Goal: Task Accomplishment & Management: Manage account settings

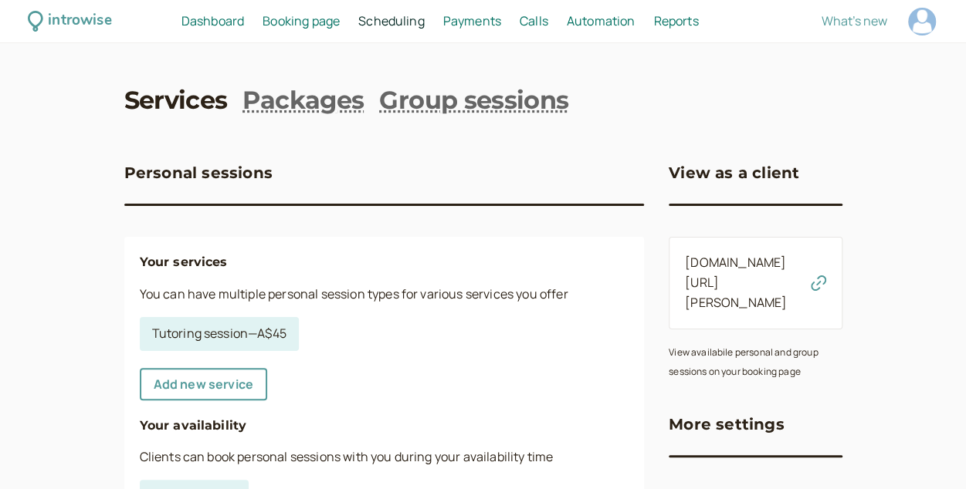
click at [225, 22] on span "Dashboard" at bounding box center [212, 20] width 63 height 17
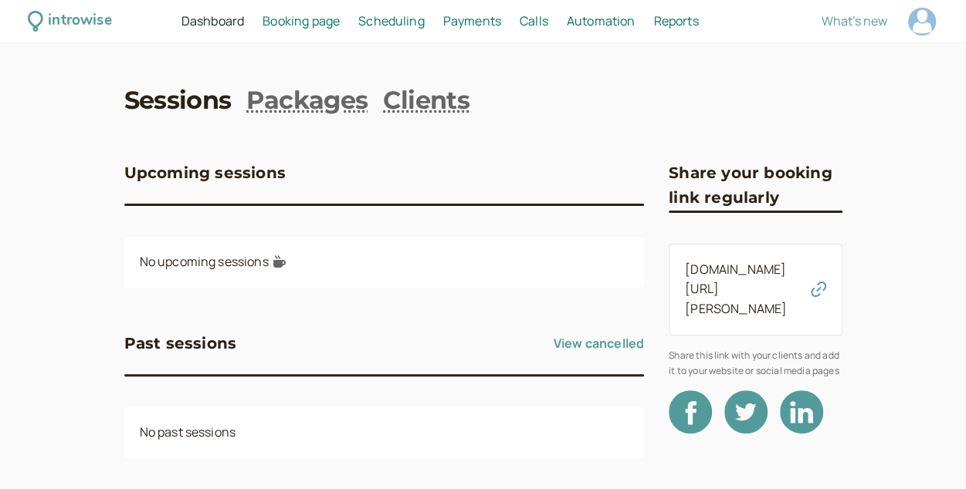
click at [302, 27] on span "Booking page" at bounding box center [300, 20] width 77 height 17
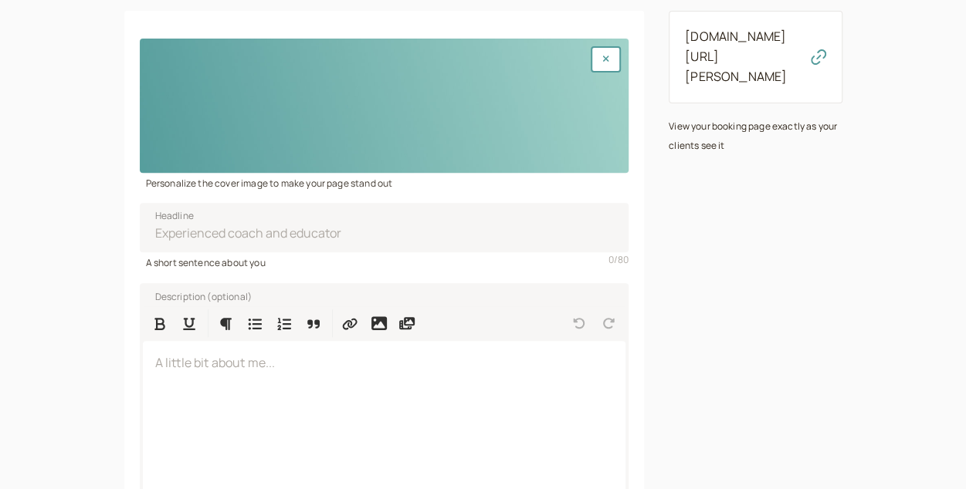
scroll to position [229, 0]
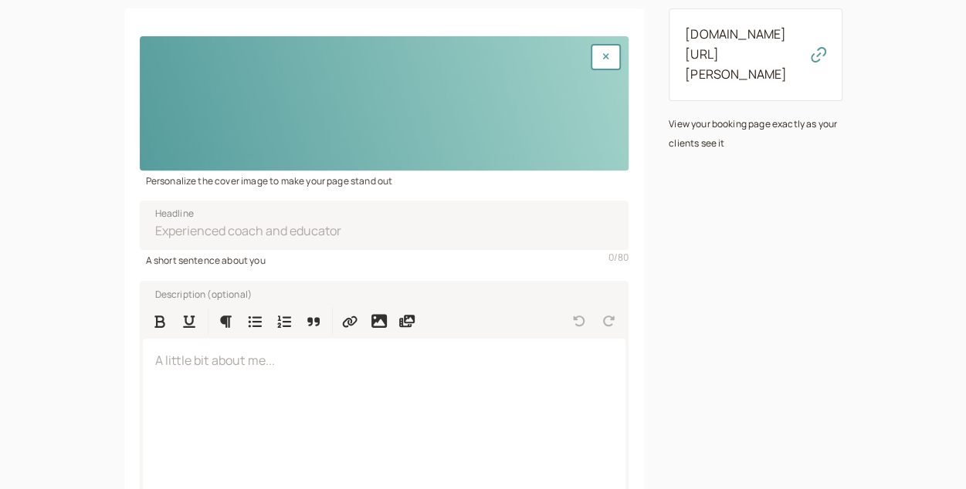
click at [384, 105] on div at bounding box center [384, 103] width 489 height 134
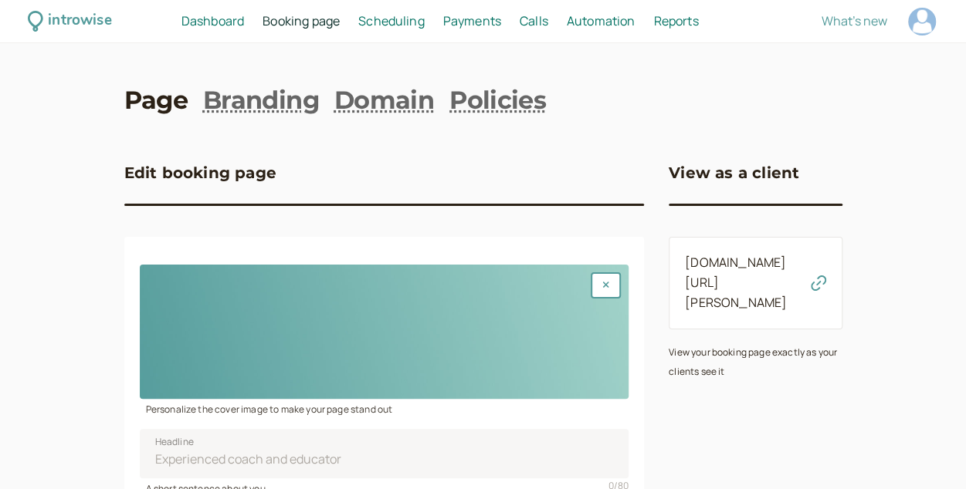
scroll to position [20, 0]
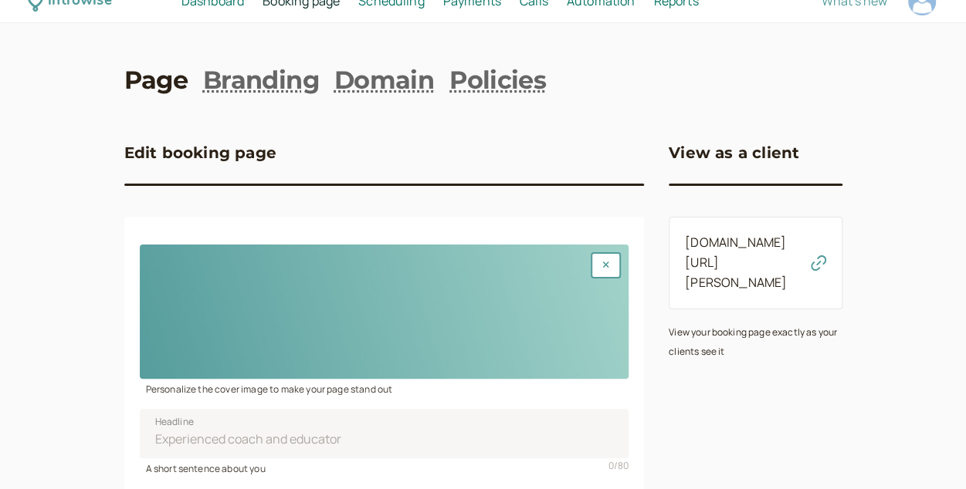
click at [394, 7] on span "Scheduling" at bounding box center [391, 0] width 66 height 17
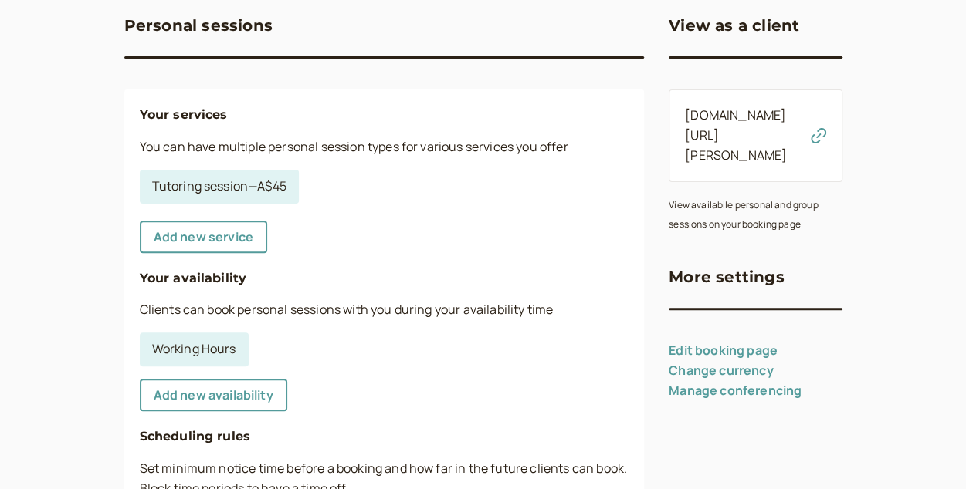
scroll to position [155, 0]
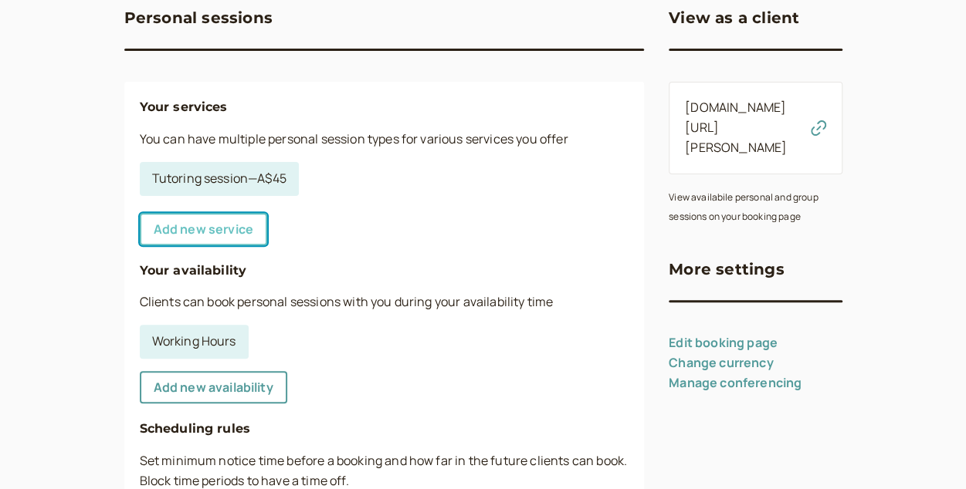
click at [229, 228] on link "Add new service" at bounding box center [203, 229] width 127 height 32
select select "30"
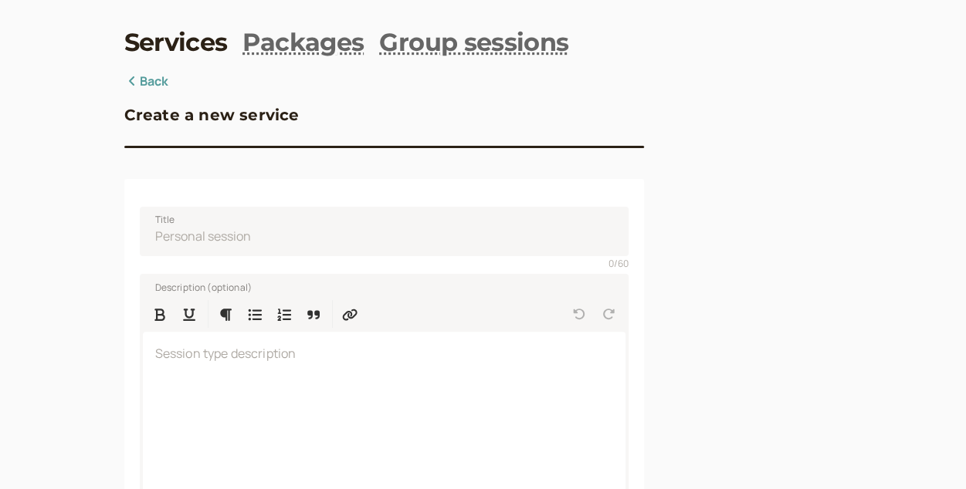
scroll to position [43, 0]
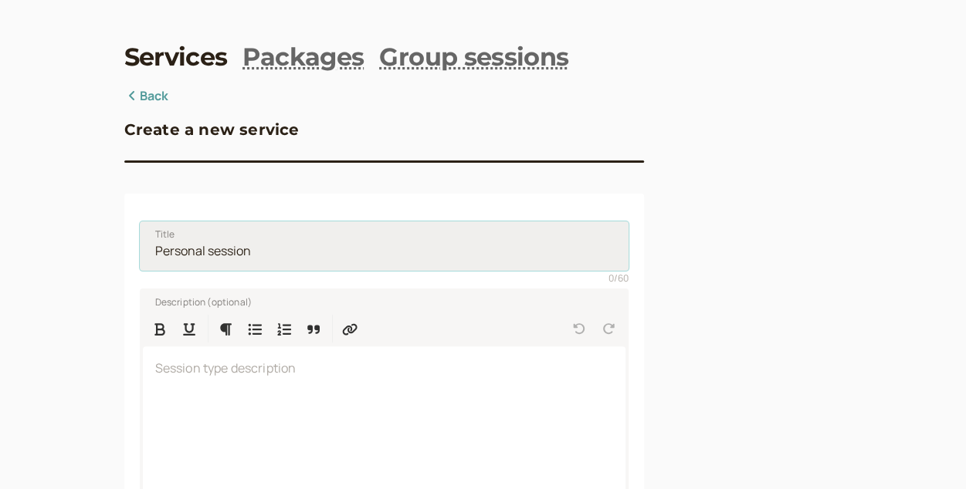
click at [256, 235] on input "Title" at bounding box center [384, 246] width 489 height 49
click at [262, 255] on input "Title" at bounding box center [384, 246] width 489 height 49
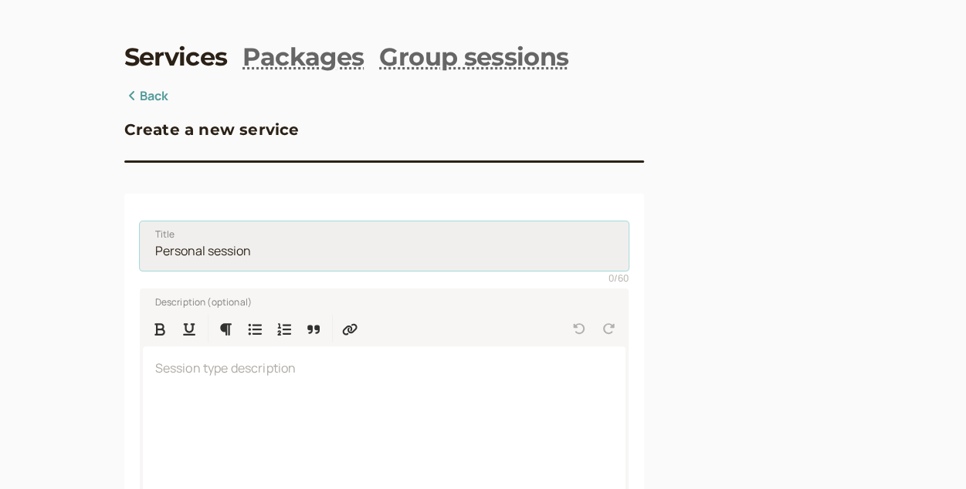
click at [262, 255] on input "Title" at bounding box center [384, 246] width 489 height 49
type input "General Tutoring - Years 7-12"
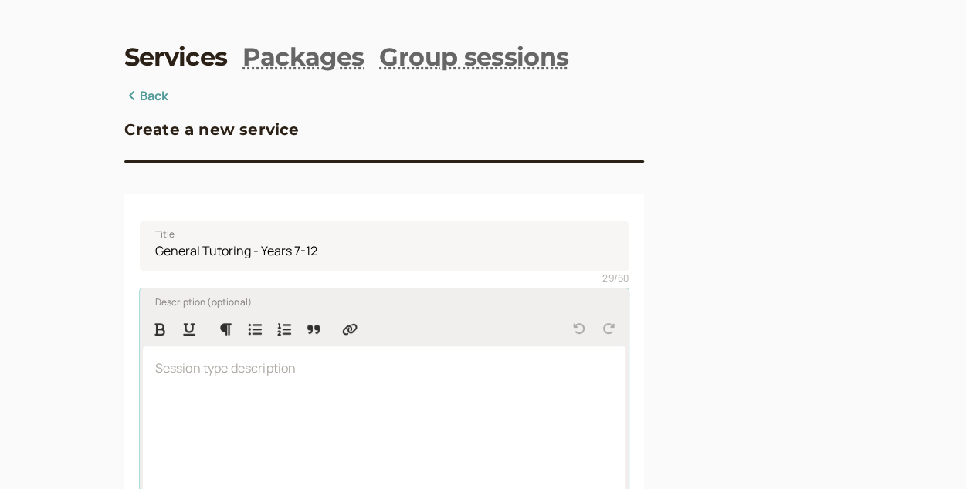
click at [273, 412] on div at bounding box center [384, 447] width 483 height 200
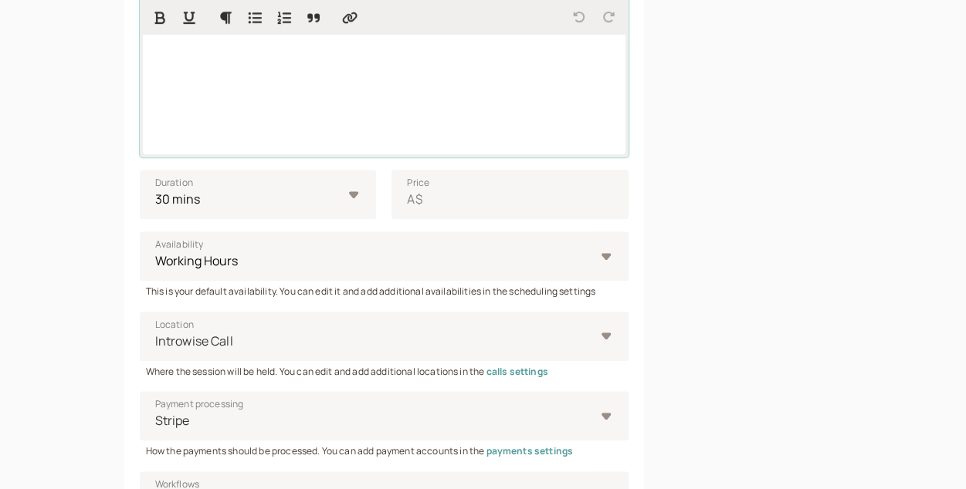
scroll to position [441, 0]
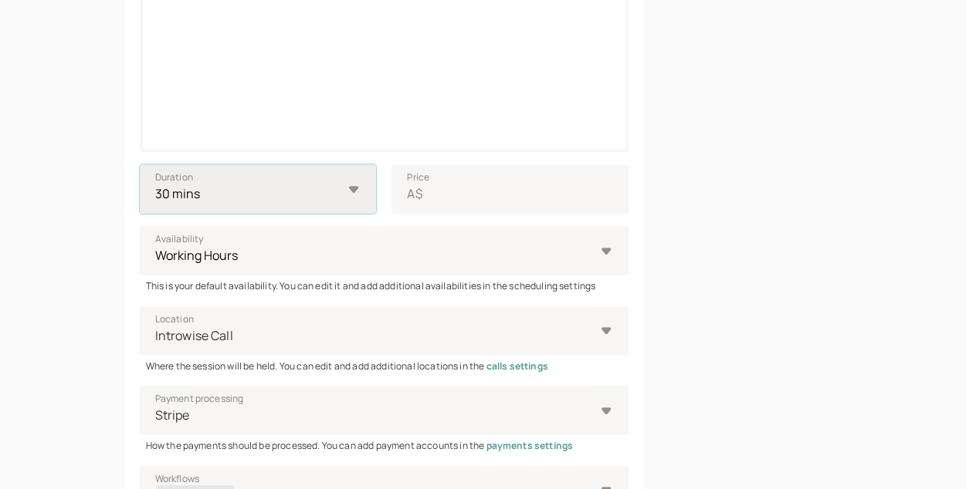
click at [335, 175] on select "10 mins 15 mins 30 mins 45 mins 1 hour 1.5 hours 2 hours Custom…" at bounding box center [258, 188] width 237 height 49
select select "60"
click at [140, 164] on select "10 mins 15 mins 30 mins 45 mins 1 hour 1.5 hours 2 hours Custom…" at bounding box center [258, 188] width 237 height 49
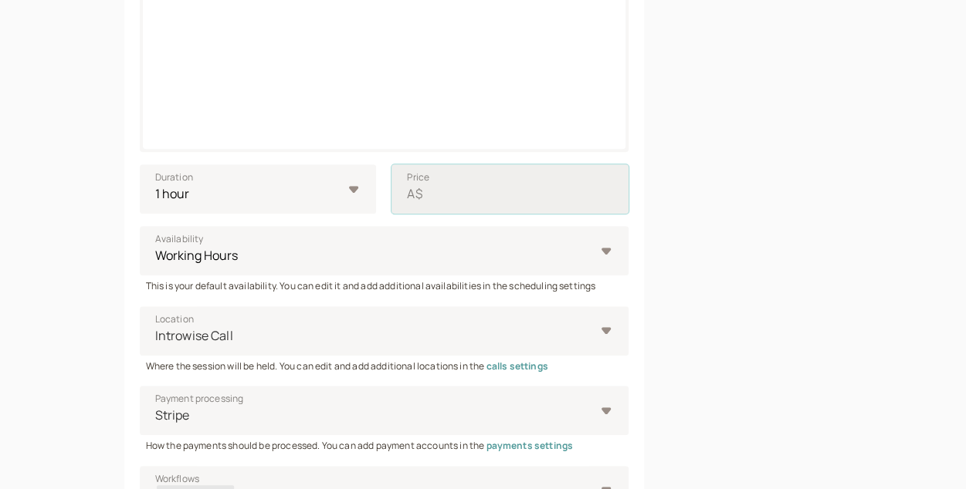
click at [462, 195] on input "Price A$" at bounding box center [509, 188] width 237 height 49
type input "5"
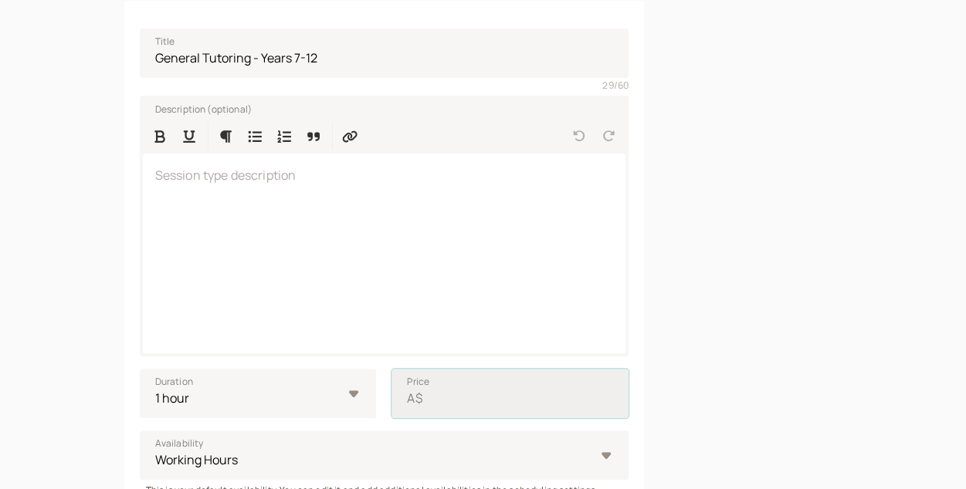
scroll to position [237, 0]
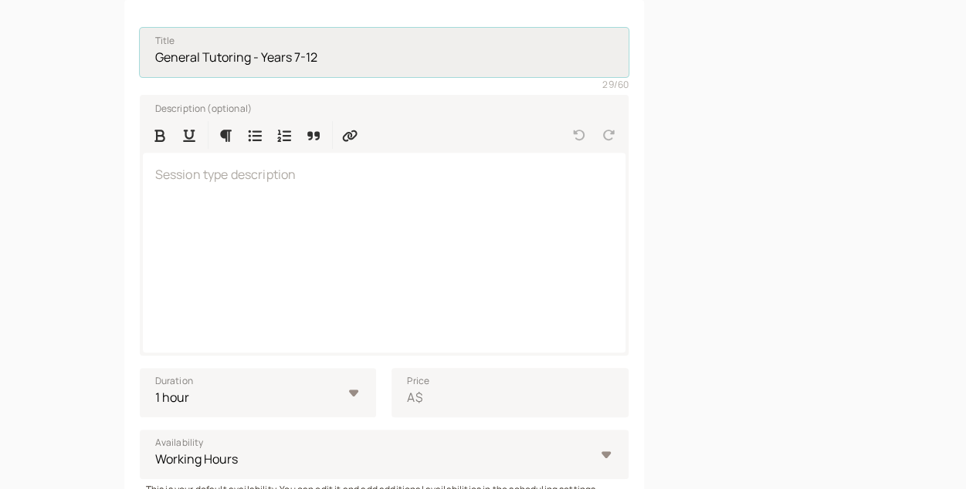
click at [334, 50] on input "General Tutoring - Years 7-12" at bounding box center [384, 52] width 489 height 49
type input "General Tutoring - Years 7-10"
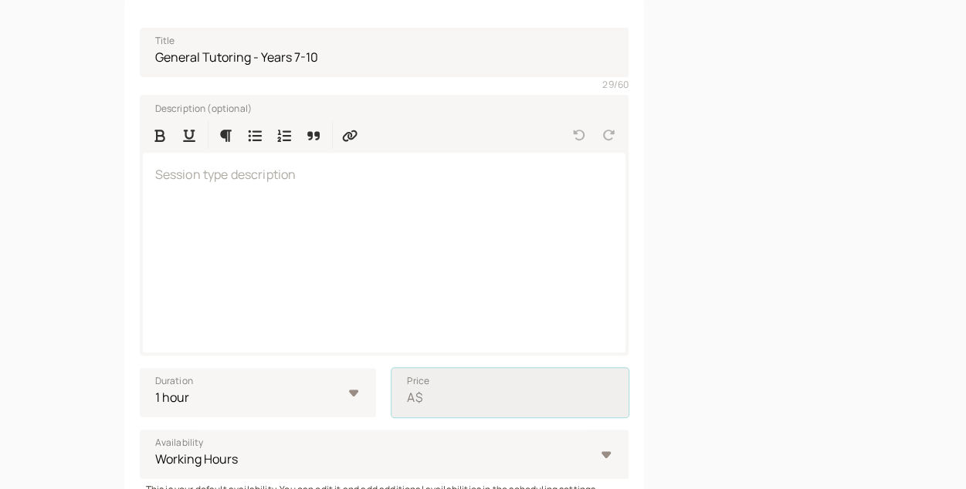
click at [443, 395] on input "Price A$" at bounding box center [509, 392] width 237 height 49
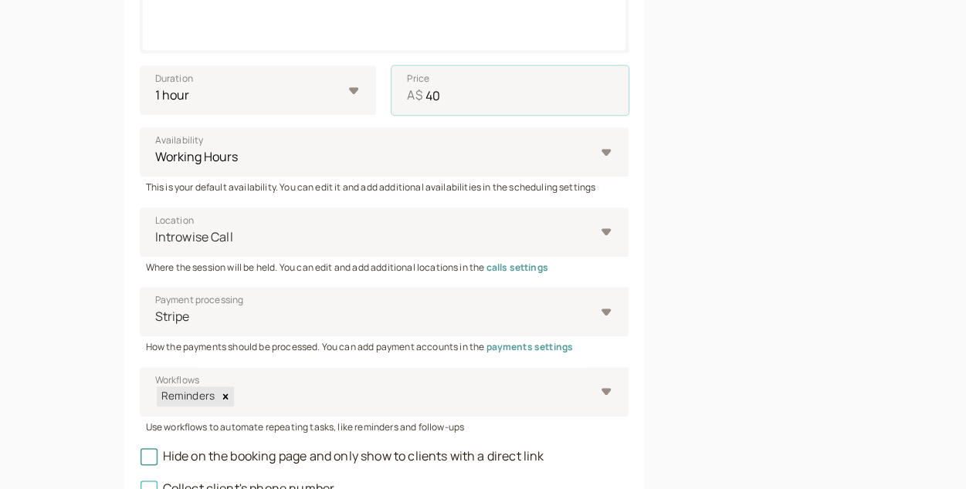
scroll to position [540, 0]
click at [682, 367] on div at bounding box center [756, 93] width 174 height 1008
click at [451, 96] on input "40" at bounding box center [509, 89] width 237 height 49
type input "45"
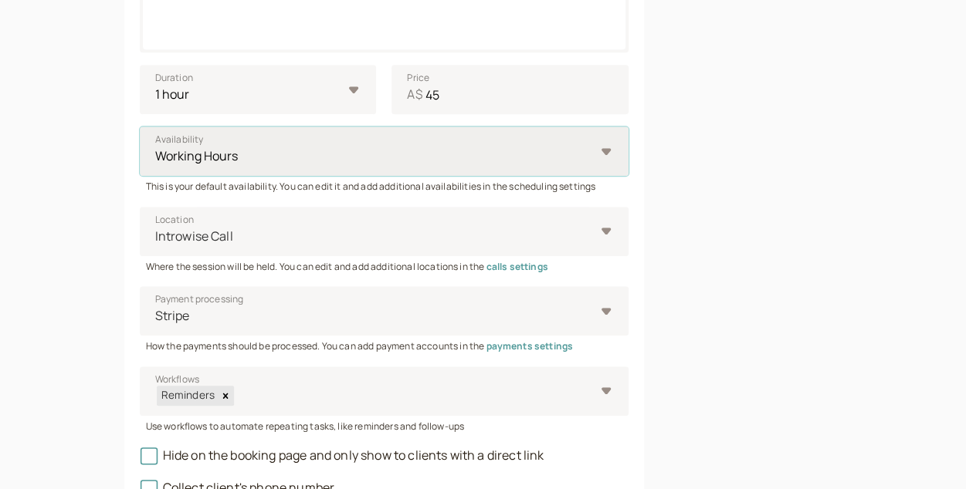
click at [289, 164] on select "Working Hours" at bounding box center [384, 151] width 489 height 49
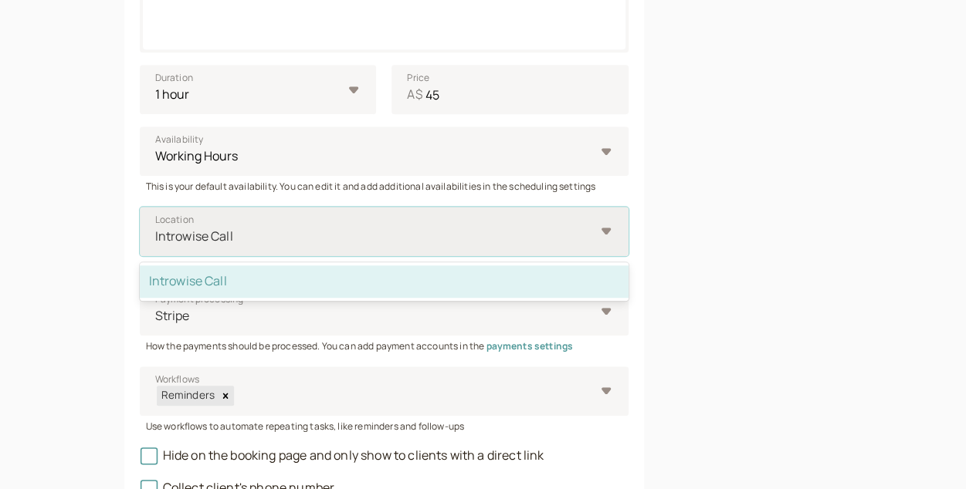
click at [306, 249] on div "Introwise Call" at bounding box center [376, 236] width 442 height 29
click at [156, 246] on input "Location option Introwise Call selected, 1 of 1. 1 result available. Use Up and…" at bounding box center [155, 237] width 2 height 18
click at [332, 235] on div at bounding box center [375, 236] width 442 height 21
click at [156, 235] on input "Location option Introwise Call selected, 1 of 1. 1 result available. Use Up and…" at bounding box center [155, 237] width 2 height 18
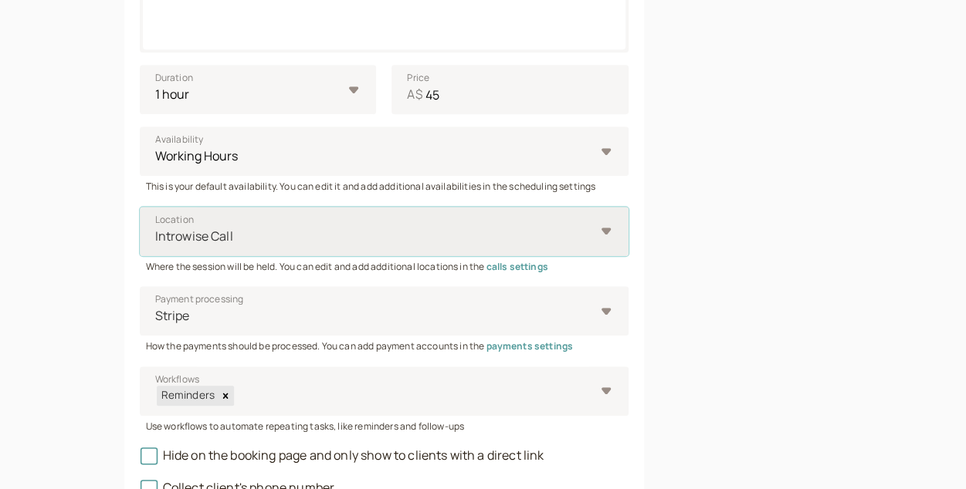
click at [296, 246] on div at bounding box center [375, 236] width 442 height 21
click at [156, 246] on input "Location Select is focused ,type to refine list, press Down to open the menu, I…" at bounding box center [155, 237] width 2 height 18
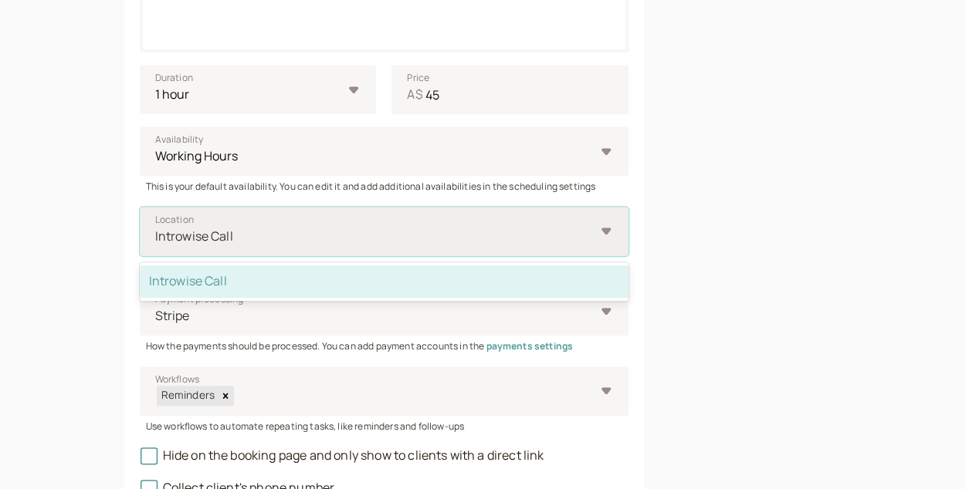
click at [276, 288] on div "Introwise Call" at bounding box center [384, 282] width 489 height 32
click at [156, 246] on input "Location option Introwise Call selected, 1 of 1. 1 result available. Use Up and…" at bounding box center [155, 237] width 2 height 18
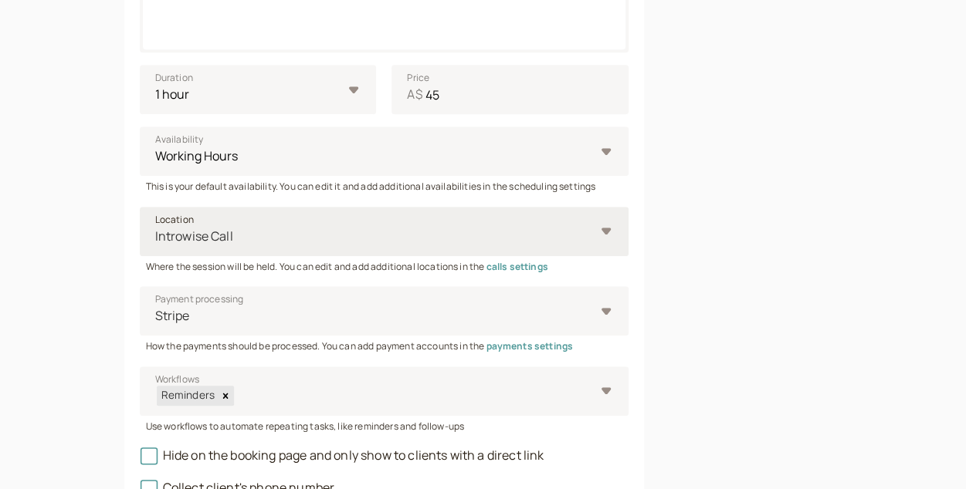
click at [523, 266] on link "calls settings" at bounding box center [517, 266] width 62 height 13
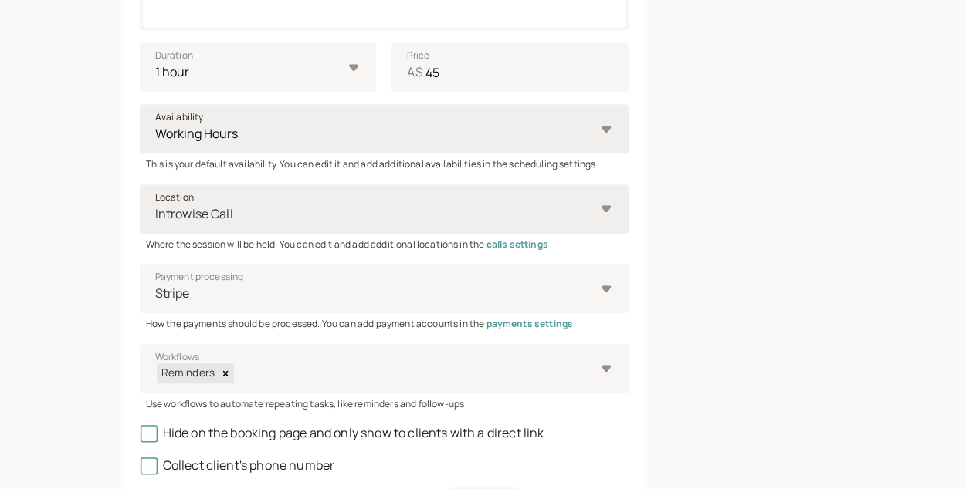
scroll to position [565, 0]
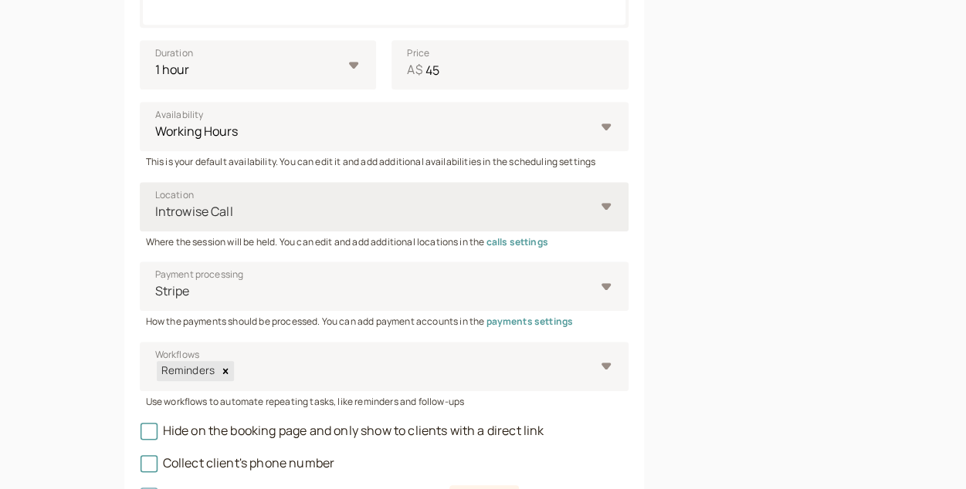
click at [526, 206] on div at bounding box center [375, 212] width 442 height 21
click at [156, 206] on input "Location Introwise Call" at bounding box center [155, 212] width 2 height 18
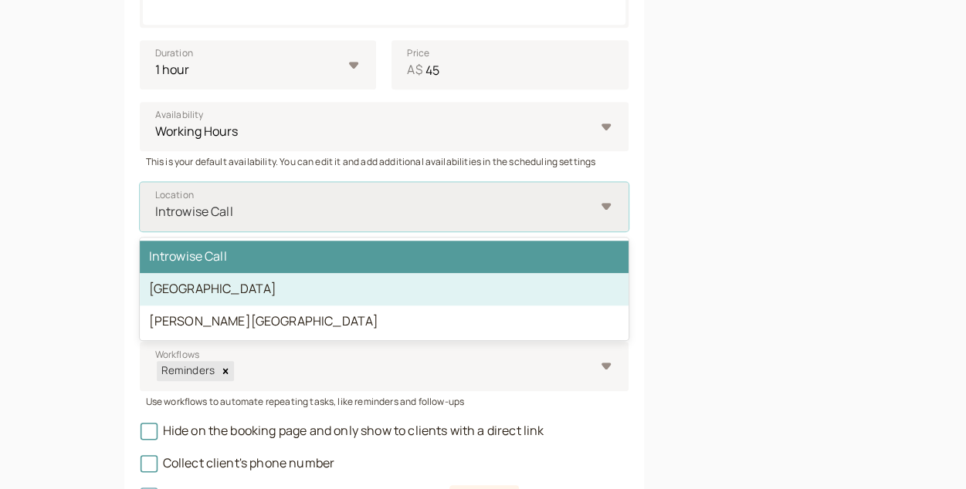
click at [459, 297] on div "[GEOGRAPHIC_DATA]" at bounding box center [384, 289] width 489 height 32
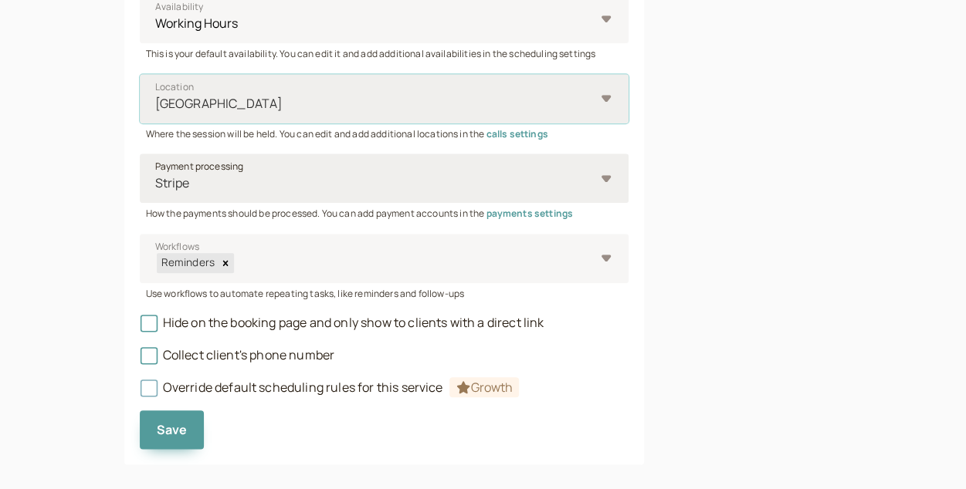
scroll to position [674, 0]
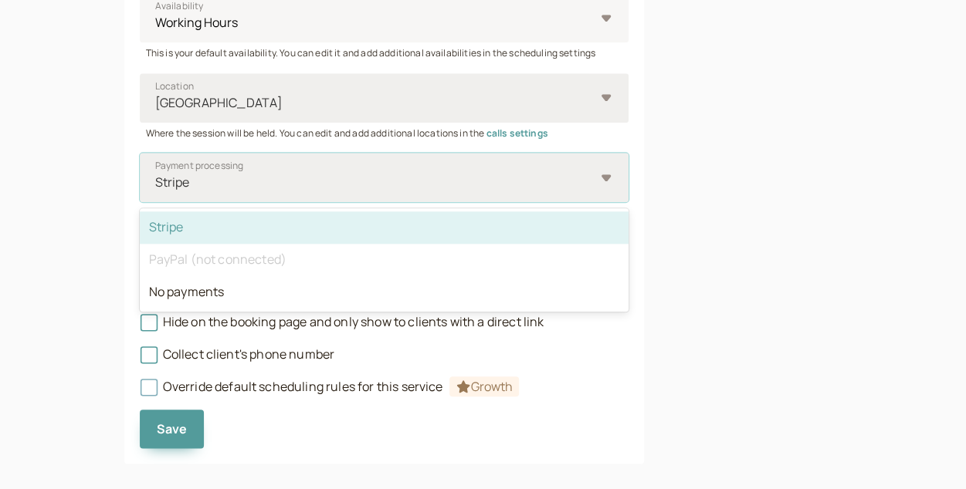
click at [384, 180] on div at bounding box center [375, 182] width 442 height 21
click at [156, 180] on input "Payment processing option Stripe selected, 1 of 3. 3 results available. Use Up …" at bounding box center [155, 183] width 2 height 18
click at [396, 232] on div "Stripe" at bounding box center [384, 228] width 489 height 32
click at [156, 191] on input "Payment processing option Stripe selected, 1 of 3. 3 results available. Use Up …" at bounding box center [155, 183] width 2 height 18
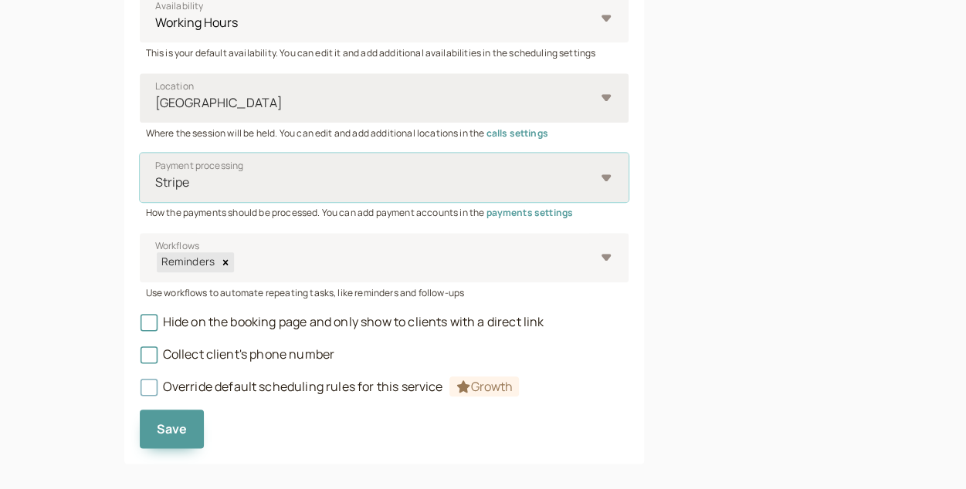
scroll to position [692, 0]
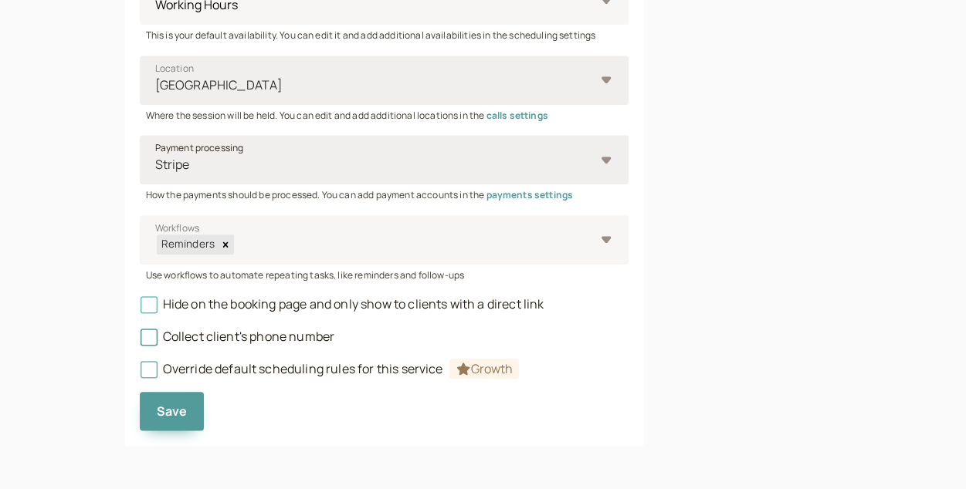
click at [146, 306] on icon at bounding box center [148, 305] width 11 height 11
click at [140, 309] on input "Hide on the booking page and only show to clients with a direct link" at bounding box center [140, 309] width 0 height 0
click at [193, 423] on button "Save" at bounding box center [172, 411] width 65 height 39
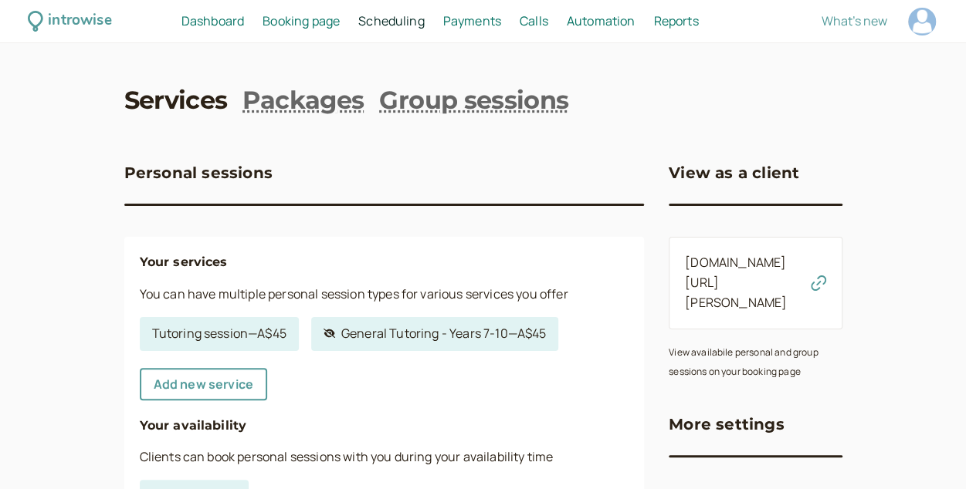
click at [306, 22] on span "Booking page" at bounding box center [300, 20] width 77 height 17
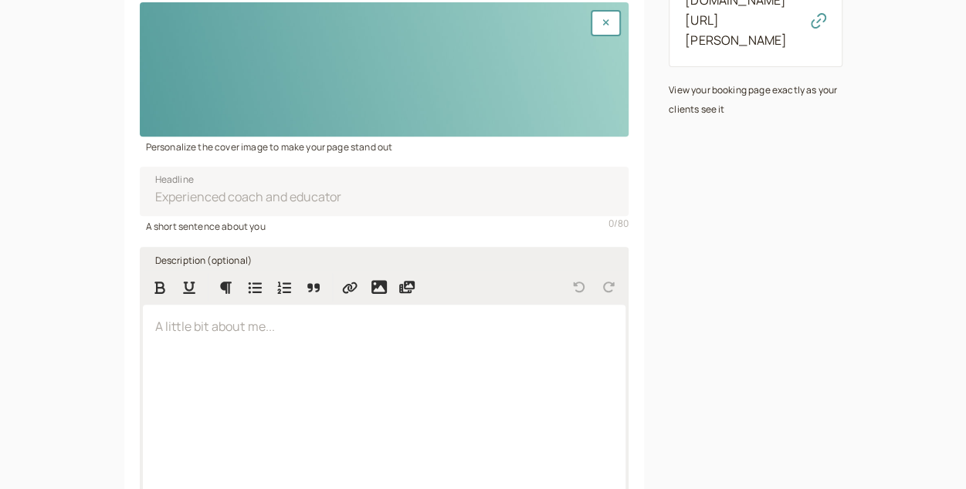
scroll to position [408, 0]
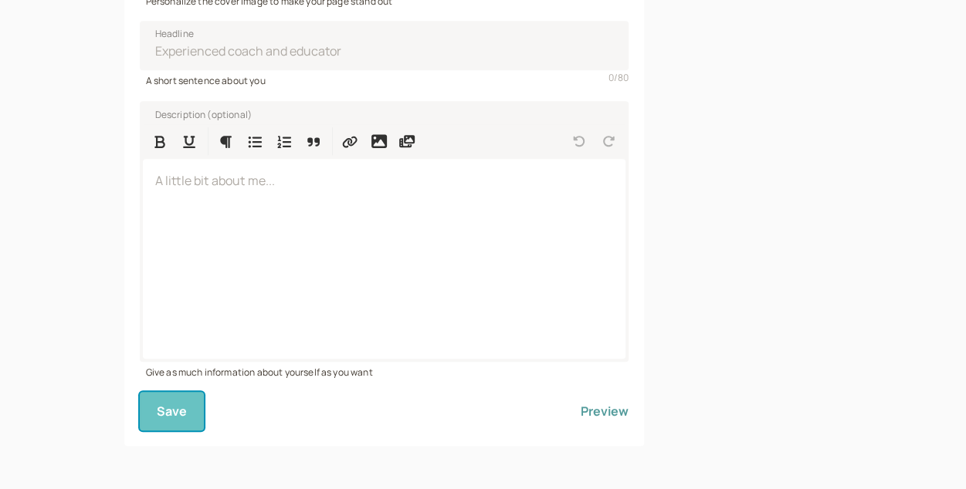
click at [184, 418] on span "Save" at bounding box center [172, 411] width 31 height 17
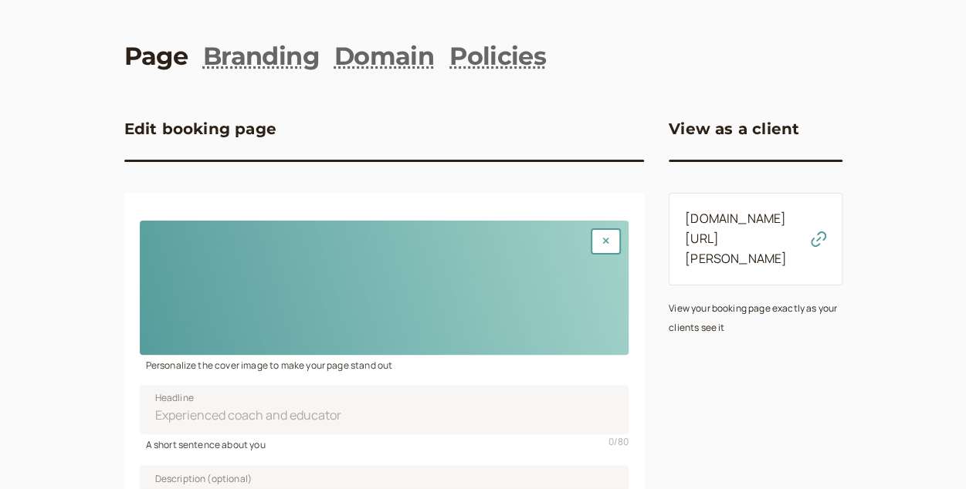
scroll to position [0, 0]
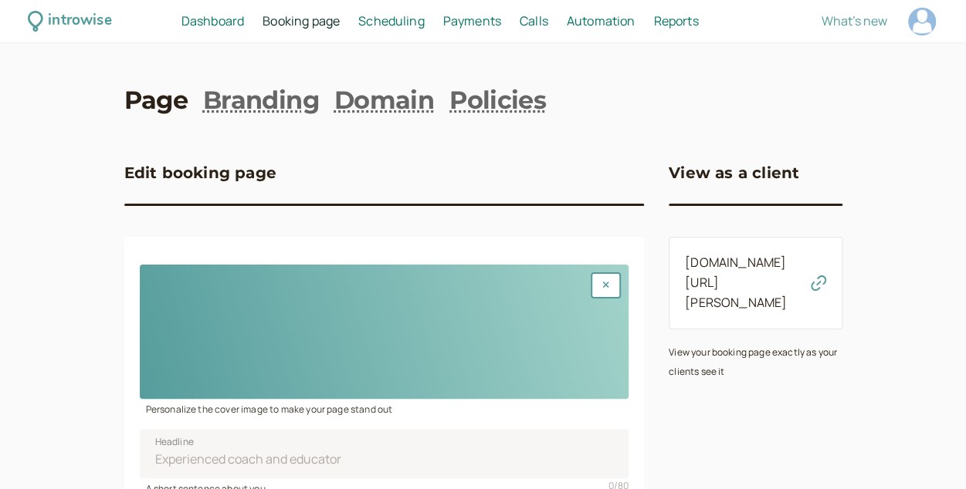
click at [730, 262] on link "[DOMAIN_NAME][URL][PERSON_NAME]" at bounding box center [736, 282] width 102 height 57
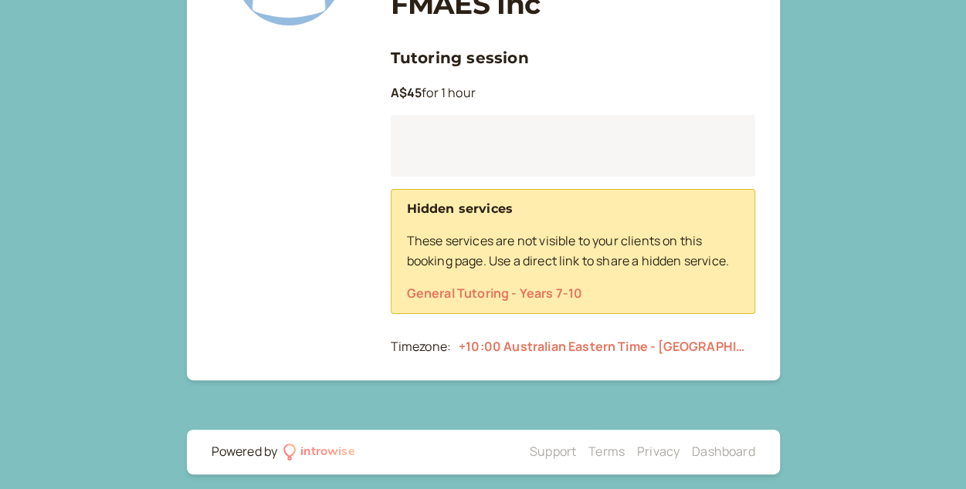
scroll to position [225, 0]
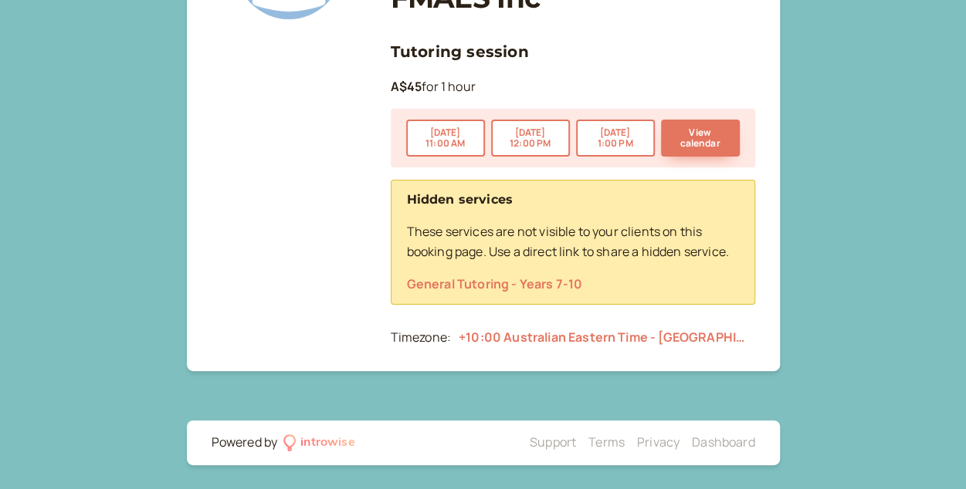
click at [528, 286] on link "General Tutoring - Years 7-10" at bounding box center [495, 284] width 176 height 17
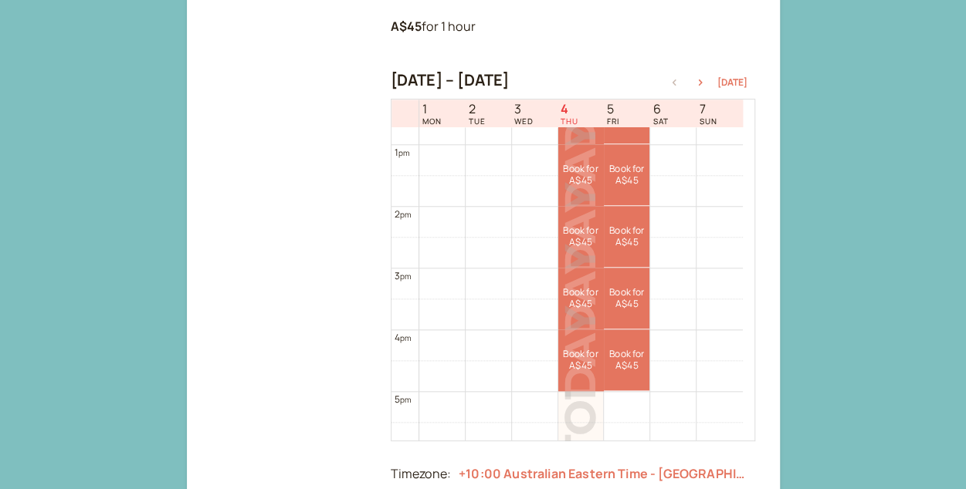
scroll to position [784, 0]
click at [630, 235] on link "Book for A$45 A$45" at bounding box center [627, 238] width 46 height 61
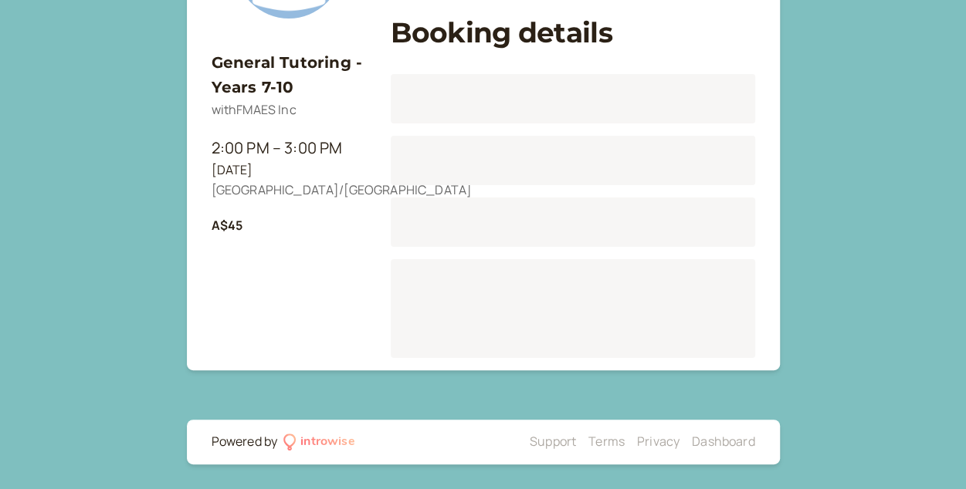
scroll to position [191, 0]
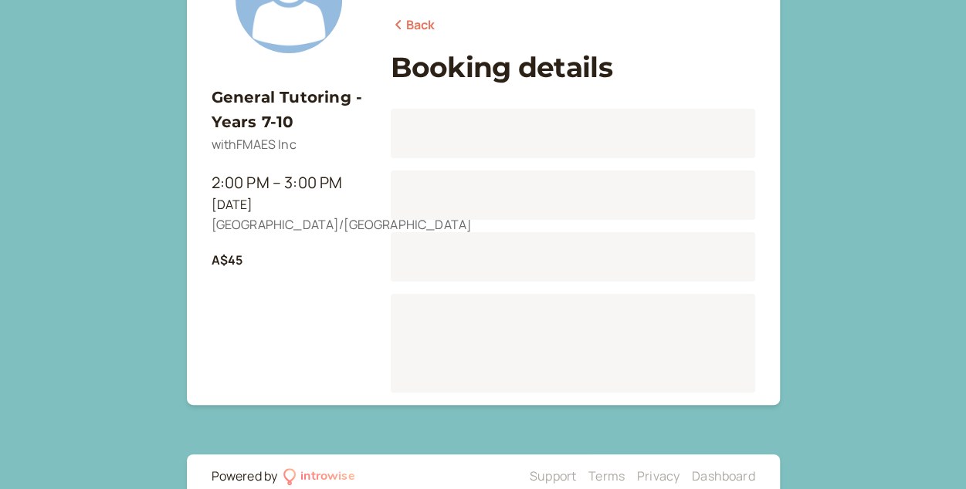
click at [630, 235] on div "Loading..." at bounding box center [573, 256] width 364 height 49
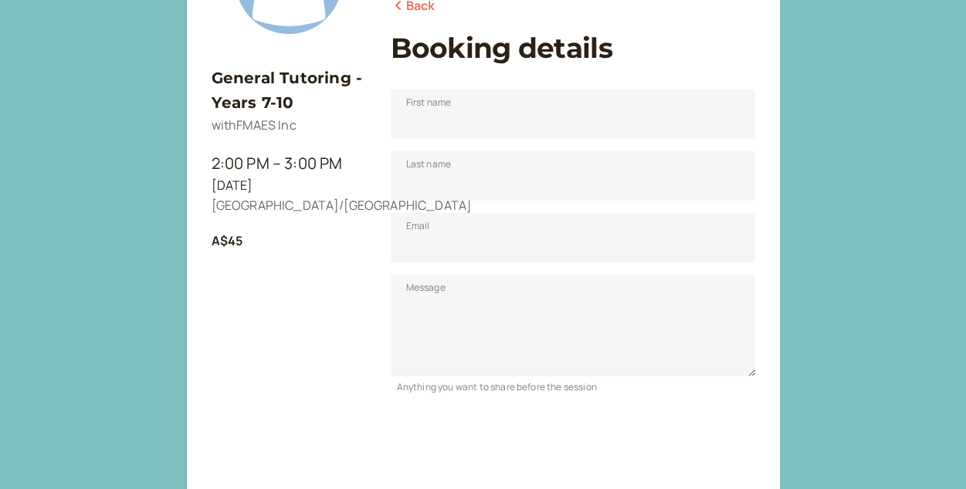
scroll to position [103, 0]
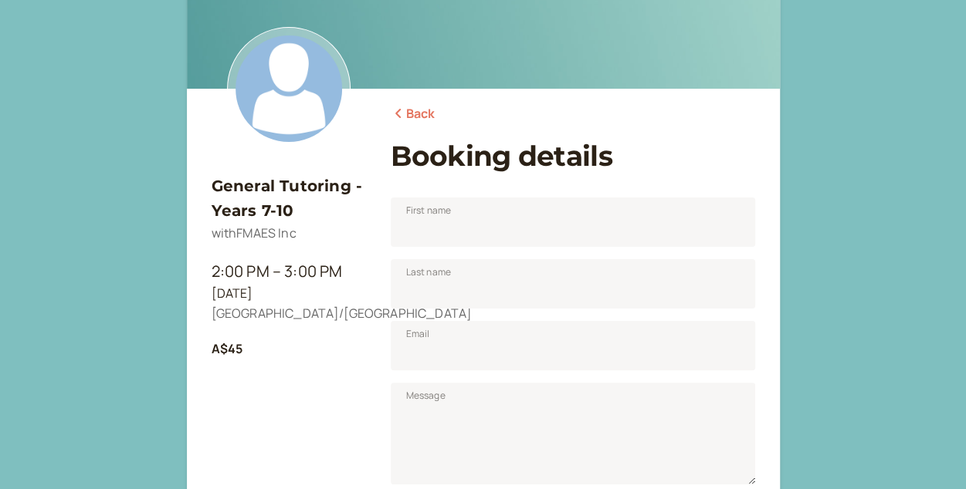
click at [410, 112] on link "Back" at bounding box center [413, 114] width 45 height 20
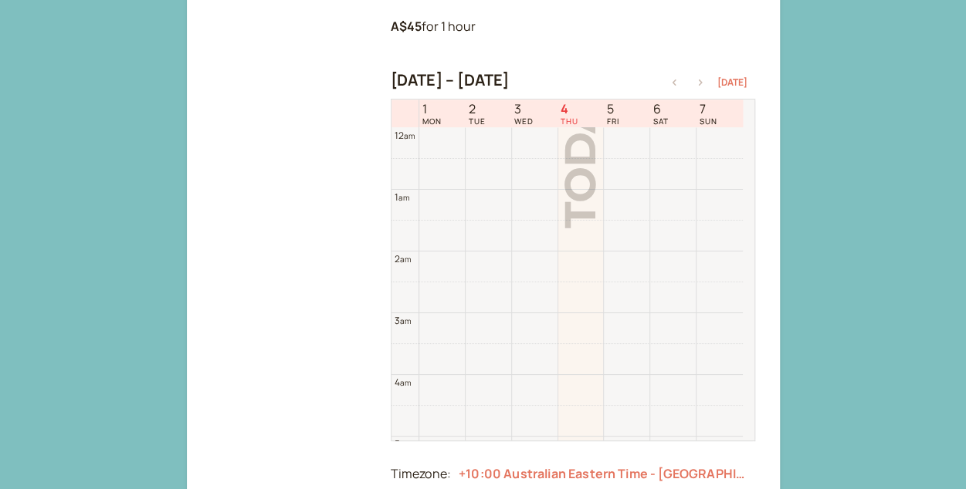
scroll to position [496, 0]
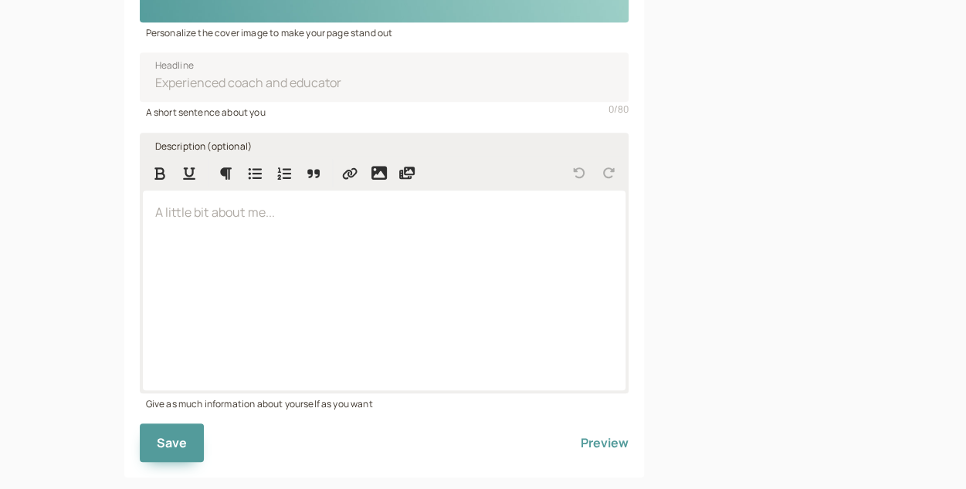
scroll to position [408, 0]
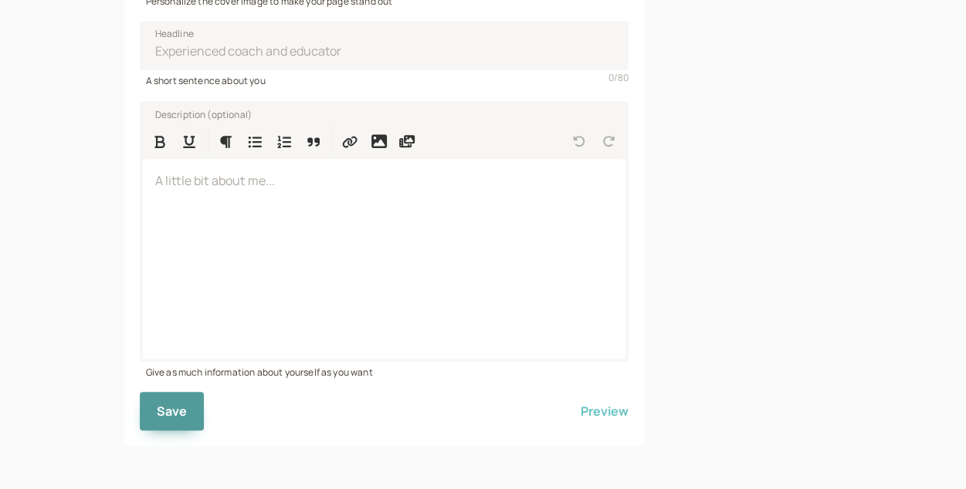
click at [592, 418] on button "Preview" at bounding box center [605, 411] width 48 height 39
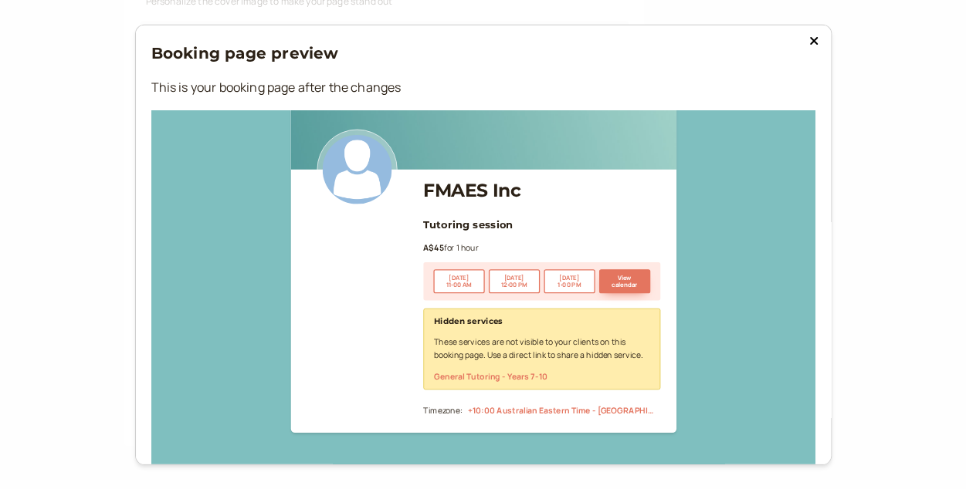
scroll to position [32, 0]
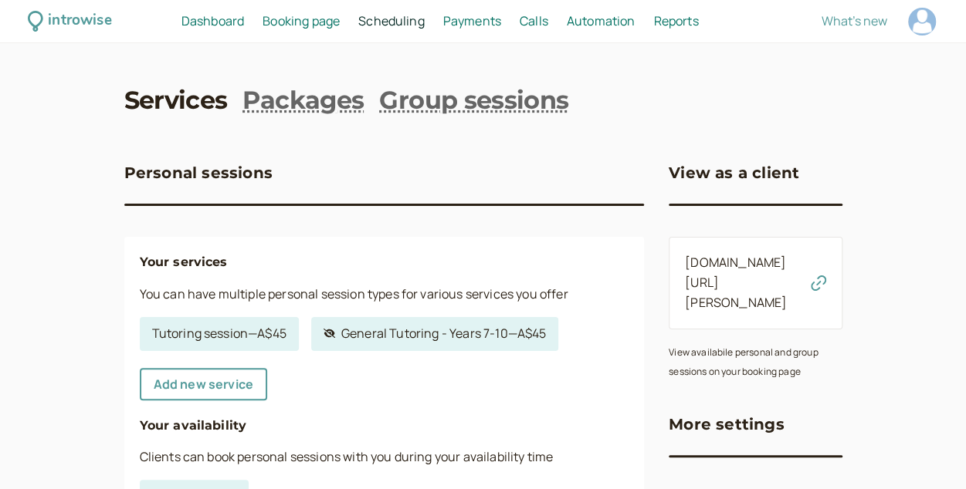
click at [383, 29] on span "Scheduling" at bounding box center [391, 20] width 66 height 17
click at [303, 27] on span "Booking page" at bounding box center [300, 20] width 77 height 17
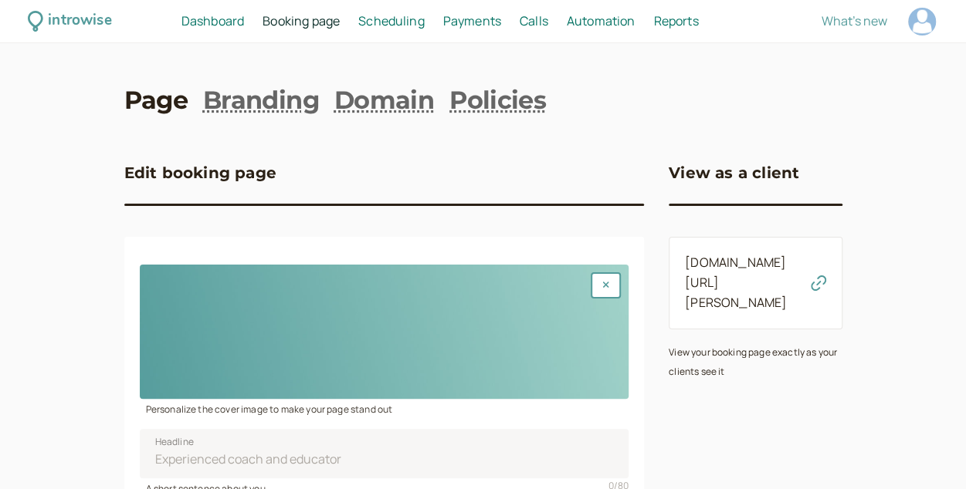
click at [385, 32] on div "introwise Dashboard Dashboard Booking page Booking Scheduling Scheduling Paymen…" at bounding box center [483, 21] width 966 height 43
click at [409, 23] on span "Scheduling" at bounding box center [391, 20] width 66 height 17
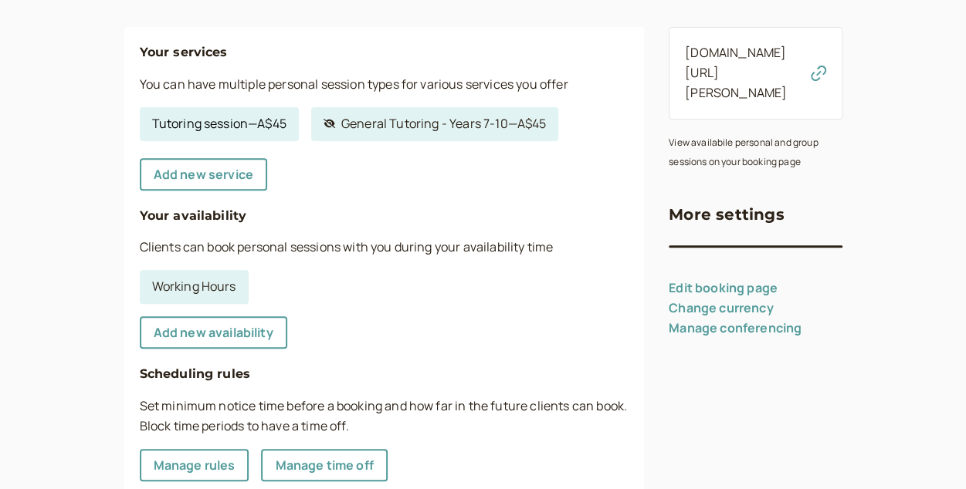
click at [235, 124] on link "Tutoring session — A$45" at bounding box center [219, 124] width 159 height 34
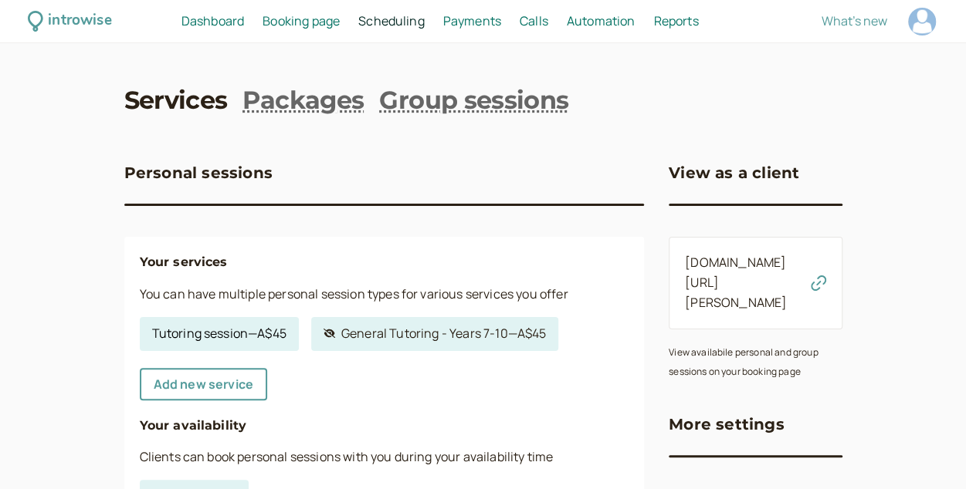
select select "60"
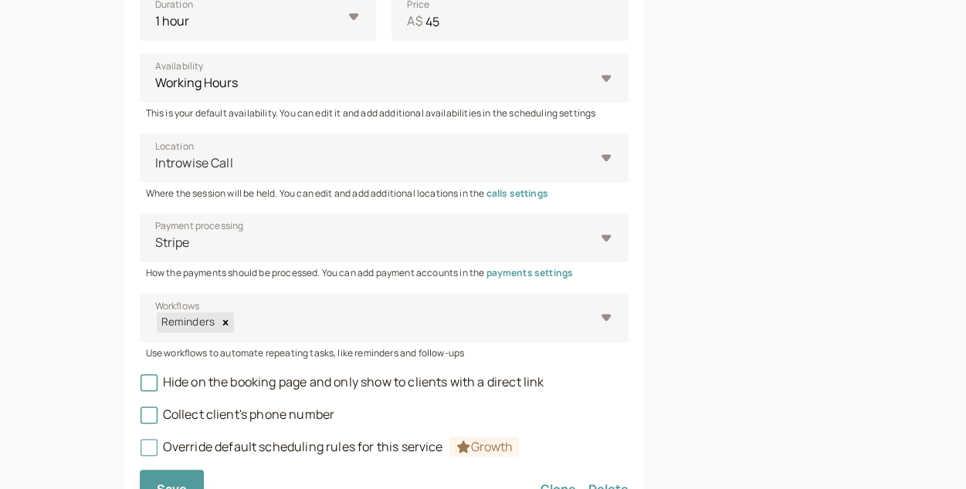
scroll to position [692, 0]
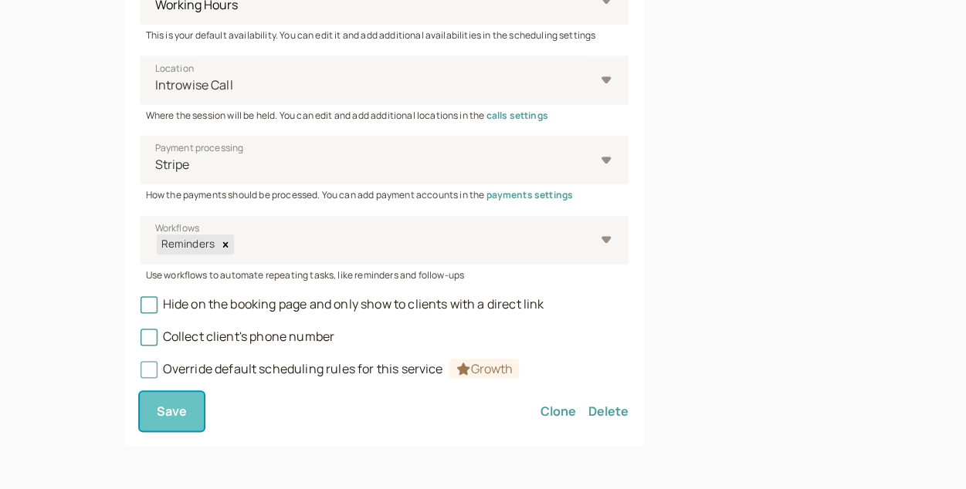
click at [176, 408] on span "Save" at bounding box center [172, 411] width 31 height 17
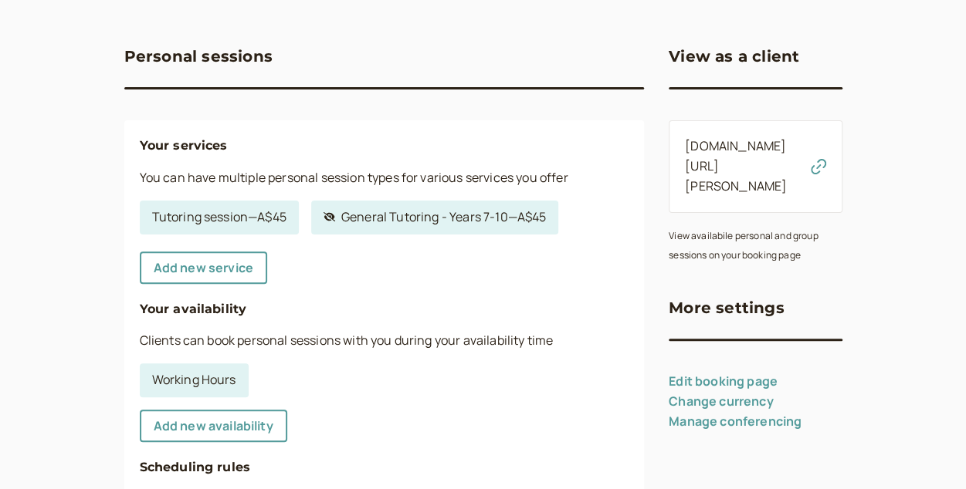
scroll to position [117, 0]
click at [386, 217] on link "Hidden service General Tutoring - Years 7-10 — A$45" at bounding box center [434, 217] width 247 height 34
select select "60"
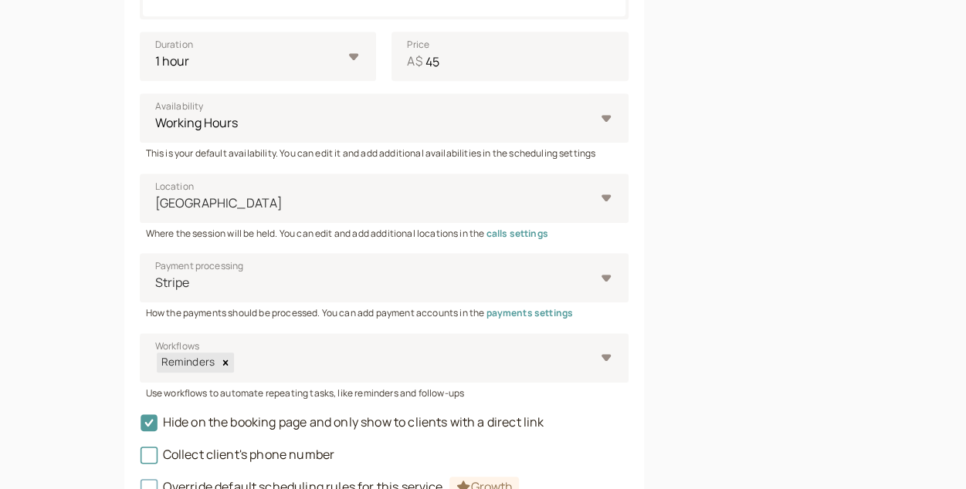
scroll to position [692, 0]
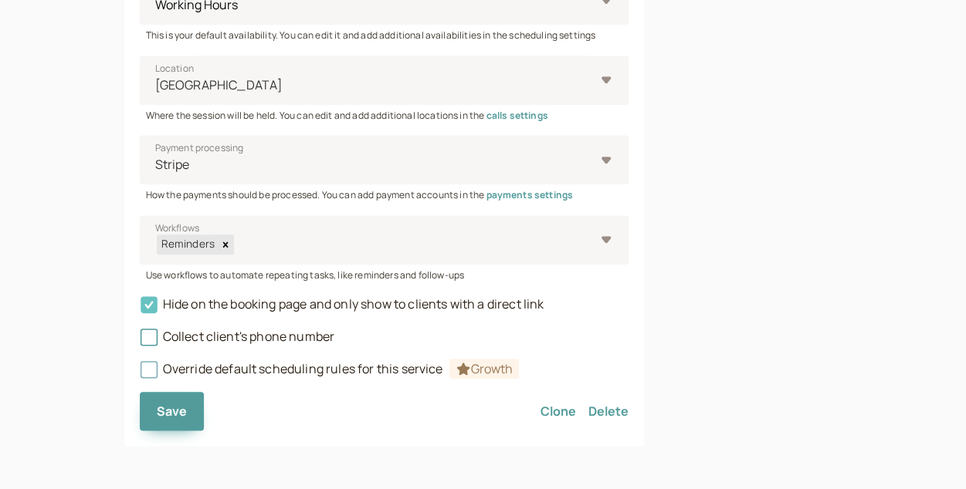
click at [143, 301] on icon at bounding box center [149, 304] width 17 height 17
click at [140, 309] on input "Hide on the booking page and only show to clients with a direct link" at bounding box center [140, 309] width 0 height 0
click at [184, 411] on span "Save" at bounding box center [172, 411] width 31 height 17
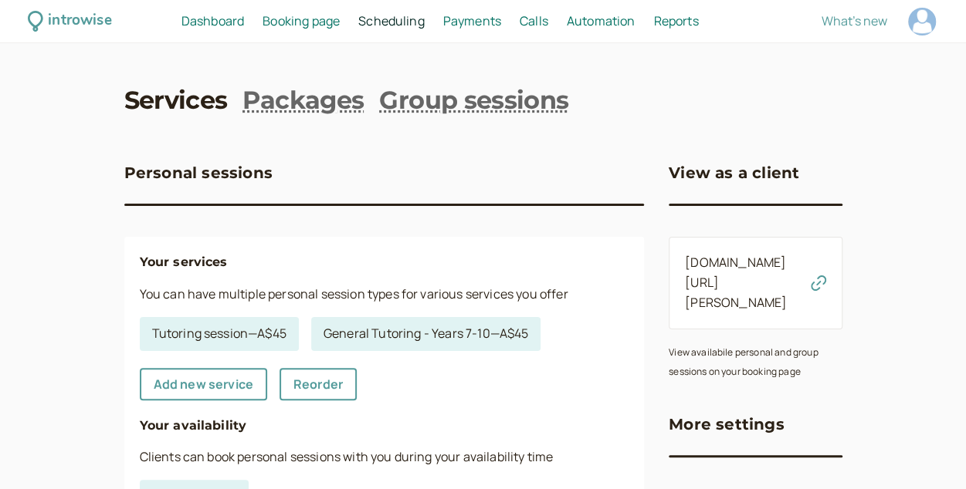
click at [395, 24] on span "Scheduling" at bounding box center [391, 20] width 66 height 17
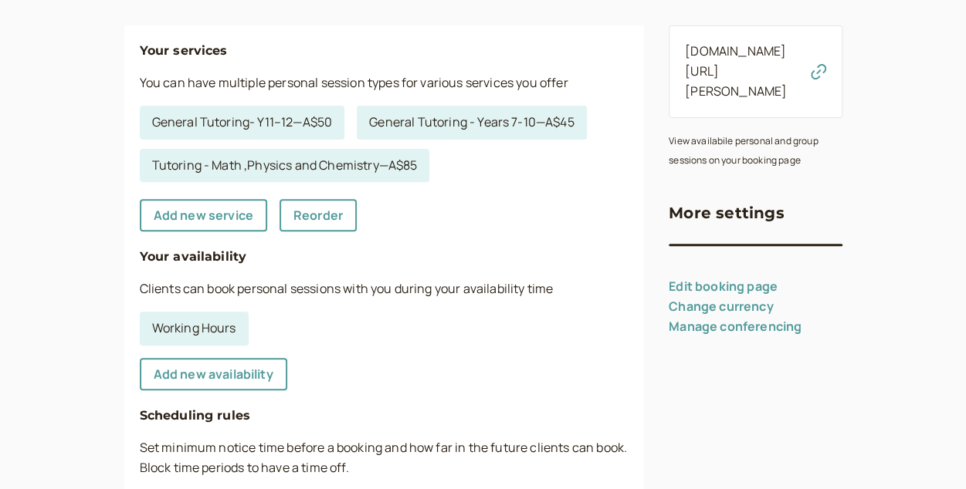
scroll to position [212, 0]
click at [334, 223] on link "Reorder" at bounding box center [317, 214] width 77 height 32
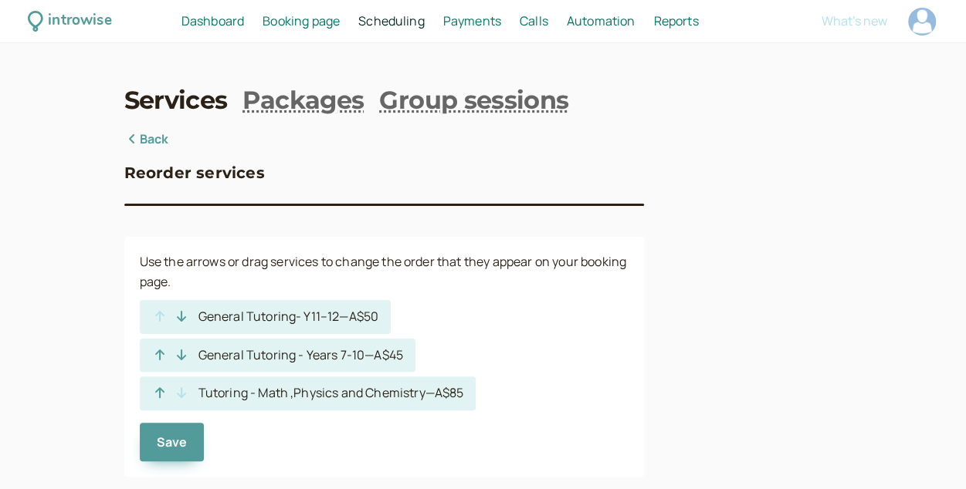
scroll to position [31, 0]
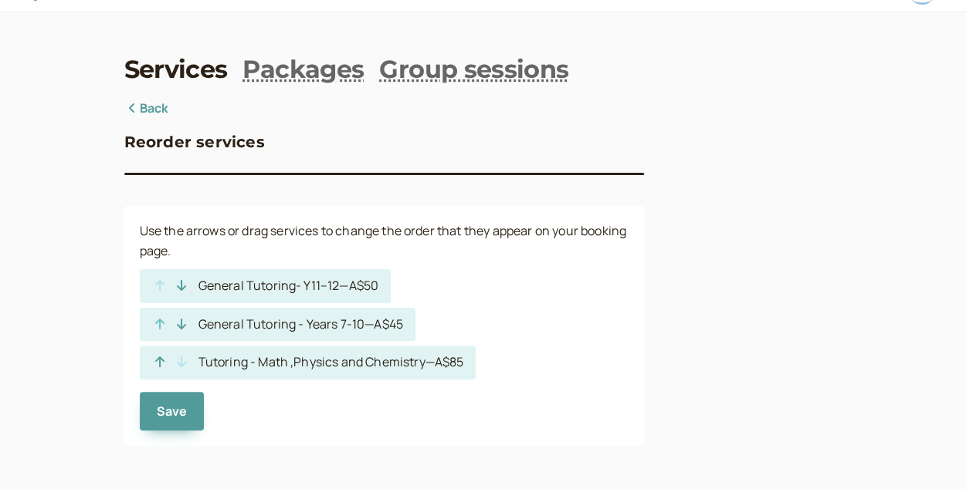
click at [165, 327] on icon "button" at bounding box center [159, 324] width 15 height 12
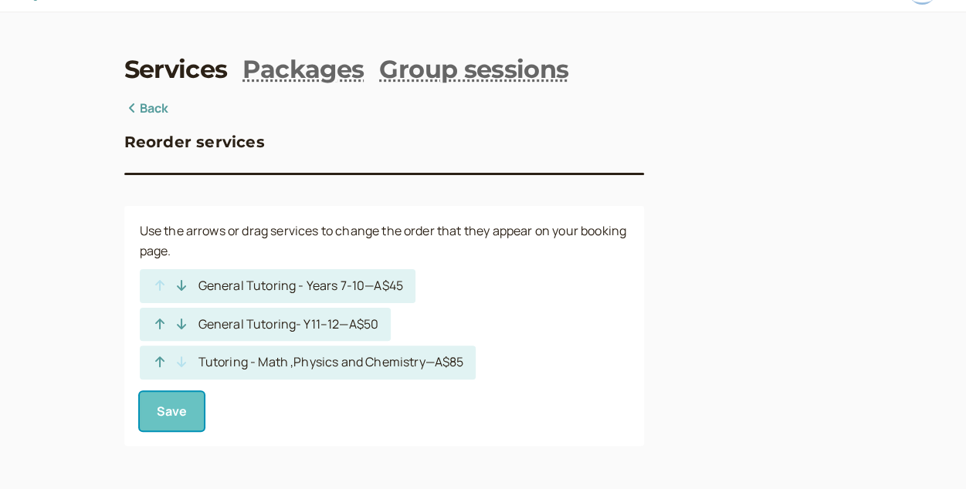
click at [181, 403] on span "Save" at bounding box center [172, 411] width 31 height 17
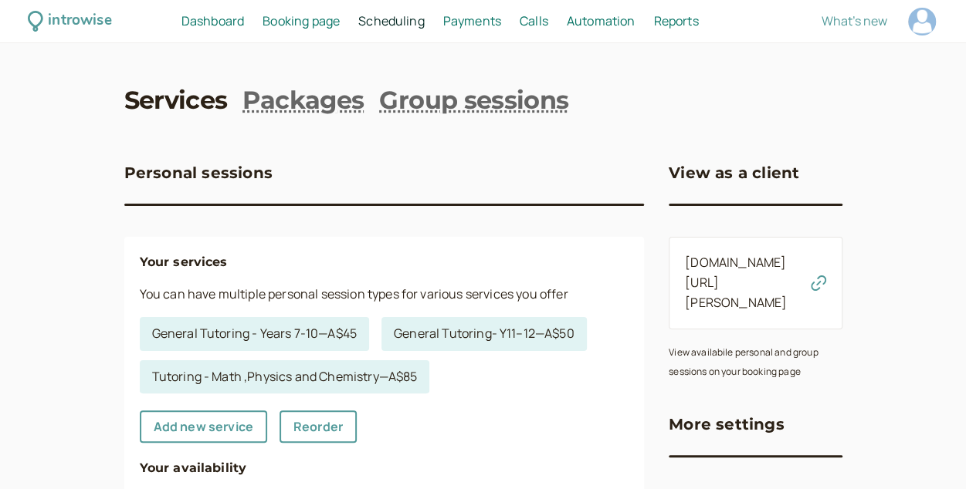
click at [314, 32] on div "introwise Dashboard Dashboard Booking page Booking Scheduling Scheduling Paymen…" at bounding box center [483, 21] width 966 height 43
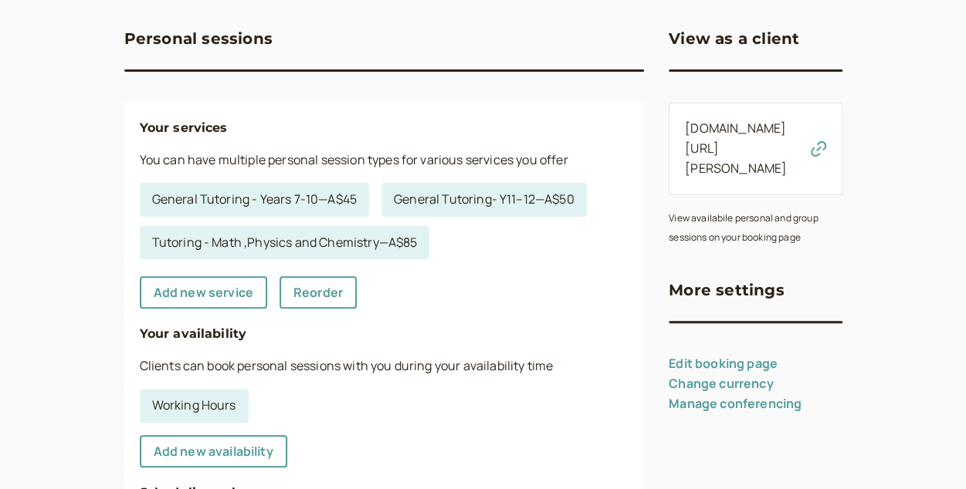
scroll to position [135, 0]
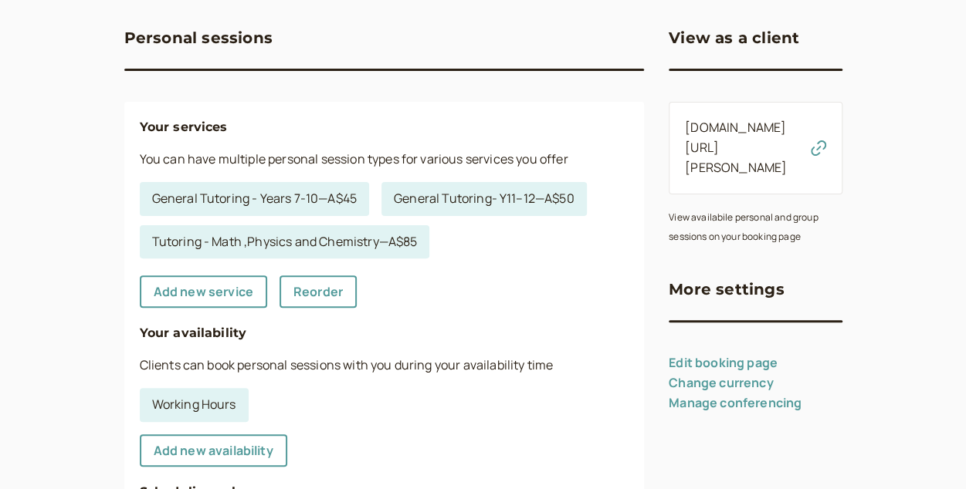
click at [730, 354] on link "Edit booking page" at bounding box center [723, 362] width 109 height 17
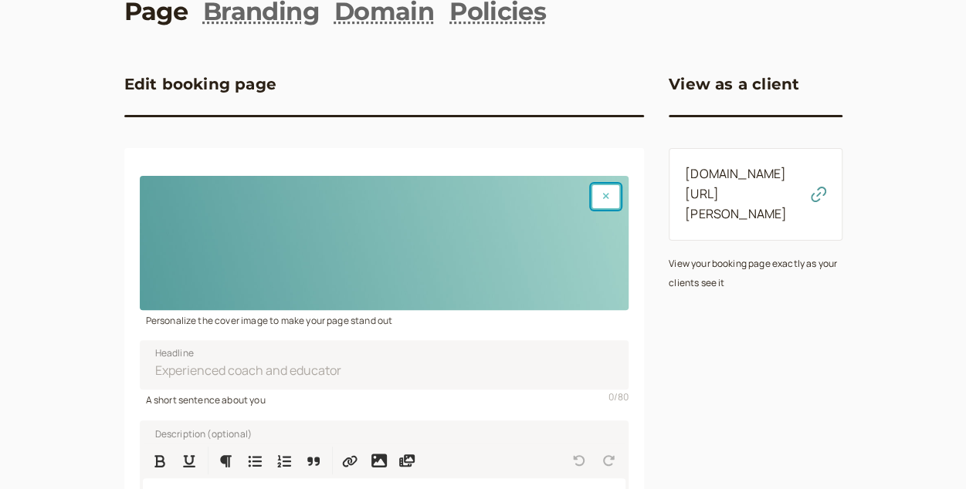
click at [607, 199] on icon "button" at bounding box center [605, 195] width 7 height 9
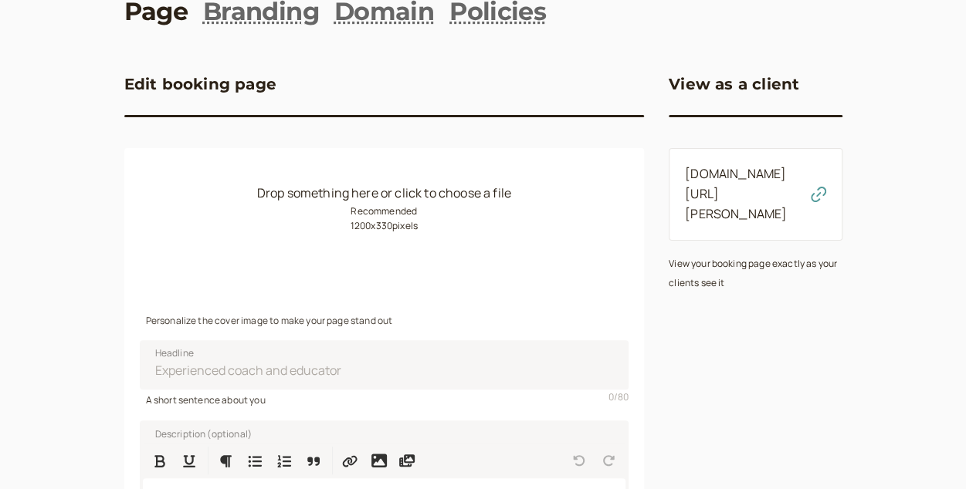
scroll to position [0, 0]
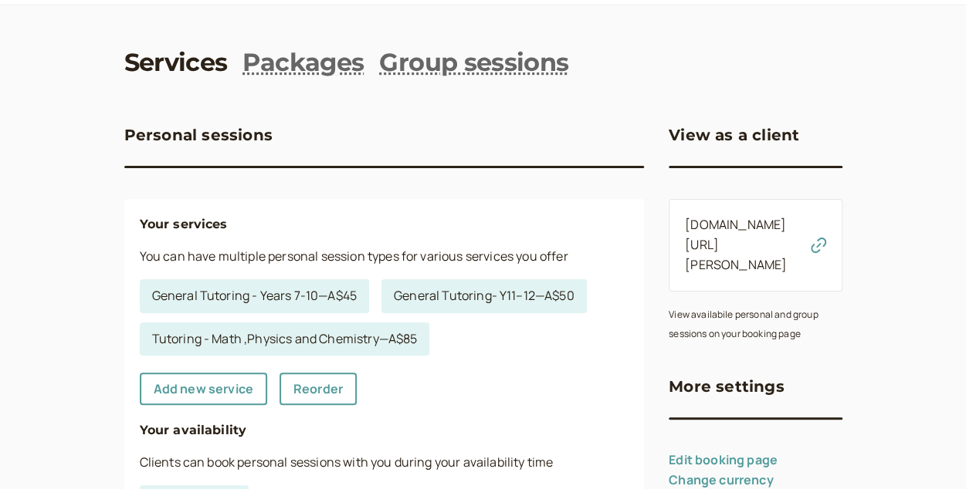
scroll to position [40, 0]
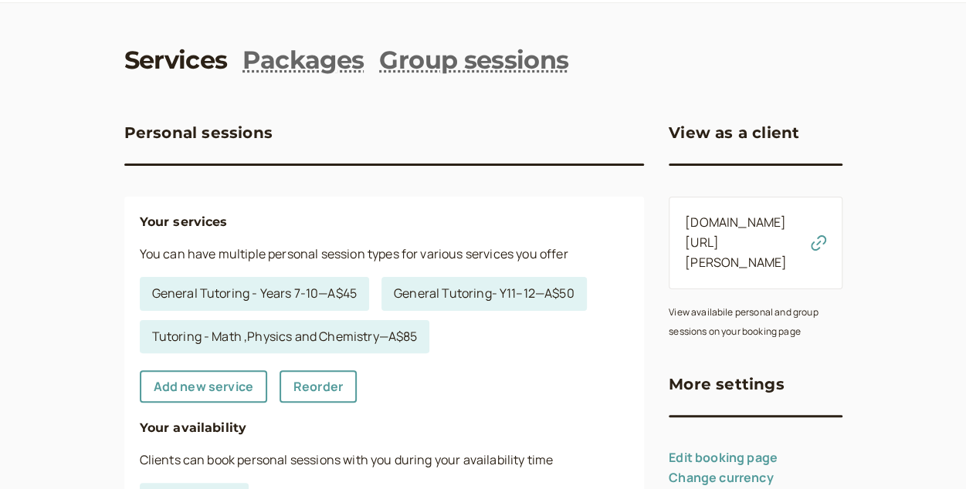
click at [813, 235] on icon "button" at bounding box center [818, 242] width 15 height 15
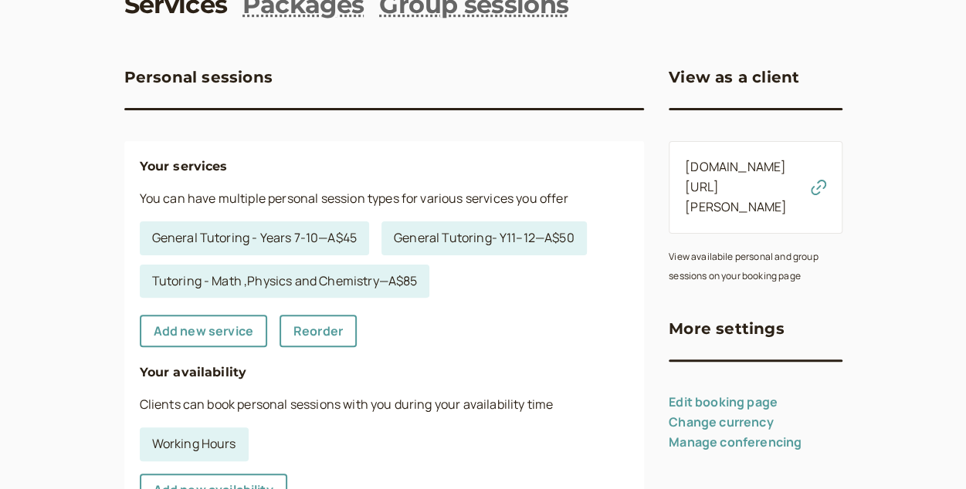
scroll to position [97, 0]
click at [717, 188] on link "[DOMAIN_NAME][URL][PERSON_NAME]" at bounding box center [736, 185] width 102 height 57
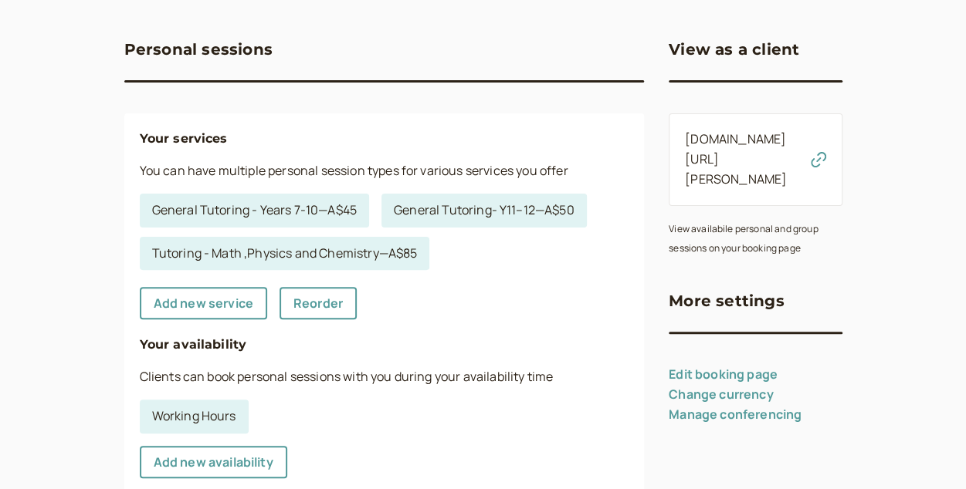
scroll to position [131, 0]
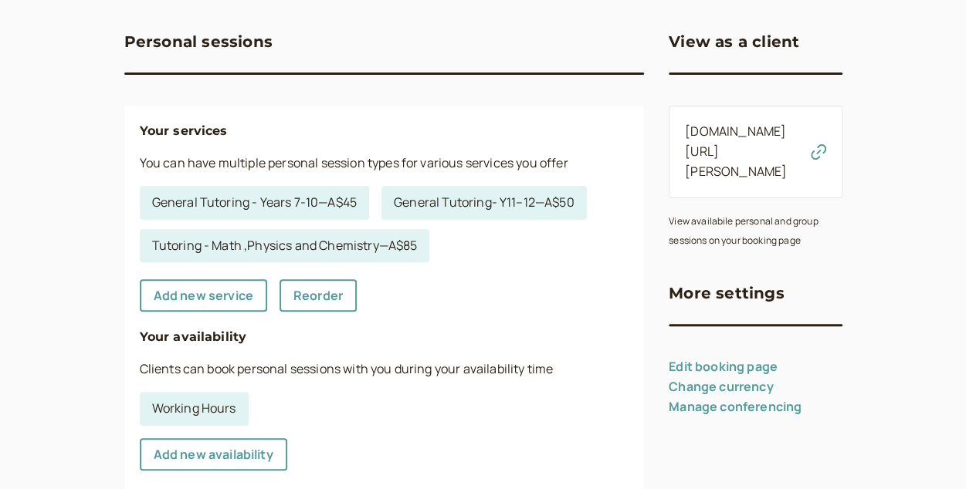
click at [709, 358] on link "Edit booking page" at bounding box center [723, 366] width 109 height 17
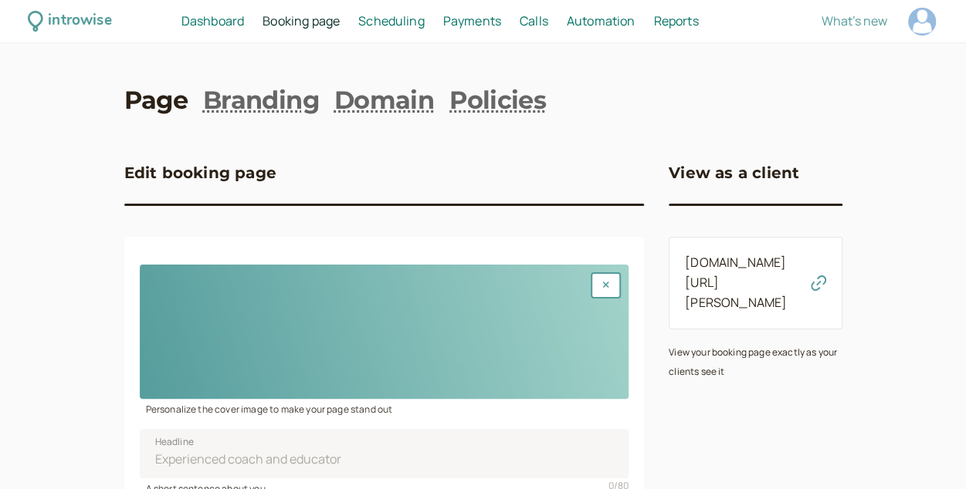
click at [928, 19] on div at bounding box center [922, 22] width 28 height 28
select select "[GEOGRAPHIC_DATA]/[GEOGRAPHIC_DATA]"
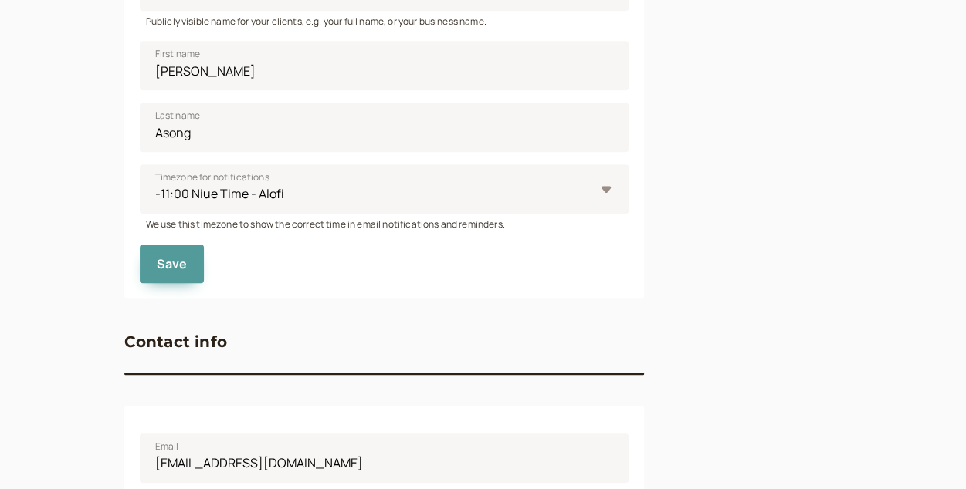
scroll to position [348, 0]
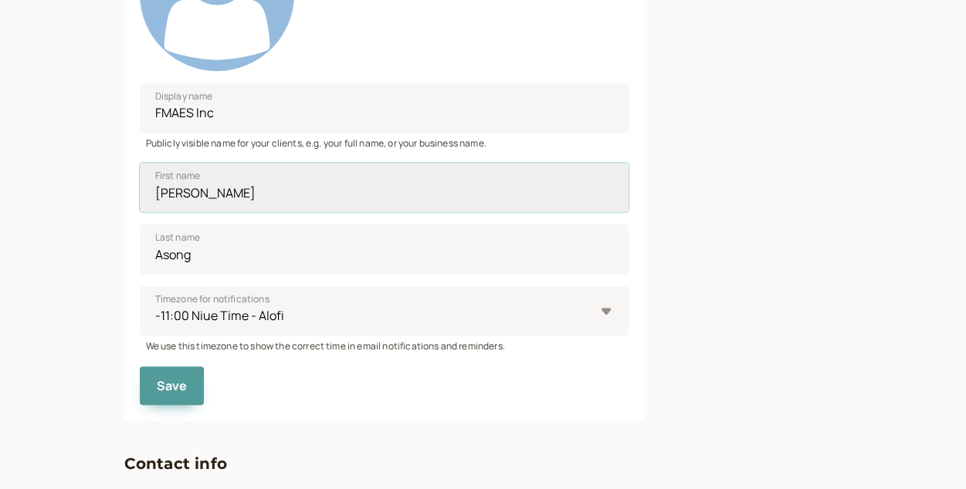
click at [218, 194] on input "Edmond" at bounding box center [384, 187] width 489 height 49
type input "F"
type input "FOSSUNG"
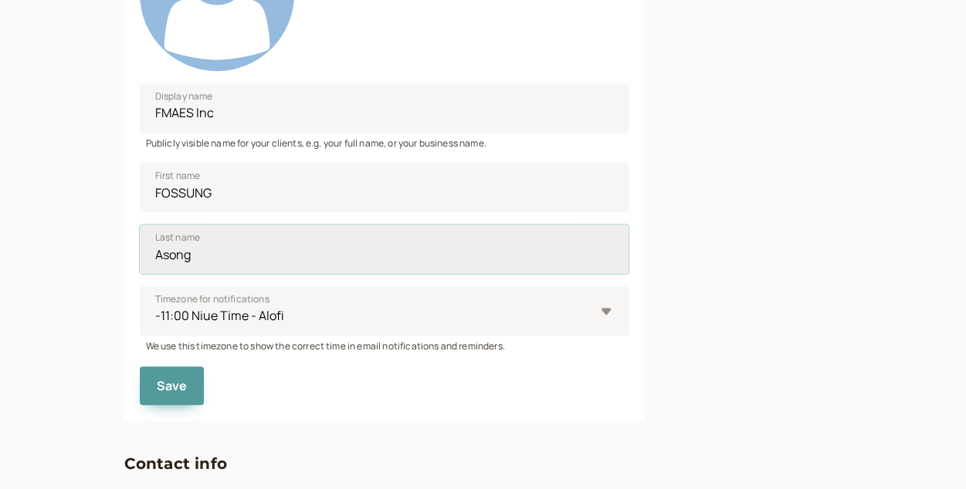
click at [208, 269] on input "Asong" at bounding box center [384, 249] width 489 height 49
type input "Mu"
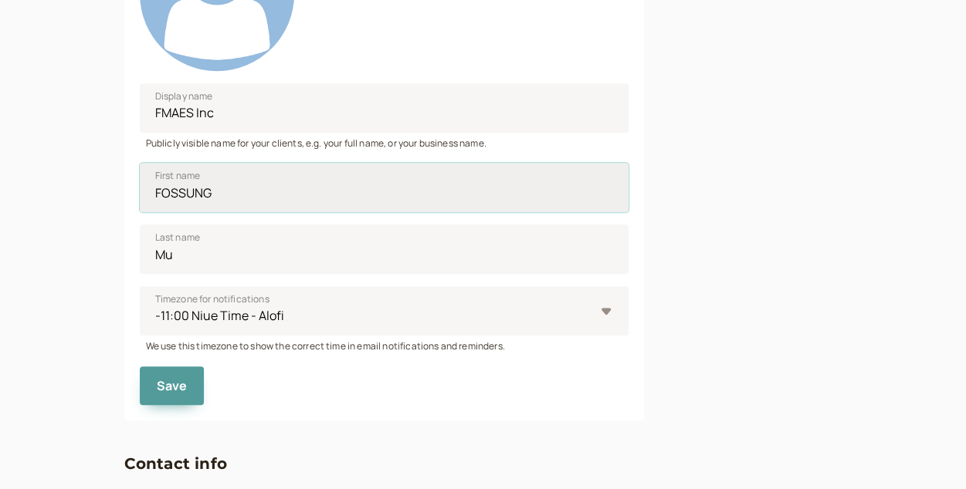
click at [212, 182] on input "FOSSUNG" at bounding box center [384, 187] width 489 height 49
type input "Fossung"
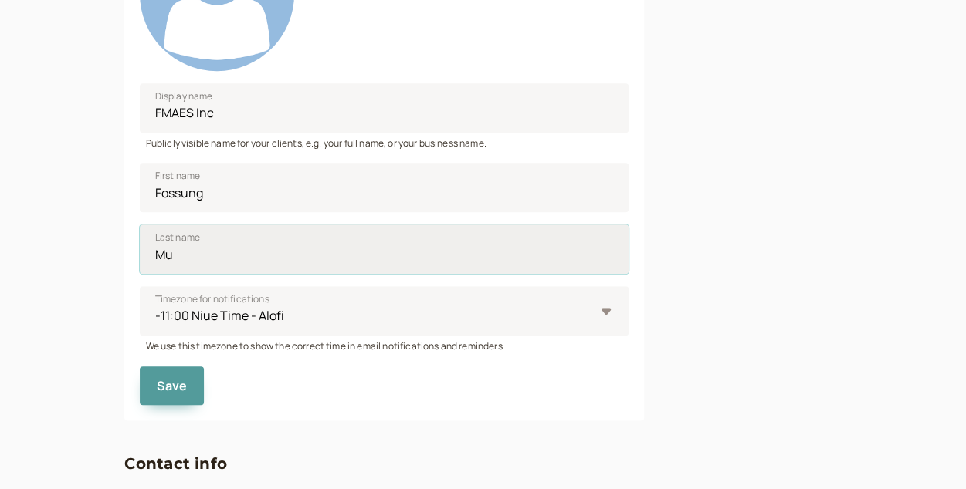
click at [191, 255] on input "Mu" at bounding box center [384, 249] width 489 height 49
type input "Multicultural and Education Services"
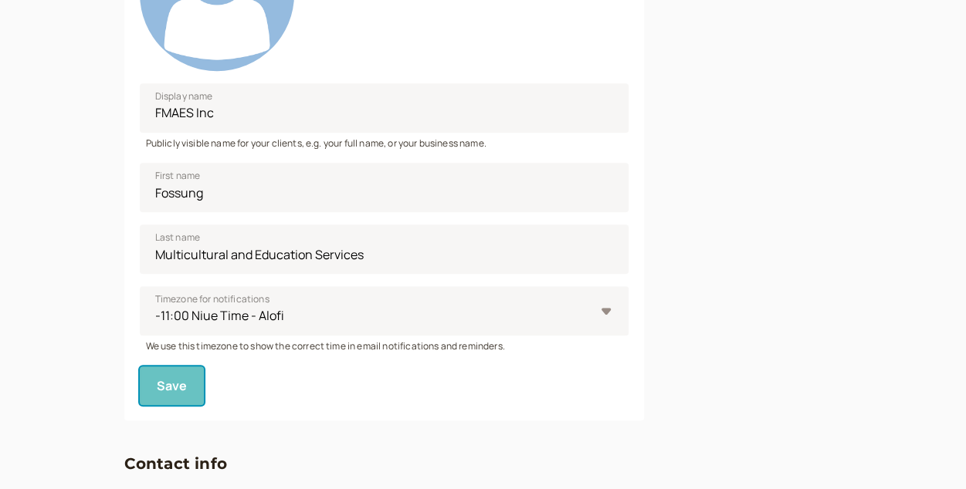
click at [178, 396] on button "Save" at bounding box center [172, 386] width 65 height 39
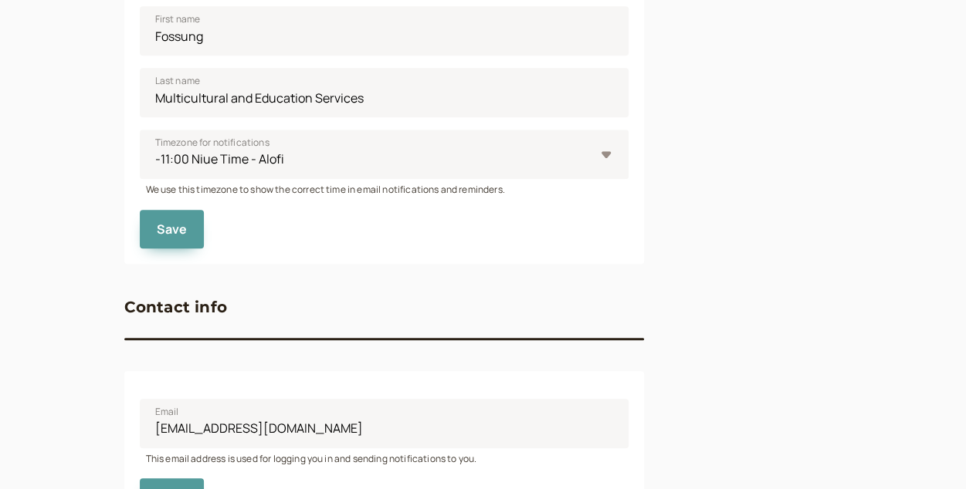
scroll to position [762, 0]
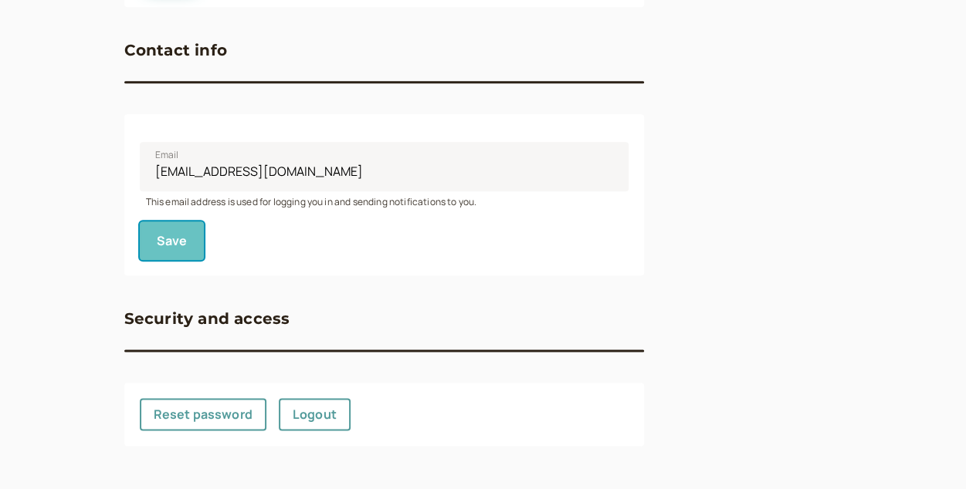
click at [181, 242] on span "Save" at bounding box center [172, 240] width 31 height 17
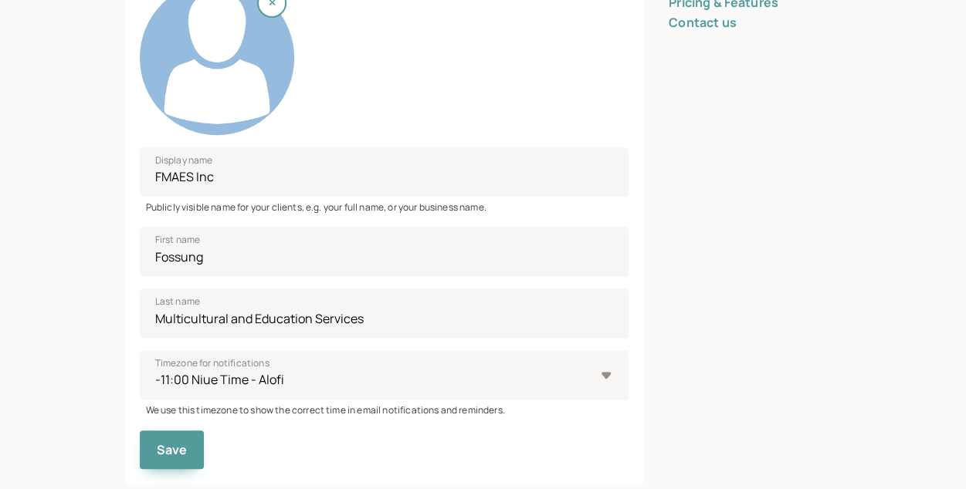
scroll to position [0, 0]
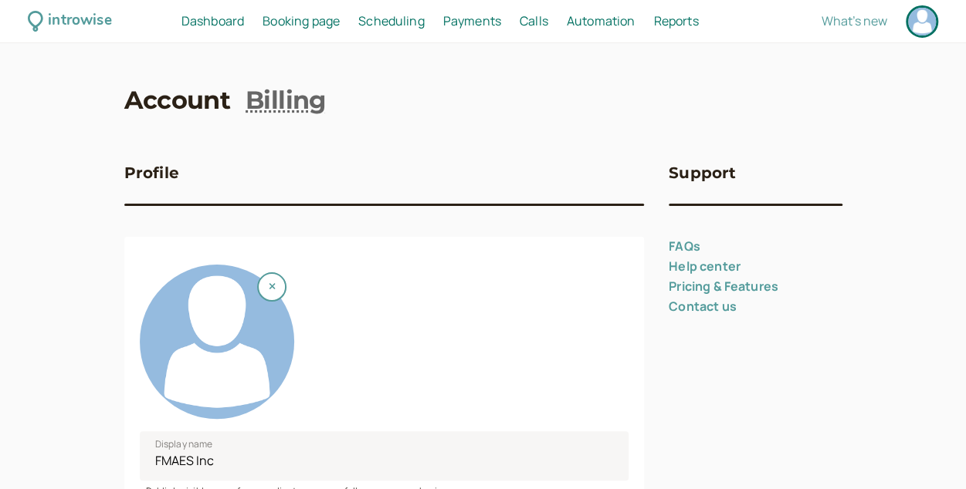
click at [297, 15] on span "Booking page" at bounding box center [300, 20] width 77 height 17
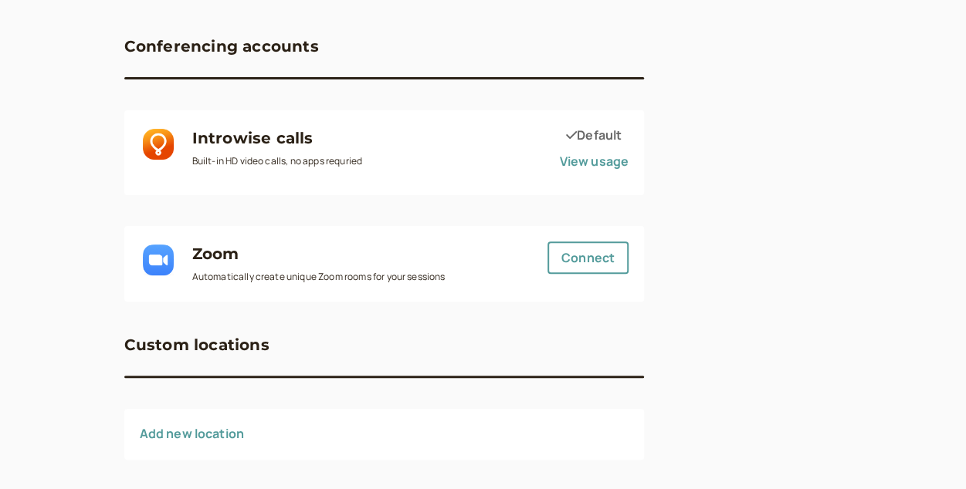
scroll to position [141, 0]
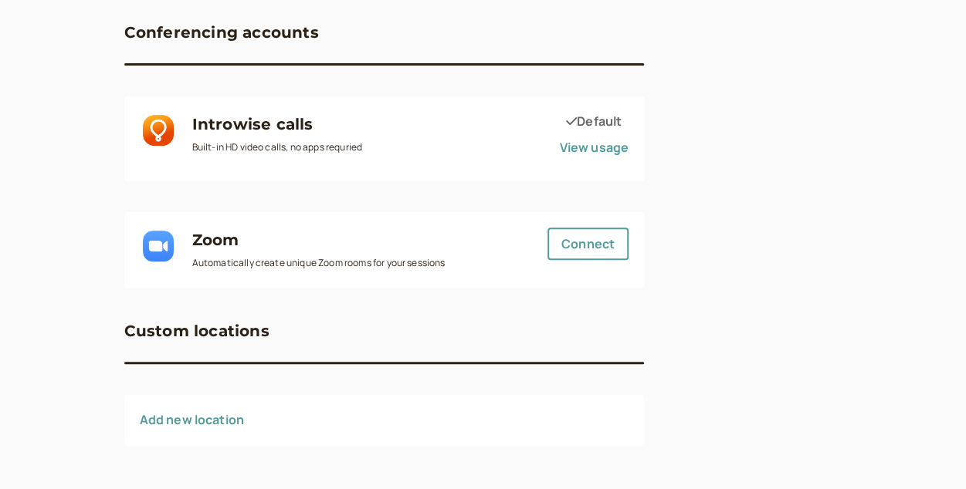
click at [217, 418] on link "Add new location" at bounding box center [192, 419] width 105 height 17
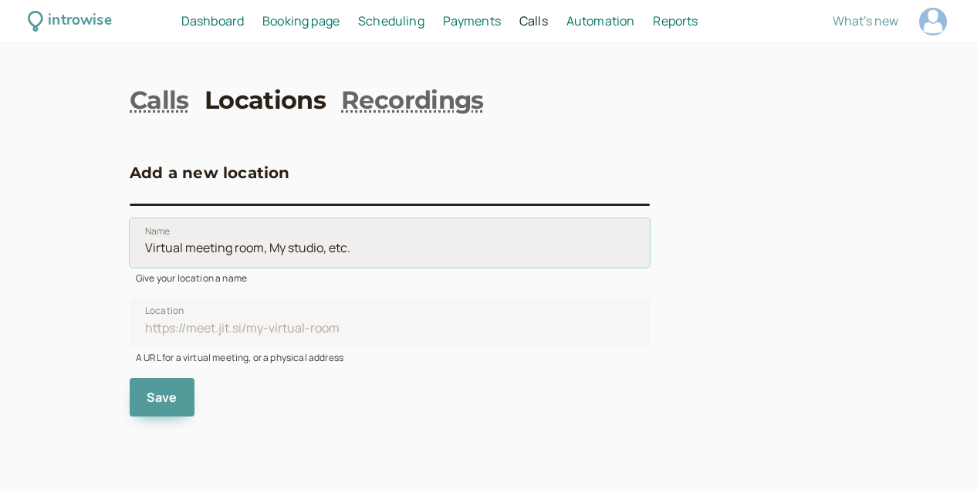
click at [225, 244] on input "Name" at bounding box center [390, 242] width 520 height 49
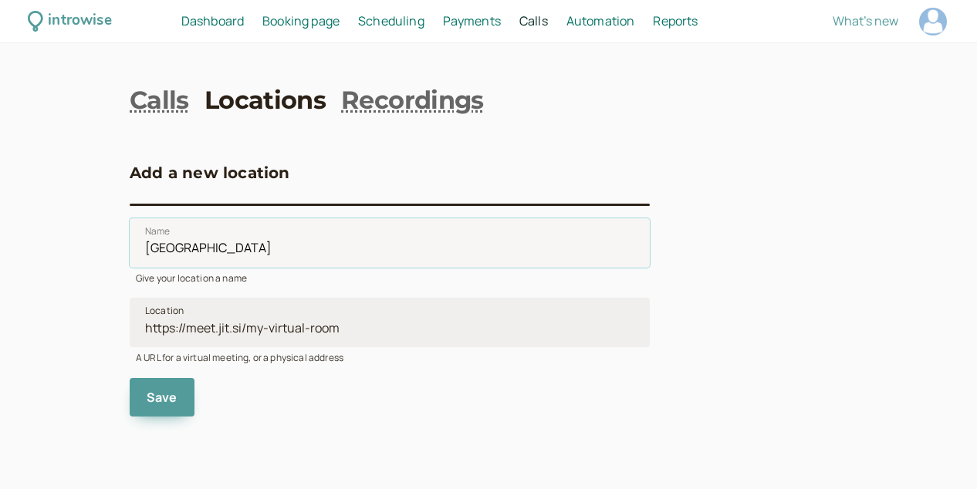
type input "[GEOGRAPHIC_DATA]"
click at [182, 327] on input "Location" at bounding box center [390, 322] width 520 height 49
paste input "[GEOGRAPHIC_DATA], [STREET_ADDRESS][PERSON_NAME]"
type input "[GEOGRAPHIC_DATA], [STREET_ADDRESS][PERSON_NAME]"
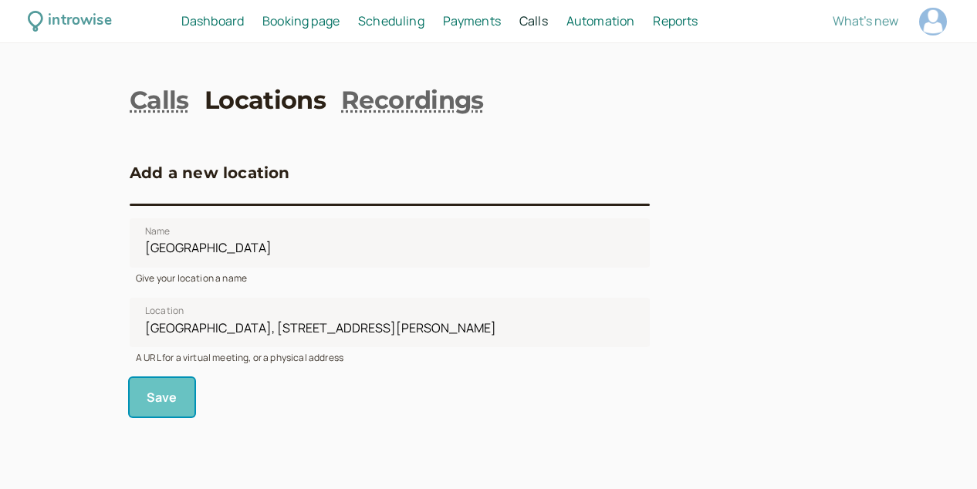
click at [180, 396] on button "Save" at bounding box center [162, 397] width 65 height 39
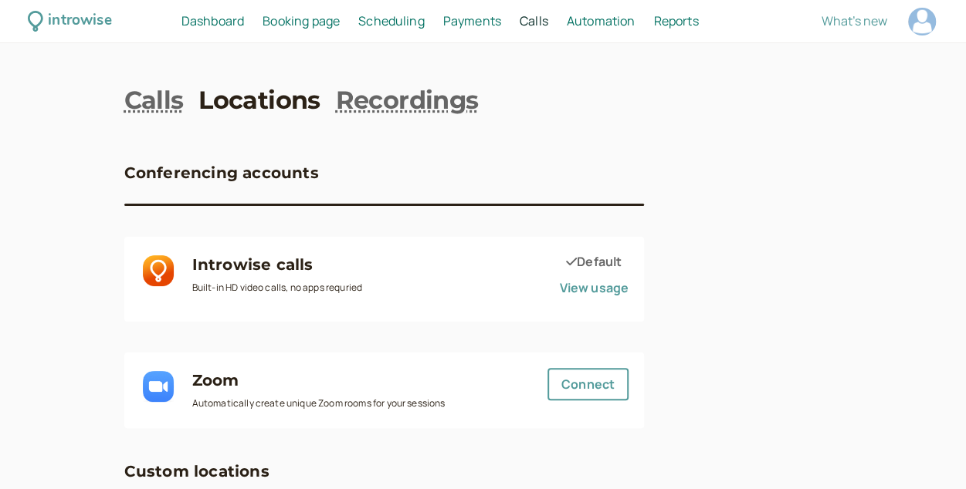
scroll to position [249, 0]
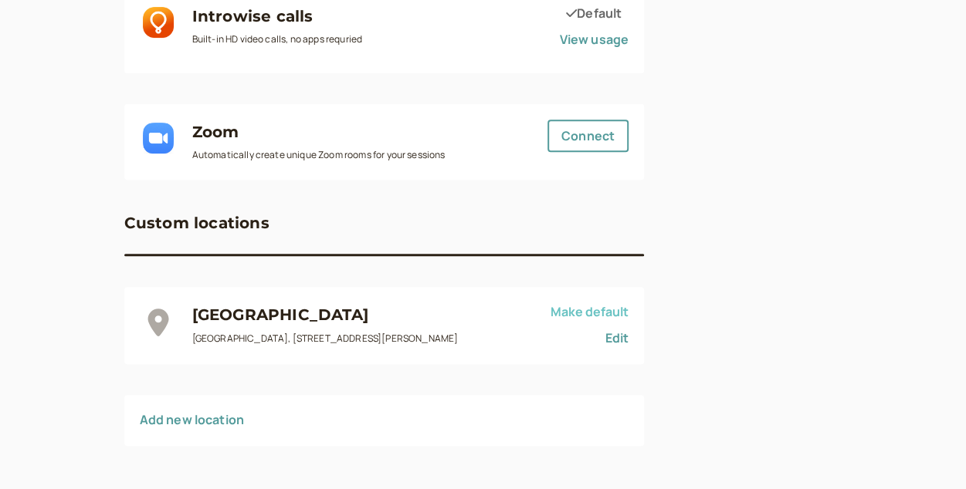
click at [603, 311] on button "Make default" at bounding box center [589, 312] width 78 height 14
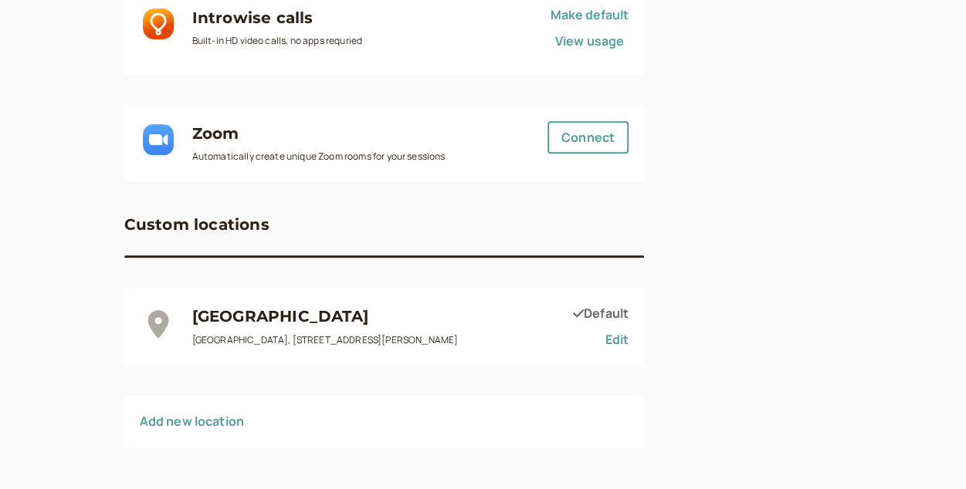
scroll to position [248, 0]
click at [235, 422] on link "Add new location" at bounding box center [192, 420] width 105 height 17
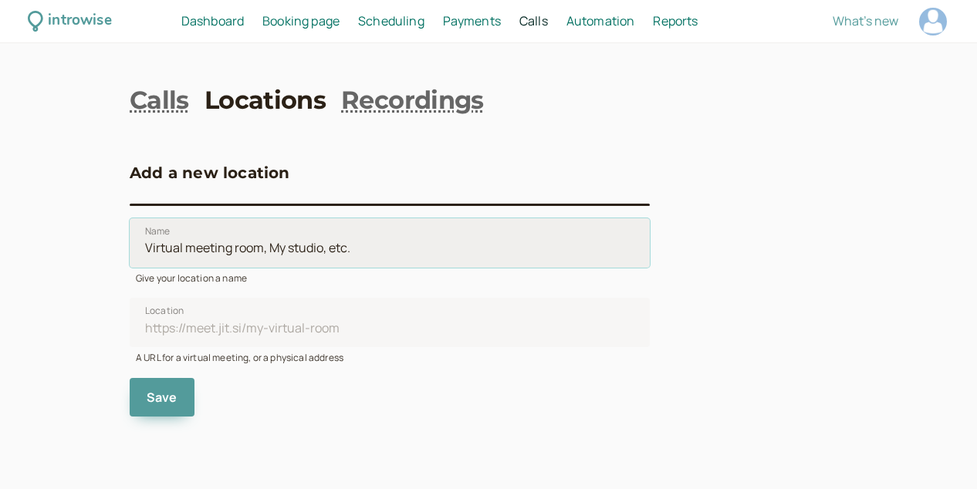
drag, startPoint x: 365, startPoint y: 252, endPoint x: 158, endPoint y: 246, distance: 207.0
click at [158, 246] on input "Name" at bounding box center [390, 242] width 520 height 49
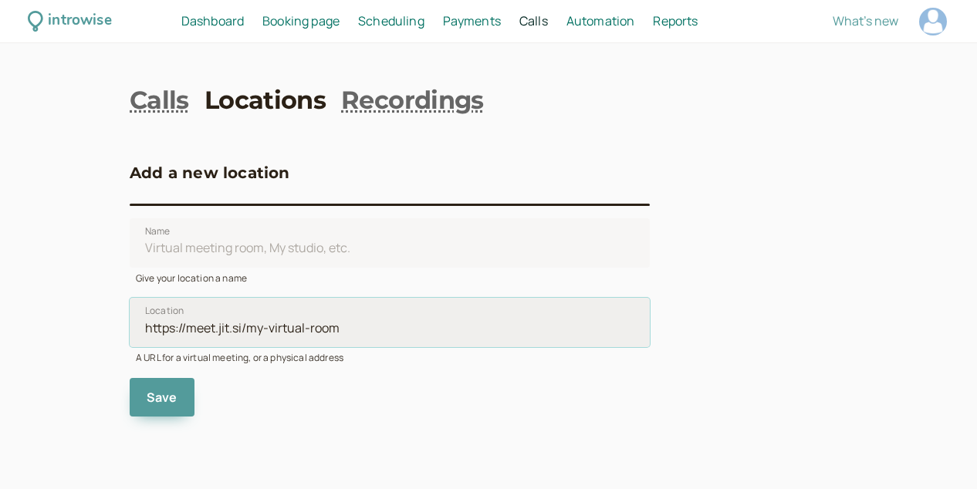
click at [186, 330] on input "Location" at bounding box center [390, 322] width 520 height 49
click at [365, 333] on input "Location" at bounding box center [390, 322] width 520 height 49
drag, startPoint x: 365, startPoint y: 333, endPoint x: 335, endPoint y: 326, distance: 30.9
click at [335, 326] on input "Location" at bounding box center [390, 322] width 520 height 49
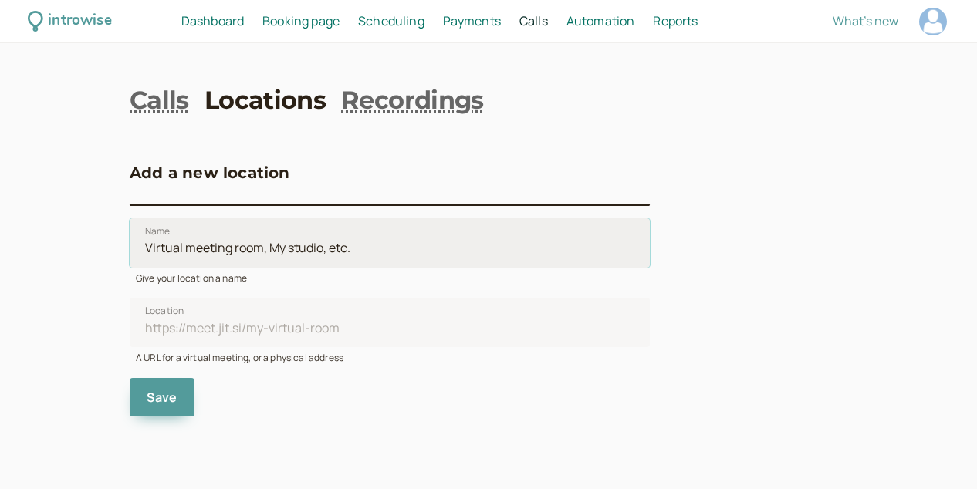
click at [298, 249] on input "Name" at bounding box center [390, 242] width 520 height 49
paste input "9-11 Jacaranda Ave, Logan Central QLD 4114"
type input "9-11 Jacaranda Ave, Logan Central QLD 4114"
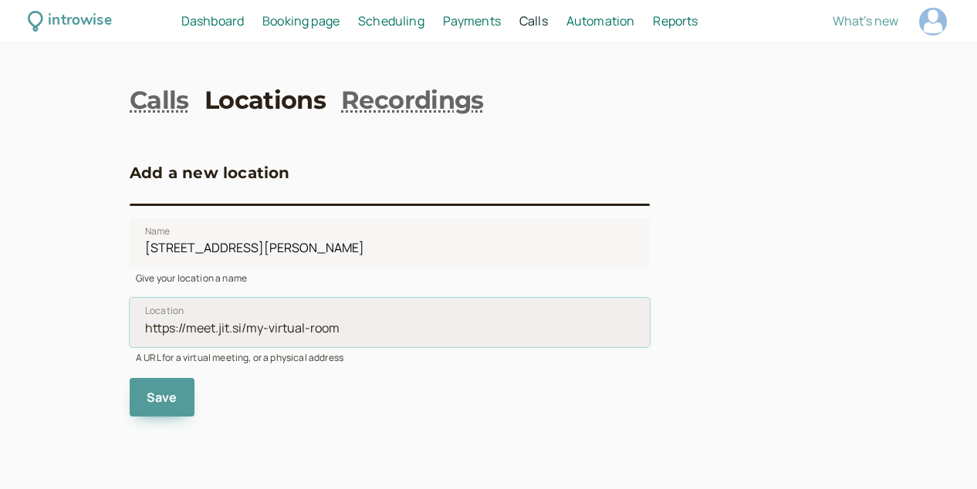
click at [276, 328] on input "Location" at bounding box center [390, 322] width 520 height 49
paste input "9-11 Jacaranda Ave, Logan Central QLD 4114"
type input "9-11 Jacaranda Ave, Logan Central QLD 4114"
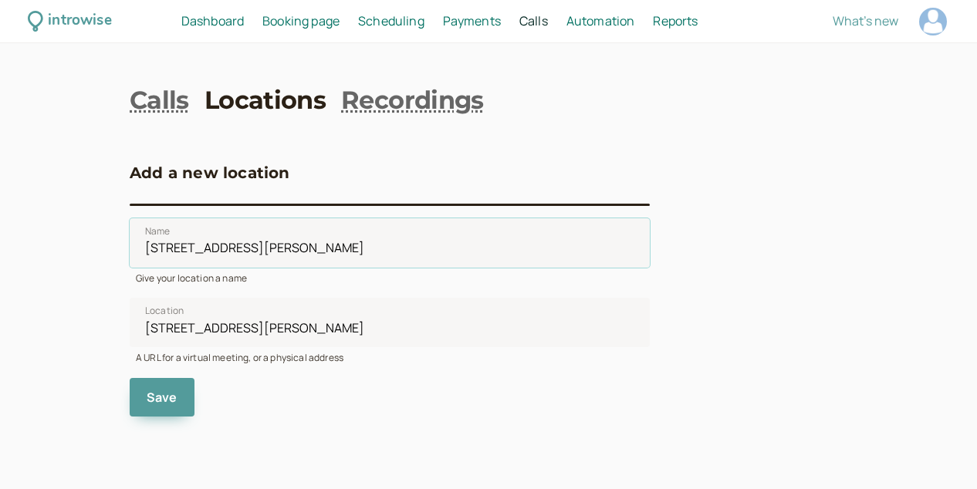
drag, startPoint x: 395, startPoint y: 249, endPoint x: 114, endPoint y: 248, distance: 281.0
click at [114, 248] on div "introwise Dashboard Dashboard Booking page Booking Scheduling Scheduling Paymen…" at bounding box center [488, 244] width 977 height 489
type input "Logan Central Community Centre"
click at [183, 398] on button "Save" at bounding box center [162, 397] width 65 height 39
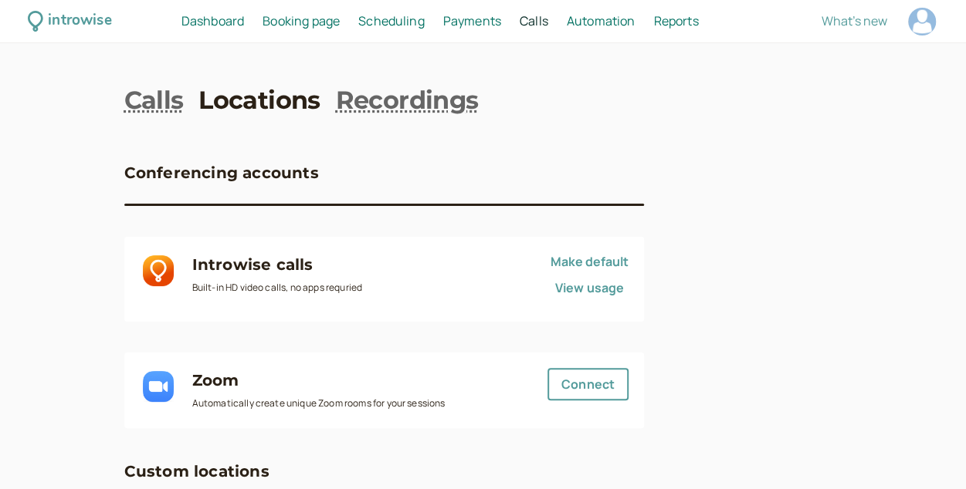
click at [309, 25] on span "Booking page" at bounding box center [300, 20] width 77 height 17
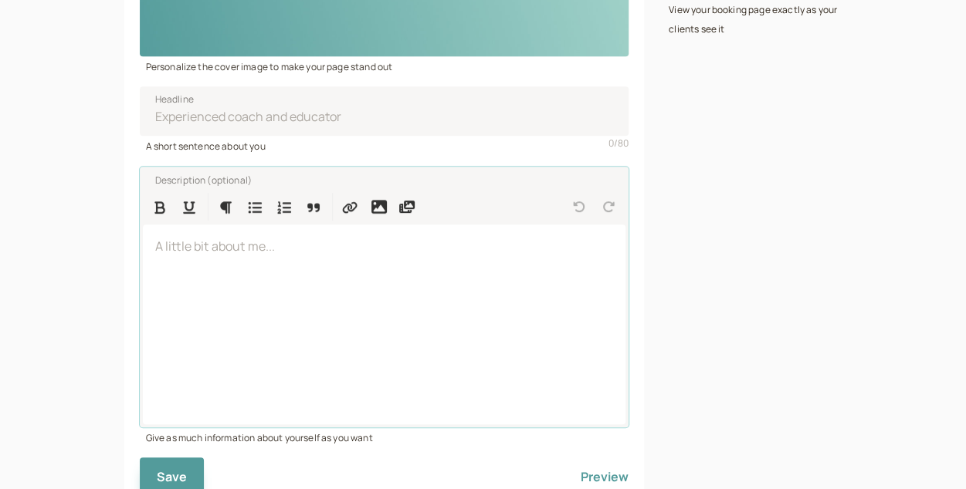
scroll to position [408, 0]
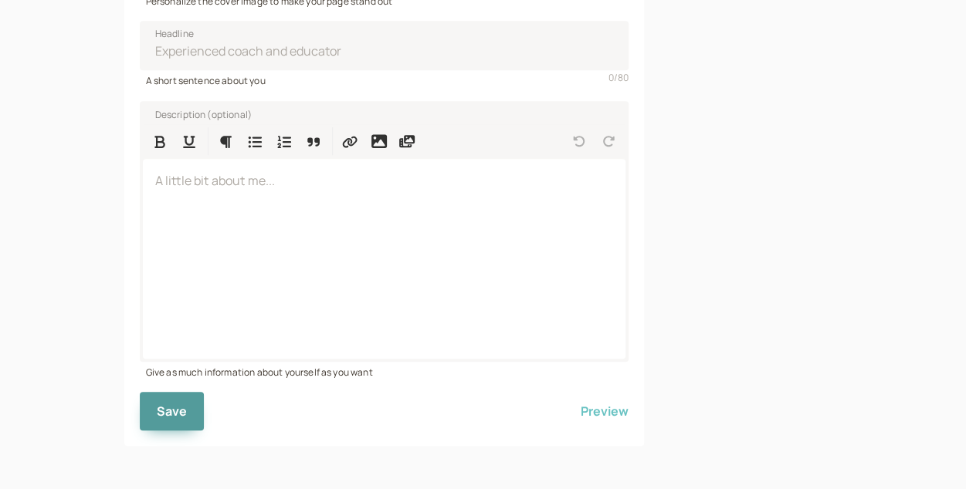
click at [612, 407] on button "Preview" at bounding box center [605, 411] width 48 height 39
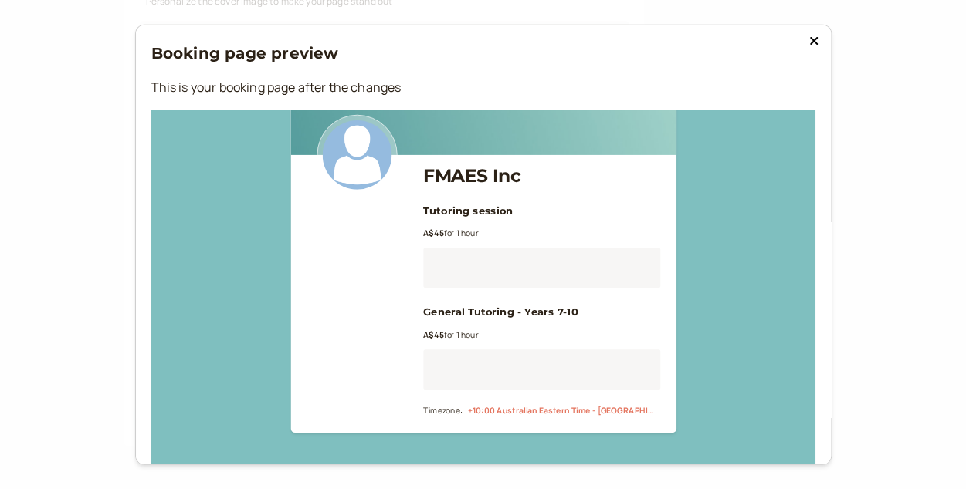
scroll to position [117, 0]
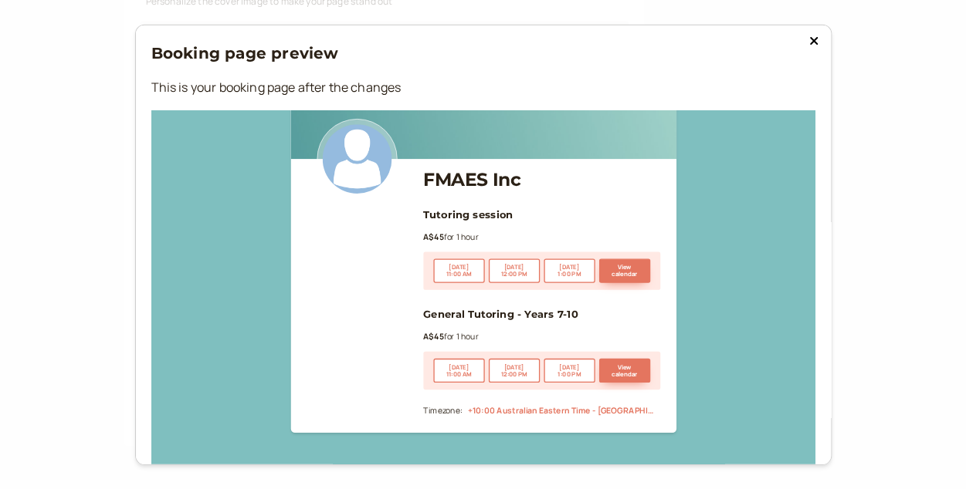
click at [809, 42] on icon at bounding box center [813, 41] width 8 height 8
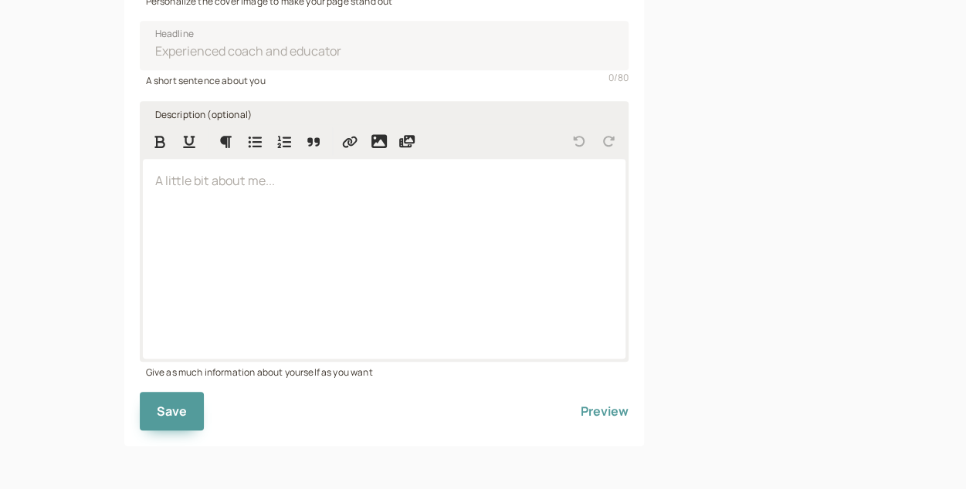
scroll to position [0, 0]
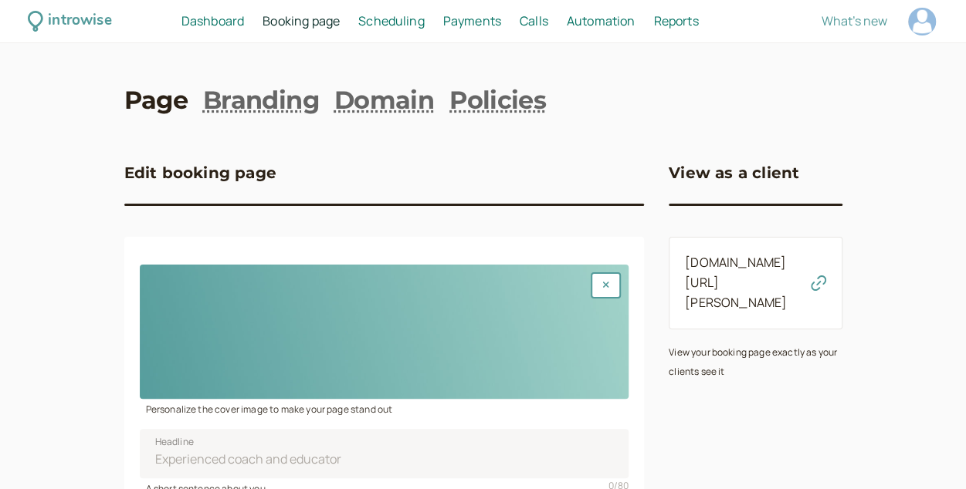
click at [307, 18] on span "Booking page" at bounding box center [300, 20] width 77 height 17
click at [397, 21] on span "Scheduling" at bounding box center [391, 20] width 66 height 17
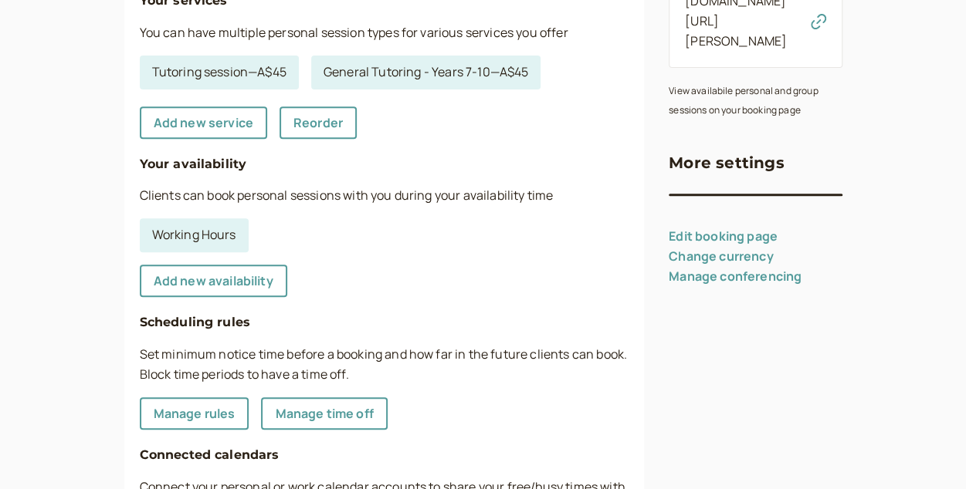
scroll to position [266, 0]
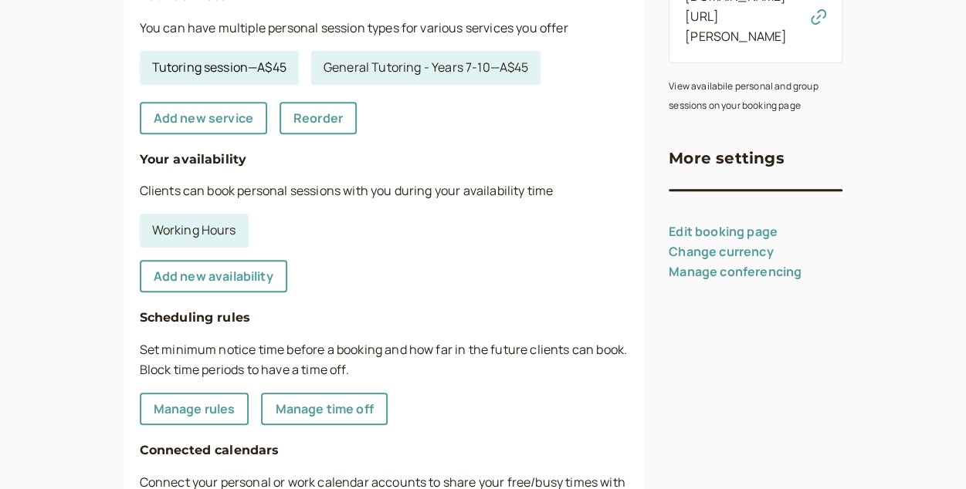
click at [218, 69] on link "Tutoring session — A$45" at bounding box center [219, 68] width 159 height 34
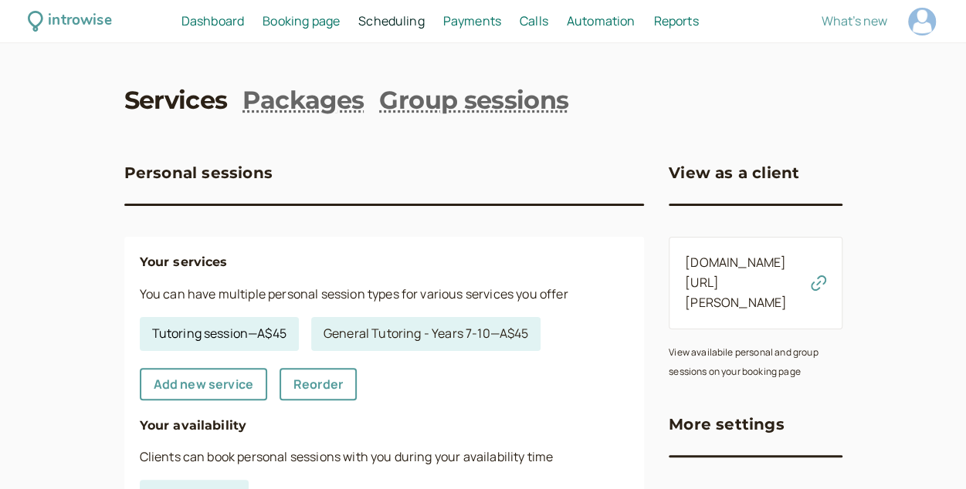
select select "60"
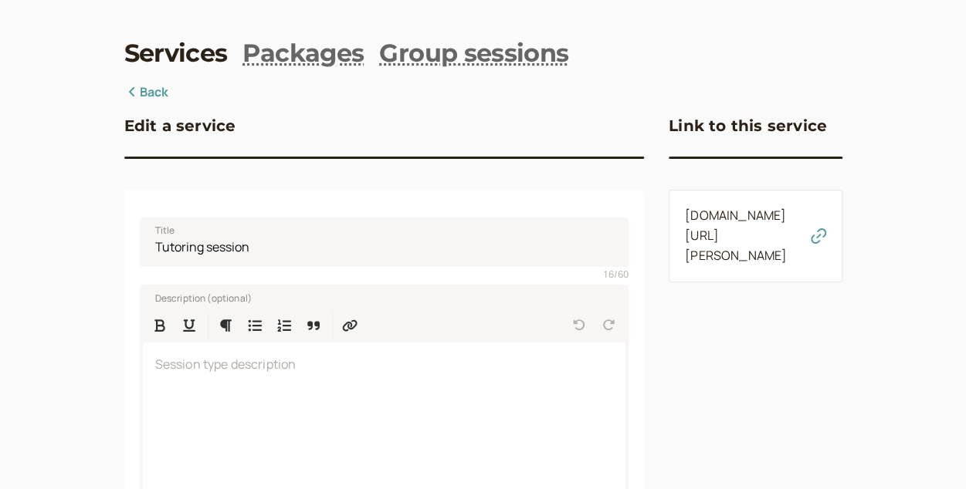
scroll to position [51, 0]
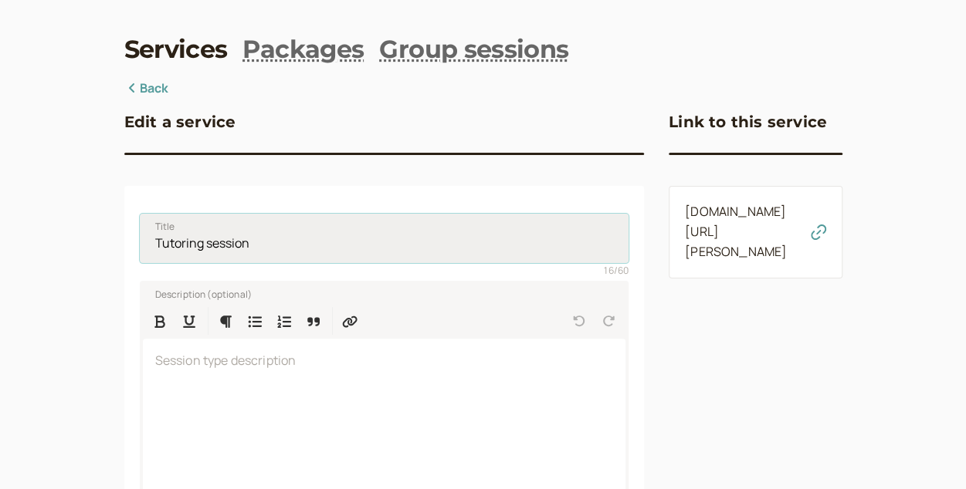
click at [287, 235] on input "Tutoring session" at bounding box center [384, 238] width 489 height 49
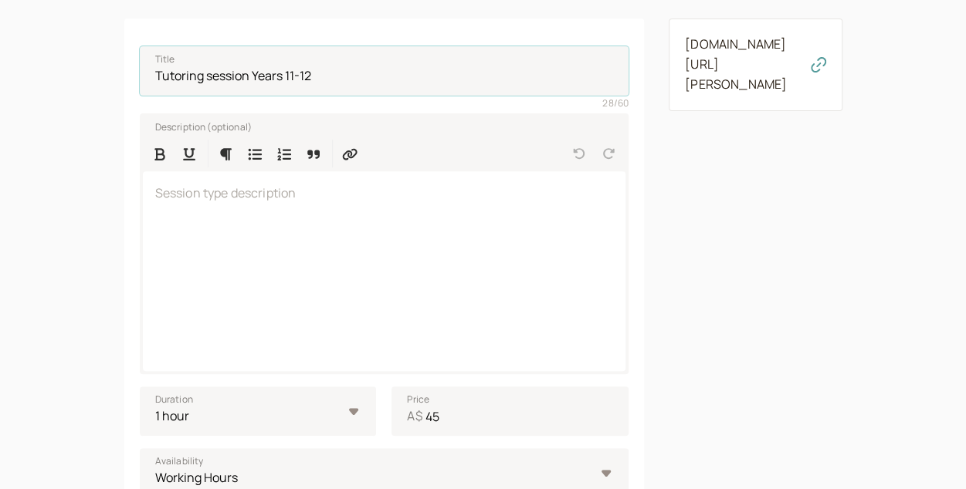
scroll to position [191, 0]
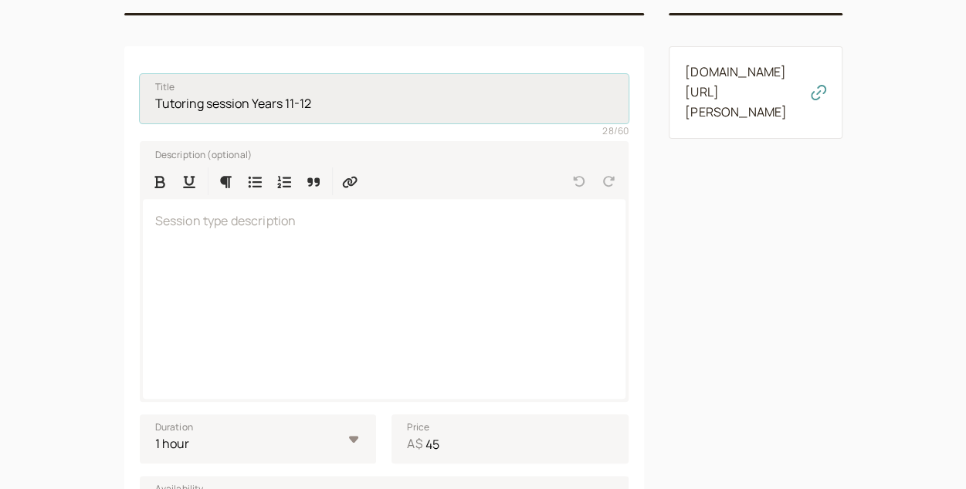
drag, startPoint x: 321, startPoint y: 106, endPoint x: 252, endPoint y: 104, distance: 69.5
click at [252, 104] on input "Tutoring session Years 11-12" at bounding box center [384, 98] width 489 height 49
paste input "Senior Secondary (Y11–12) - General"
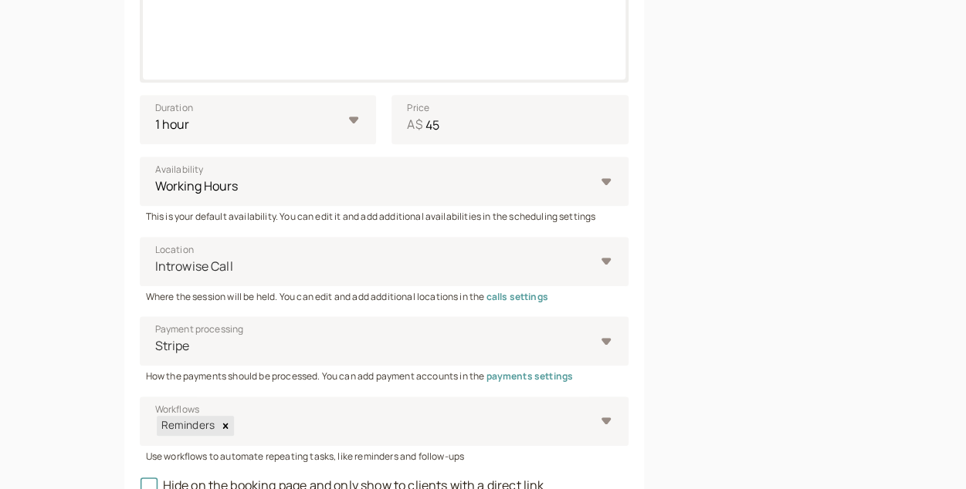
scroll to position [511, 0]
type input "Tutoring session Senior Secondary (Y11–12) - General"
click at [452, 127] on input "45" at bounding box center [509, 118] width 237 height 49
type input "4"
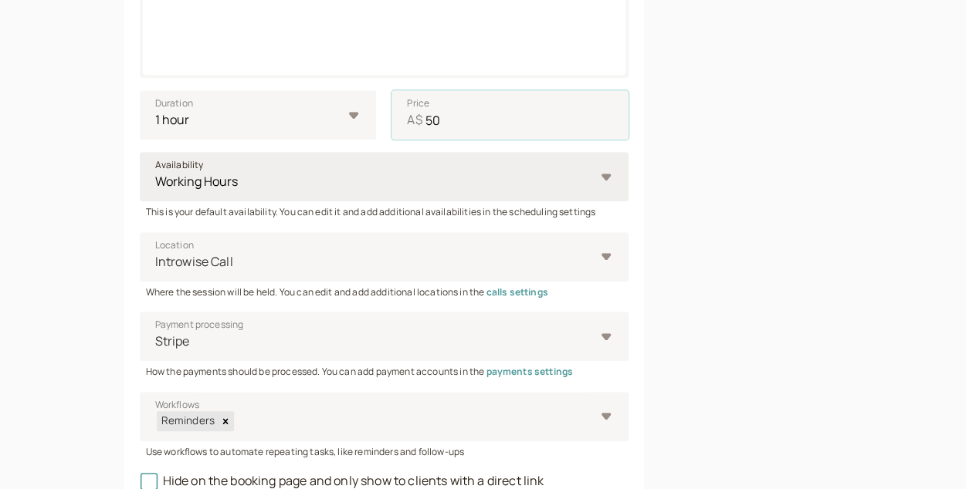
scroll to position [516, 0]
type input "50"
click at [300, 178] on select "Working Hours" at bounding box center [384, 175] width 489 height 49
click at [140, 151] on select "Working Hours" at bounding box center [384, 175] width 489 height 49
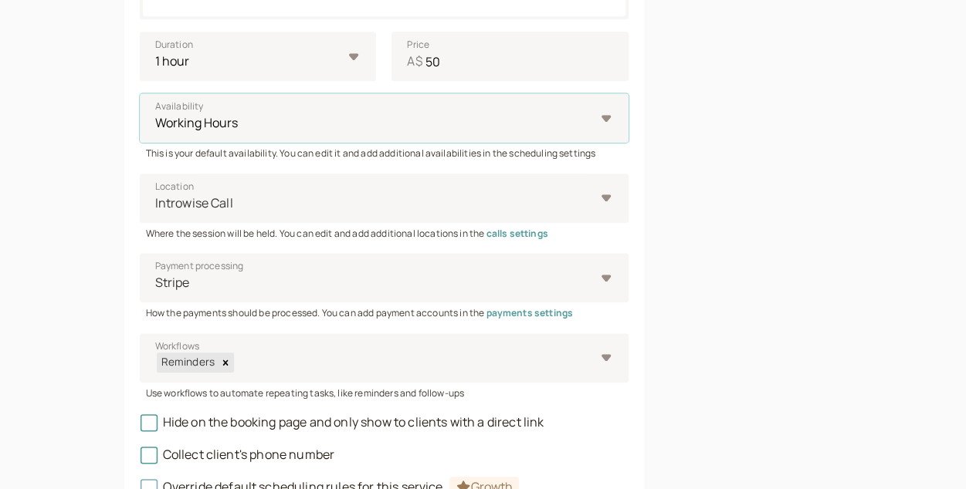
scroll to position [692, 0]
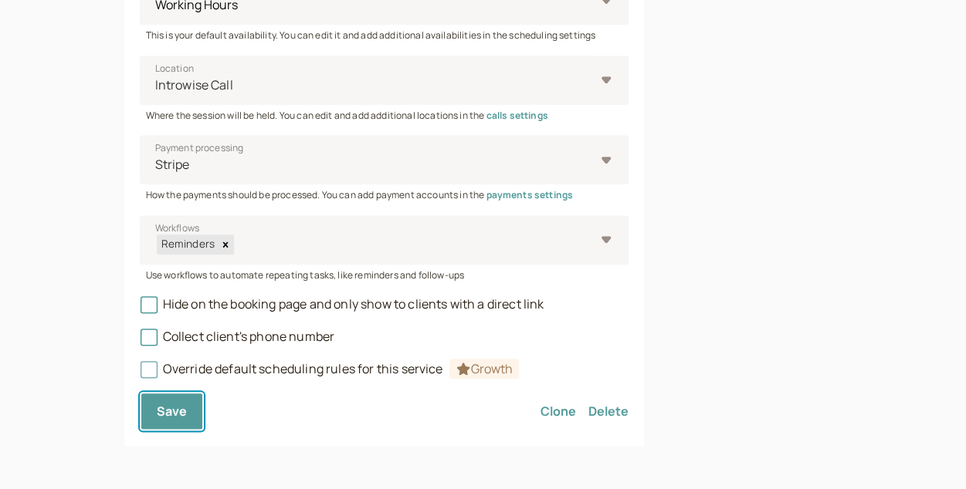
drag, startPoint x: 195, startPoint y: 407, endPoint x: 307, endPoint y: 132, distance: 297.1
click at [298, 78] on div at bounding box center [375, 85] width 442 height 21
click at [156, 78] on input "Location Introwise Call" at bounding box center [155, 85] width 2 height 18
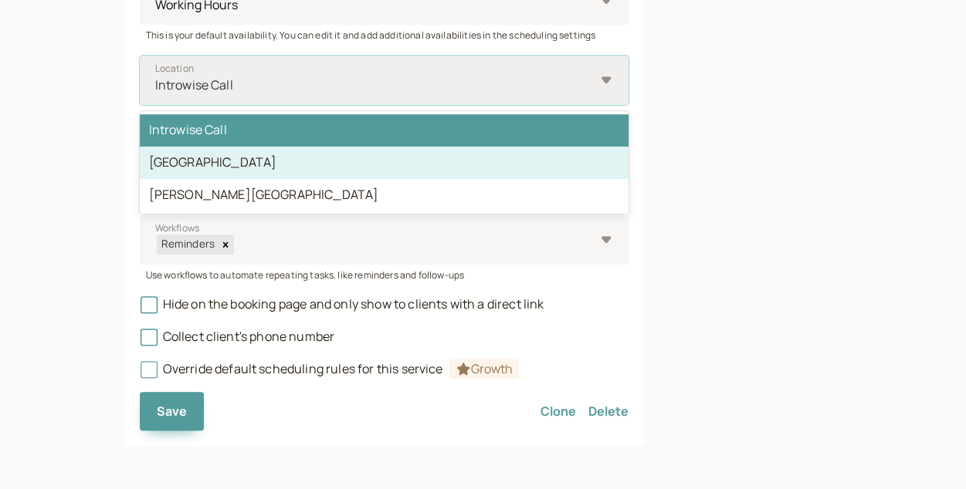
click at [303, 164] on div "[GEOGRAPHIC_DATA]" at bounding box center [384, 163] width 489 height 32
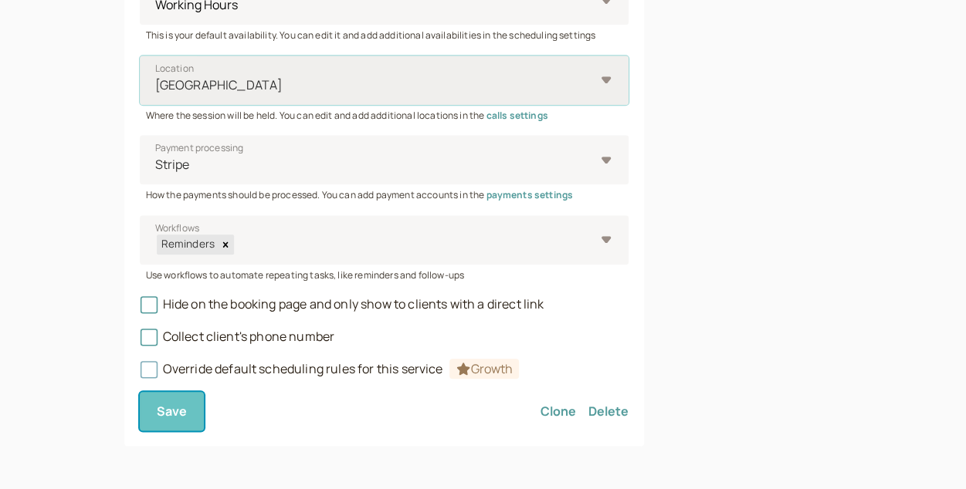
click at [178, 419] on span "Save" at bounding box center [172, 411] width 31 height 17
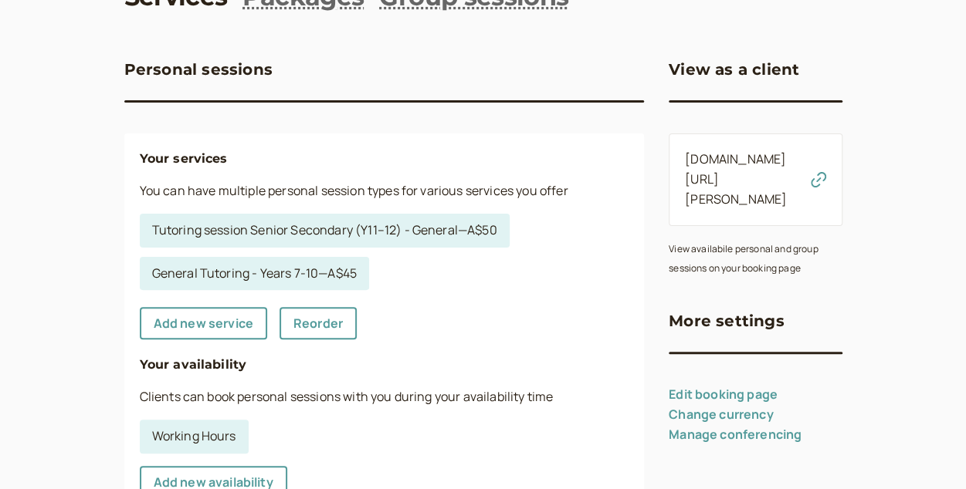
scroll to position [108, 0]
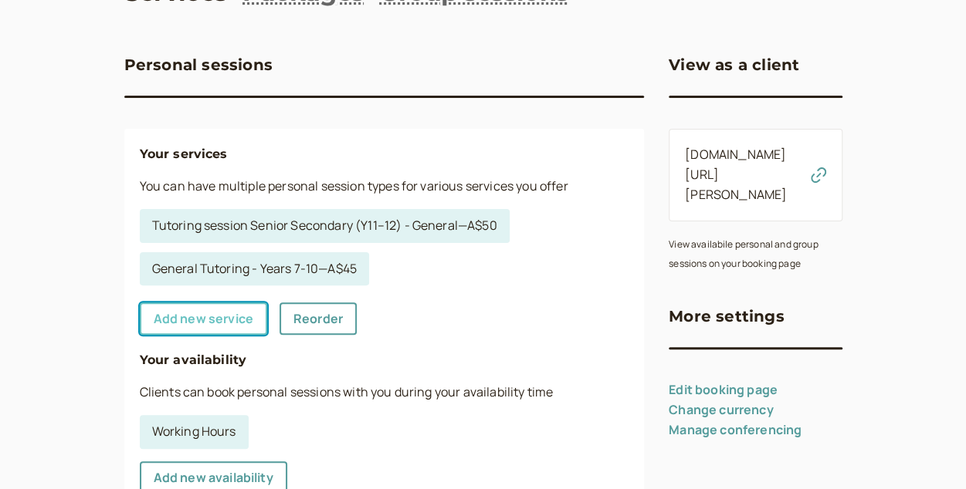
click at [244, 324] on link "Add new service" at bounding box center [203, 319] width 127 height 32
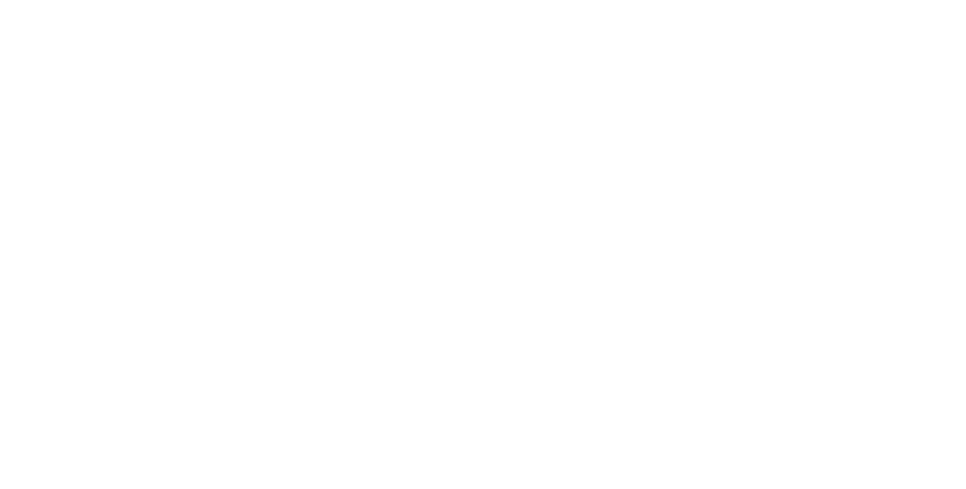
select select "30"
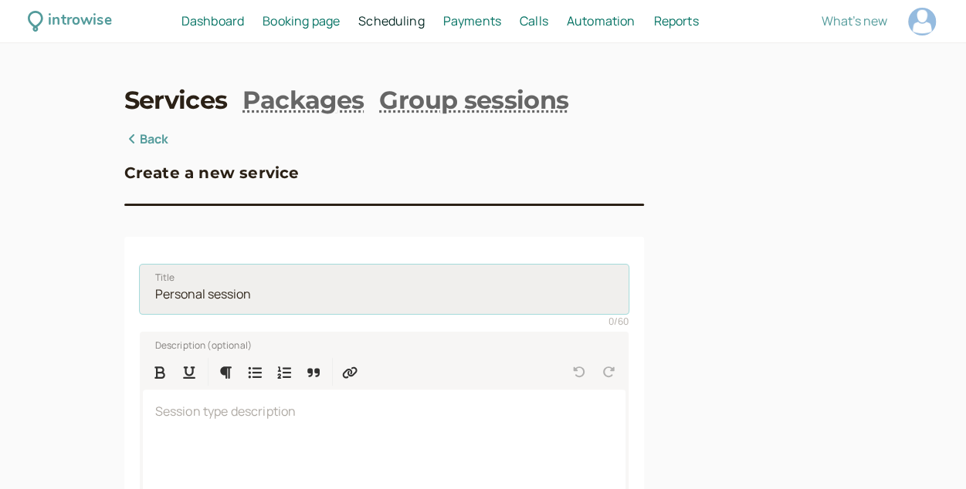
click at [213, 306] on input "Title" at bounding box center [384, 289] width 489 height 49
type input "S"
paste input "Math Methods, Specialist Math, General Math, Physics, Chemistry"
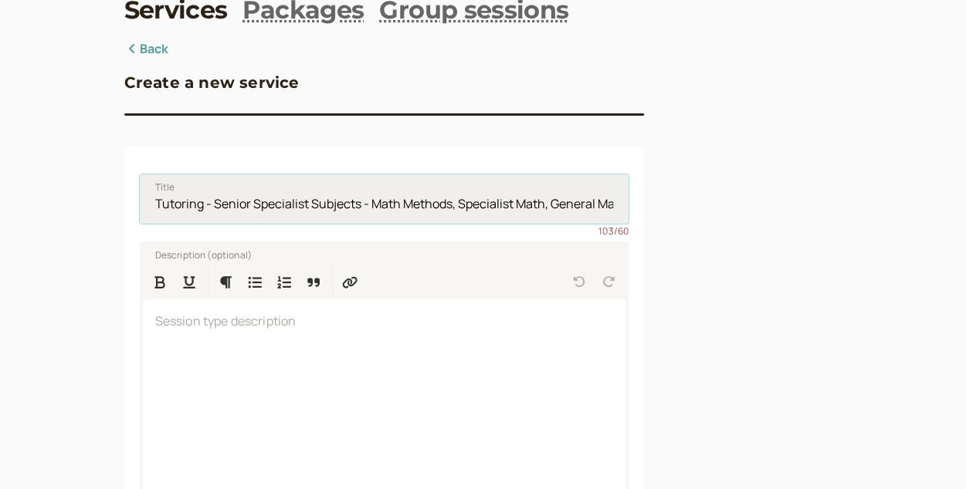
scroll to position [91, 0]
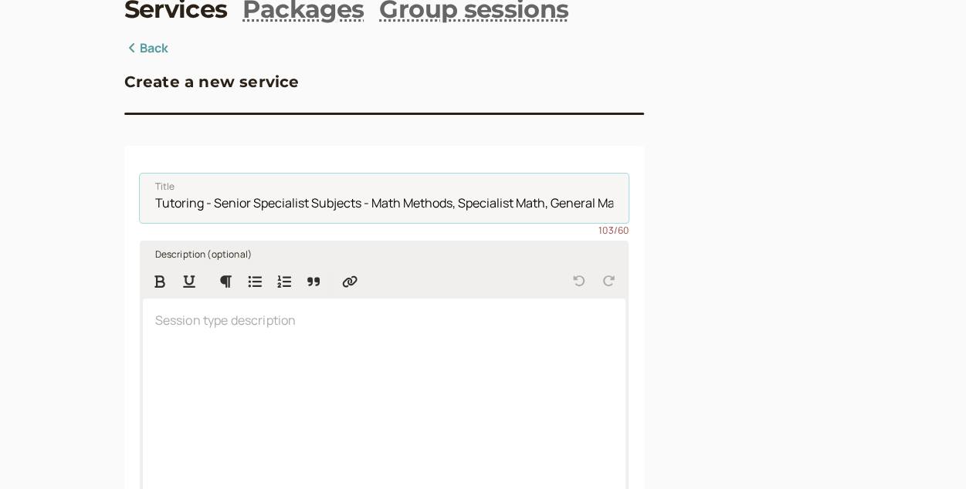
type input "Tutoring - Senior Specialist Subjects - Math Methods, Specialist Math, General …"
click at [310, 350] on div at bounding box center [384, 399] width 483 height 200
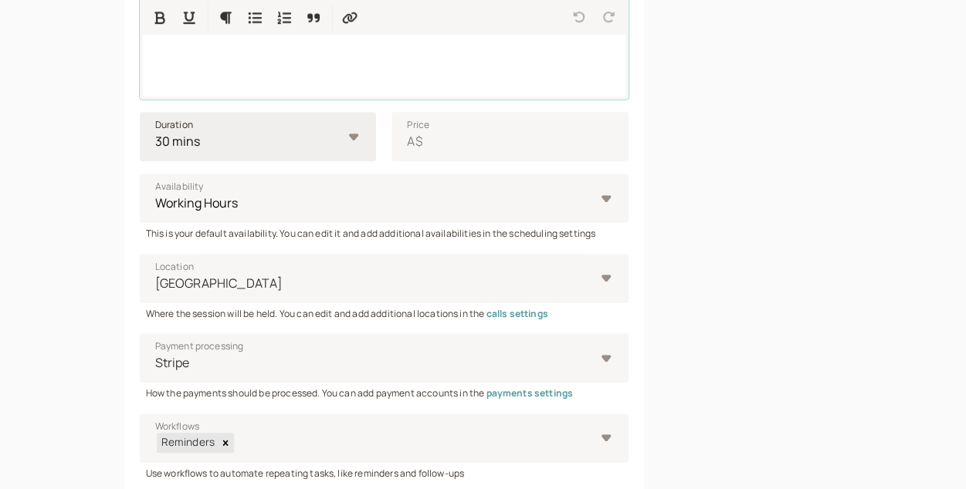
scroll to position [494, 0]
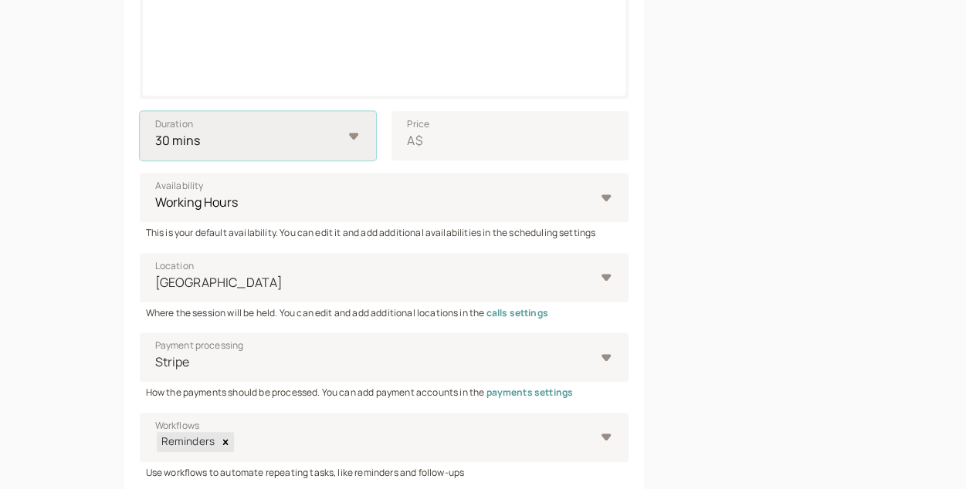
click at [349, 134] on select "10 mins 15 mins 30 mins 45 mins 1 hour 1.5 hours 2 hours Custom…" at bounding box center [258, 135] width 237 height 49
select select "60"
click at [140, 111] on select "10 mins 15 mins 30 mins 45 mins 1 hour 1.5 hours 2 hours Custom…" at bounding box center [258, 135] width 237 height 49
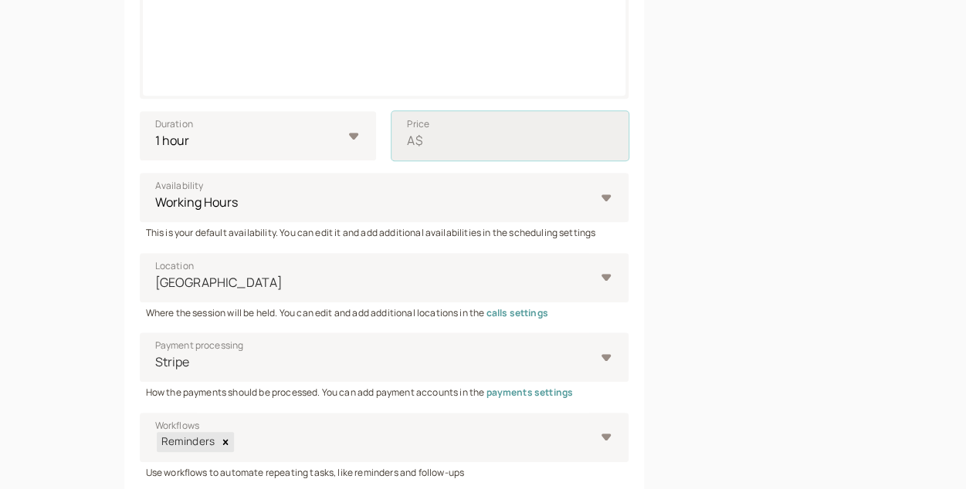
click at [449, 142] on input "Price A$" at bounding box center [509, 135] width 237 height 49
type input "85"
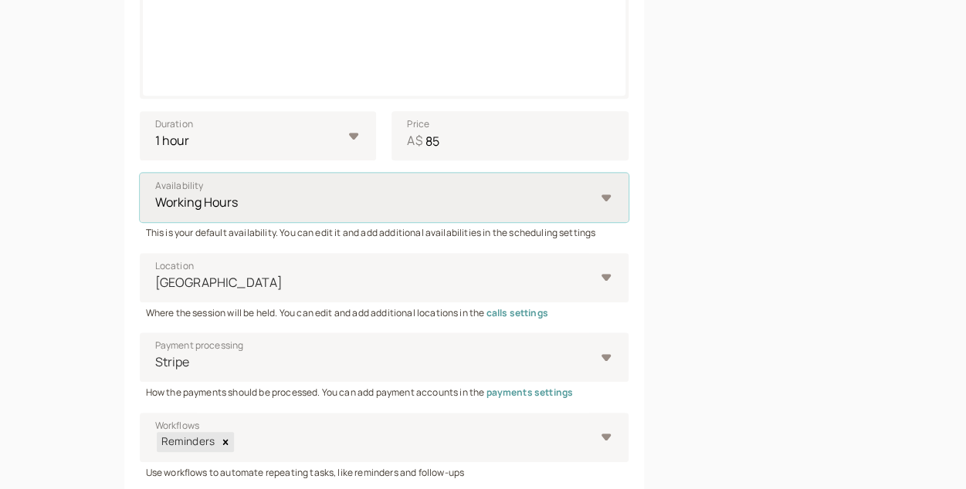
click at [334, 209] on select "Working Hours" at bounding box center [384, 197] width 489 height 49
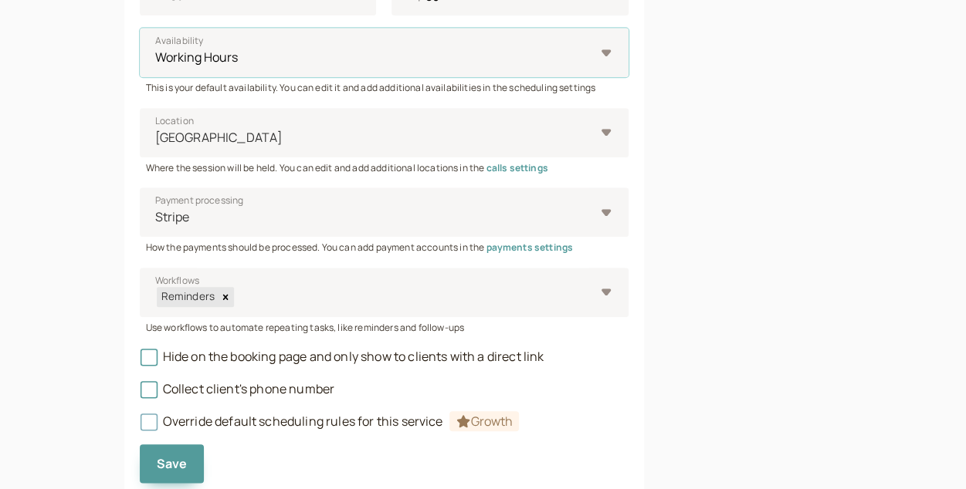
scroll to position [692, 0]
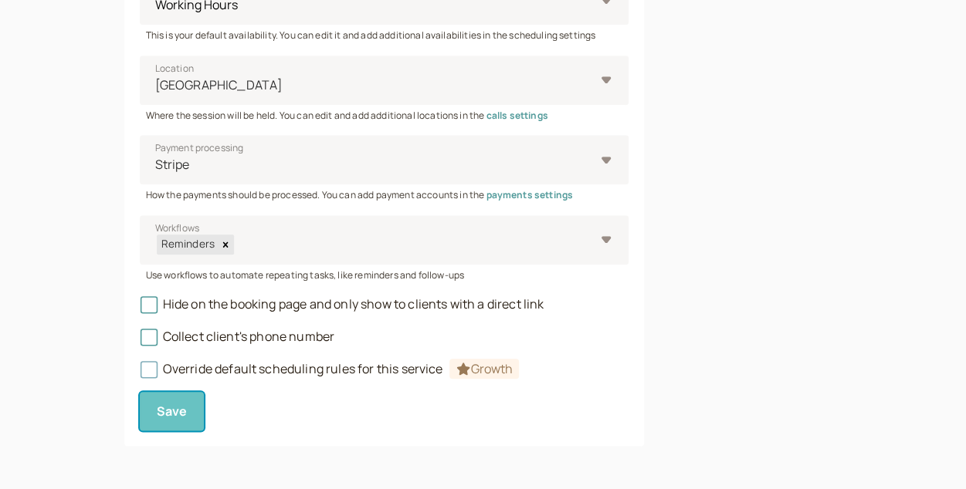
click at [178, 400] on button "Save" at bounding box center [172, 411] width 65 height 39
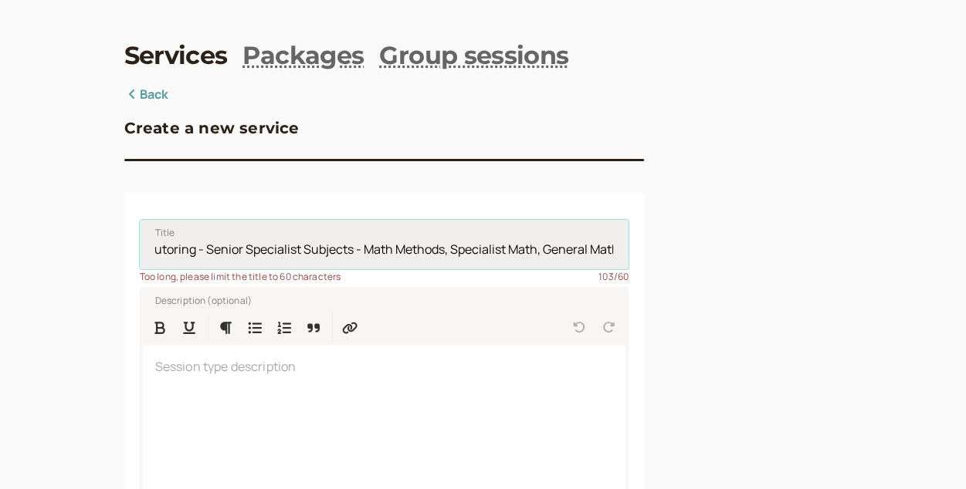
scroll to position [0, 0]
drag, startPoint x: 371, startPoint y: 251, endPoint x: 215, endPoint y: 256, distance: 156.0
click at [215, 256] on input "Tutoring - Senior Specialist Subjects - Math Methods, Specialist Math, General …" at bounding box center [384, 244] width 489 height 49
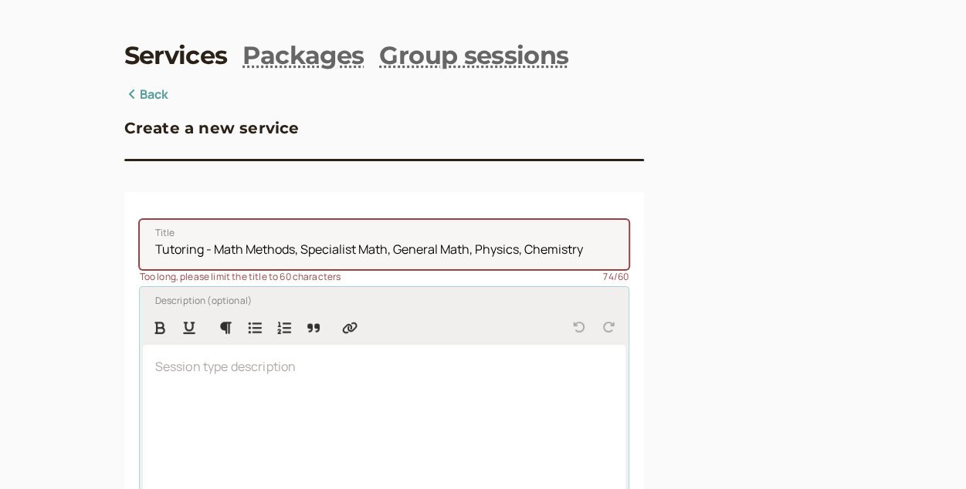
click at [520, 395] on div at bounding box center [384, 445] width 483 height 200
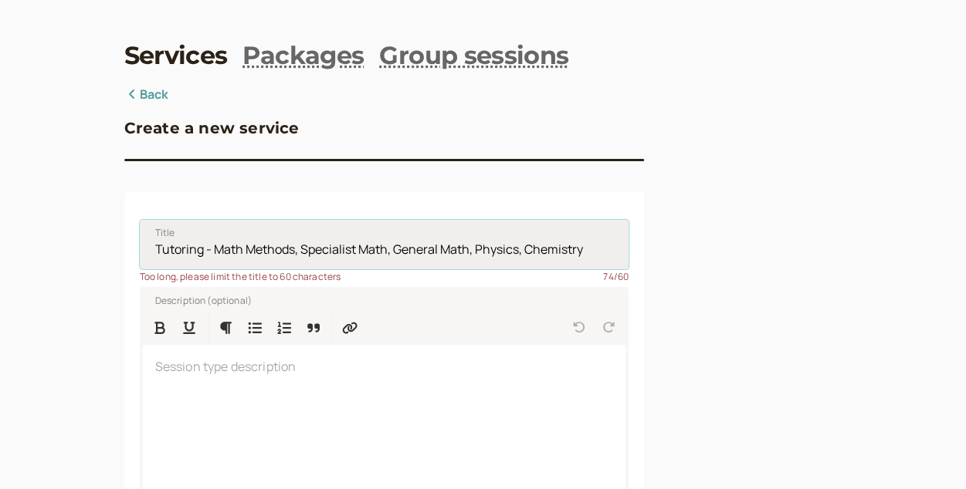
drag, startPoint x: 470, startPoint y: 252, endPoint x: 245, endPoint y: 266, distance: 225.9
click at [245, 266] on input "Tutoring - Math Methods, Specialist Math, General Math, Physics, Chemistry" at bounding box center [384, 244] width 489 height 49
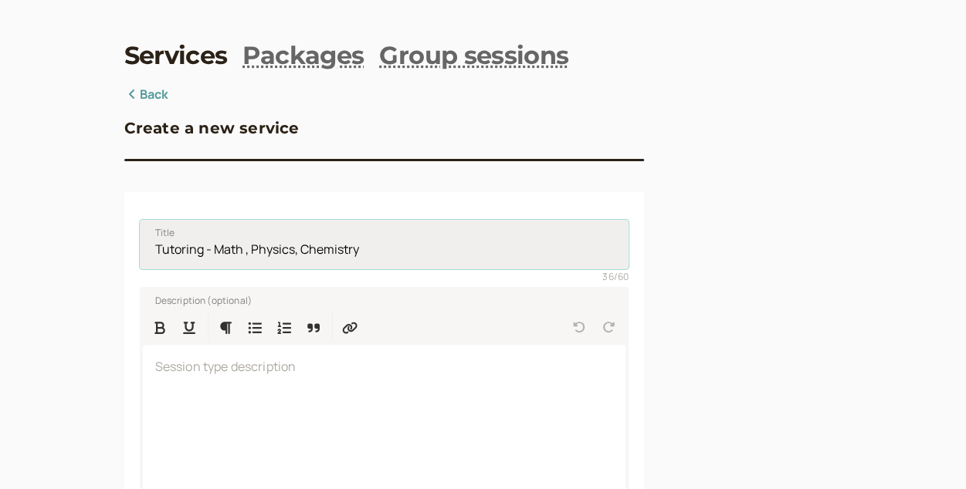
click at [249, 256] on input "Tutoring - Math , Physics, Chemistry" at bounding box center [384, 244] width 489 height 49
click at [299, 243] on input "Tutoring - Math ,Physics, Chemistry" at bounding box center [384, 244] width 489 height 49
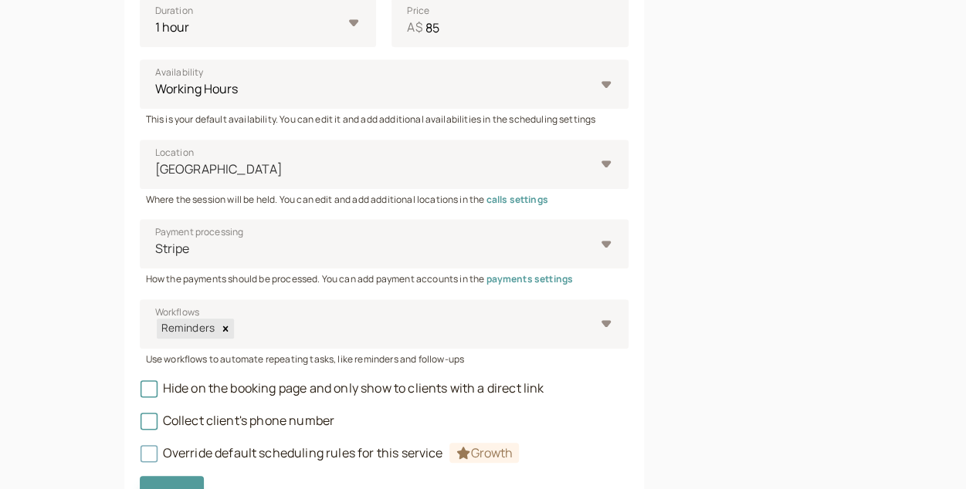
scroll to position [692, 0]
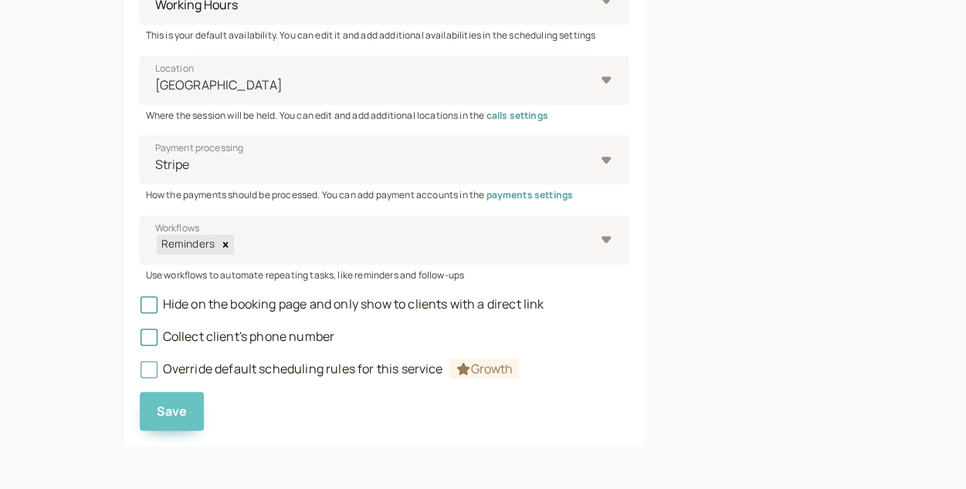
type input "Tutoring - Math ,Physics and Chemistry"
click at [189, 414] on button "Save" at bounding box center [172, 411] width 65 height 39
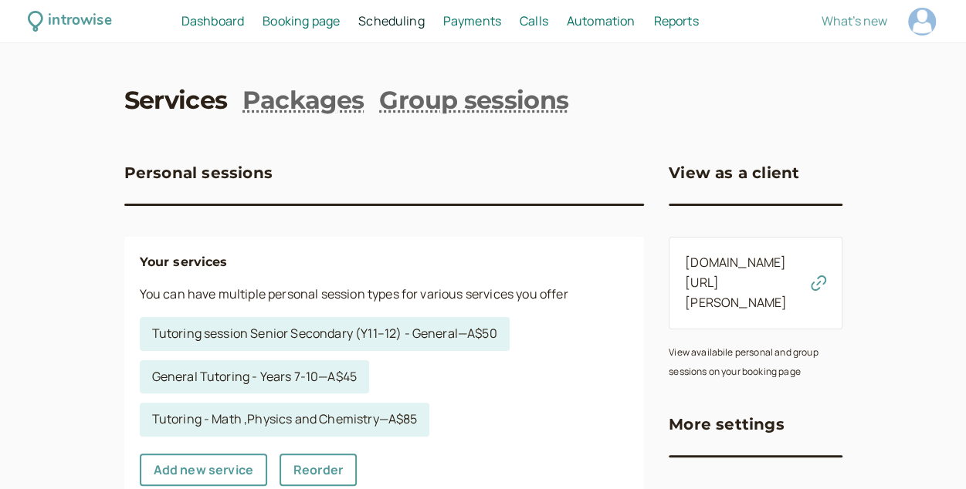
click at [323, 20] on span "Booking page" at bounding box center [300, 20] width 77 height 17
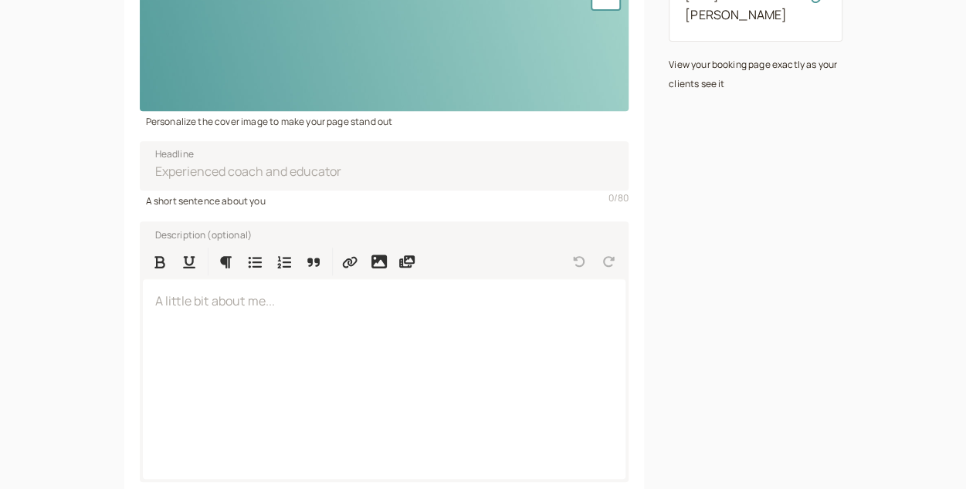
scroll to position [408, 0]
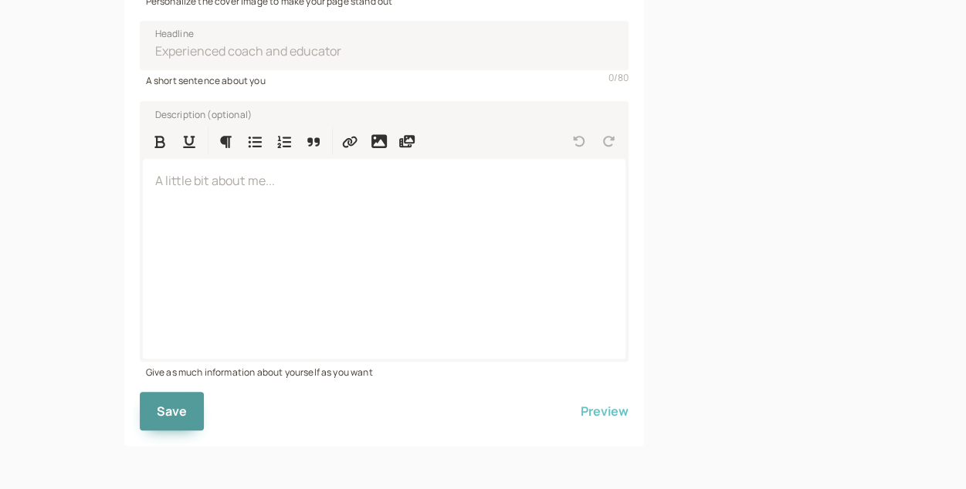
click at [602, 413] on button "Preview" at bounding box center [605, 411] width 48 height 39
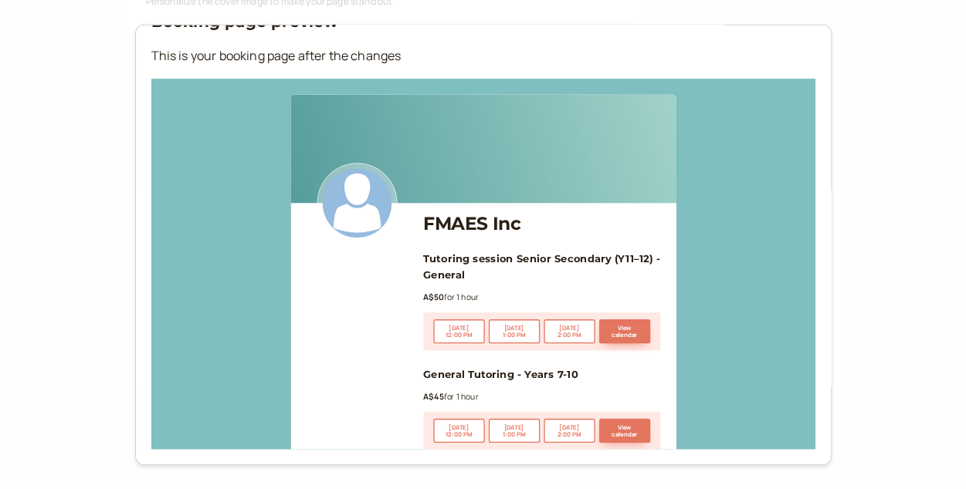
scroll to position [0, 0]
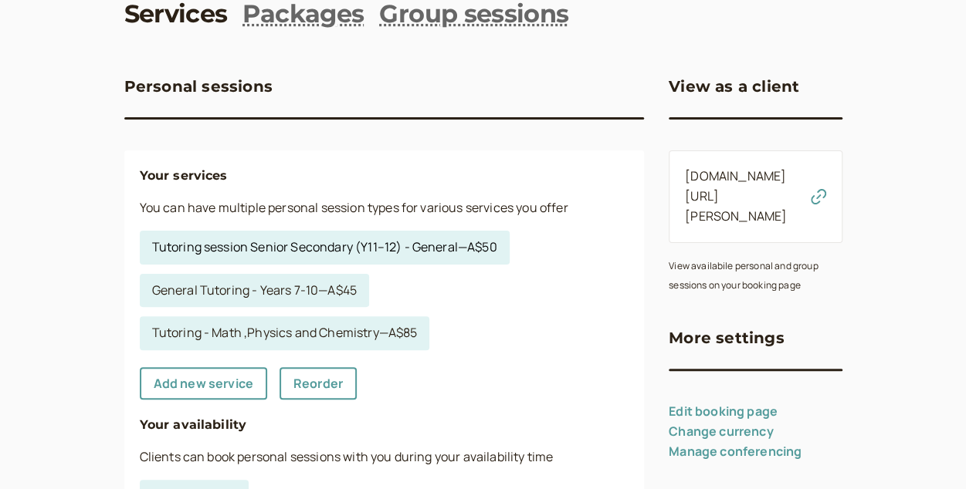
scroll to position [87, 0]
click at [354, 252] on link "Tutoring session Senior Secondary (Y11–12) - General — A$50" at bounding box center [325, 247] width 370 height 34
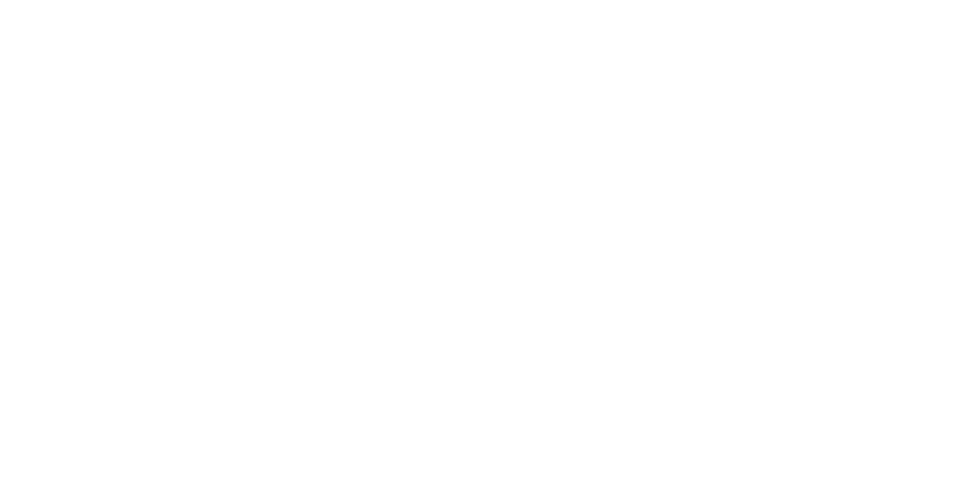
select select "60"
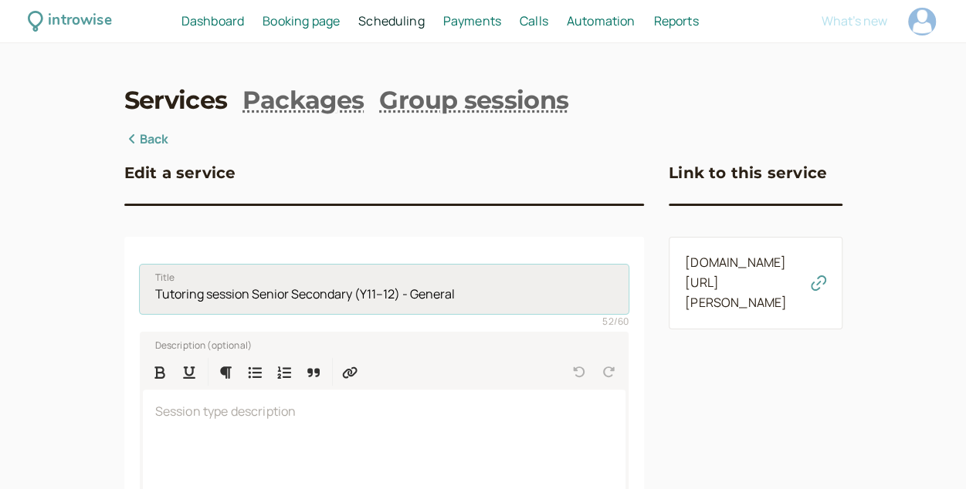
drag, startPoint x: 288, startPoint y: 295, endPoint x: 147, endPoint y: 297, distance: 141.3
click at [147, 297] on input "Tutoring session Senior Secondary (Y11–12) - General" at bounding box center [384, 289] width 489 height 49
drag, startPoint x: 352, startPoint y: 295, endPoint x: 141, endPoint y: 307, distance: 211.9
click at [141, 307] on input "Tutoring session Senior Secondary (Y11–12) - General" at bounding box center [384, 289] width 489 height 49
click at [375, 295] on input "General Tutoring- (Y11–12) - General" at bounding box center [384, 289] width 489 height 49
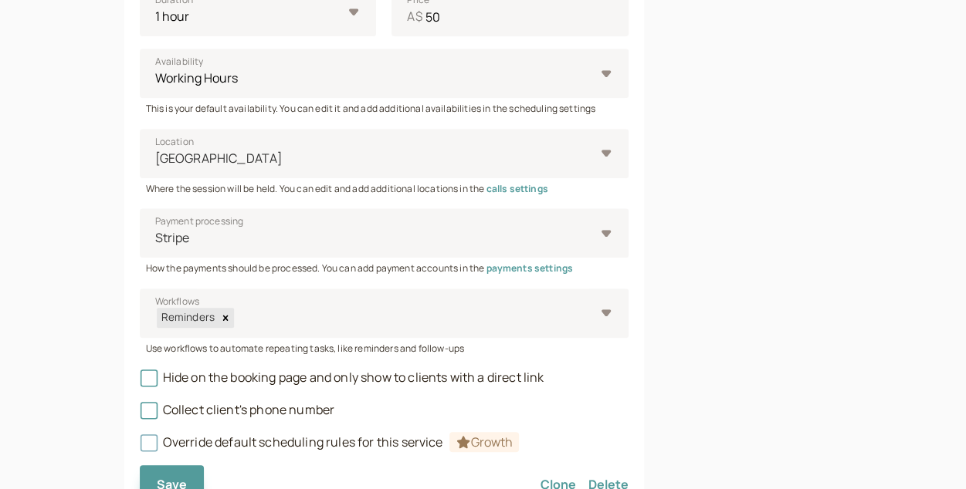
scroll to position [692, 0]
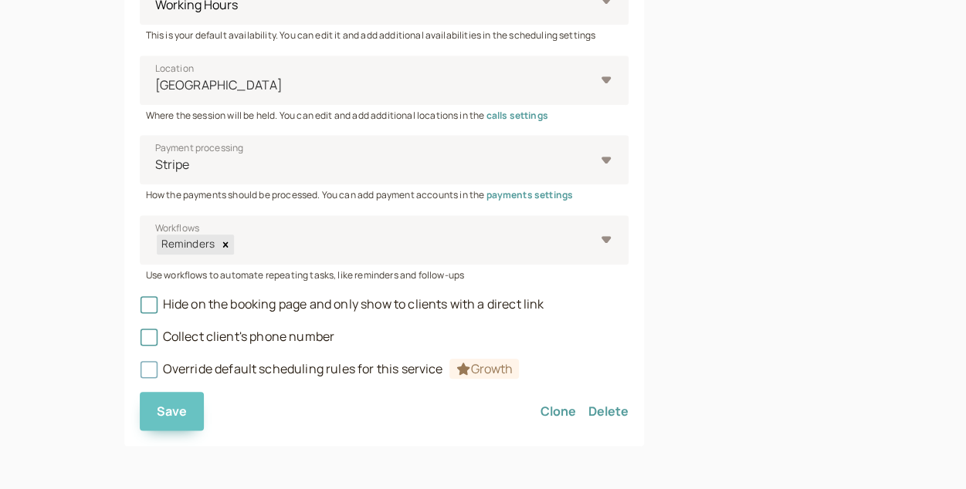
type input "General Tutoring- (Y11–12)"
click at [181, 411] on span "Save" at bounding box center [172, 411] width 31 height 17
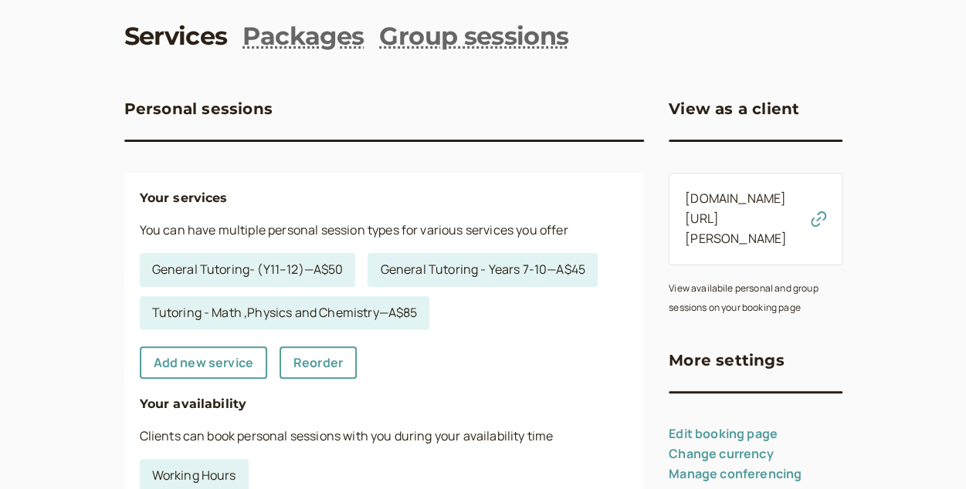
scroll to position [74, 0]
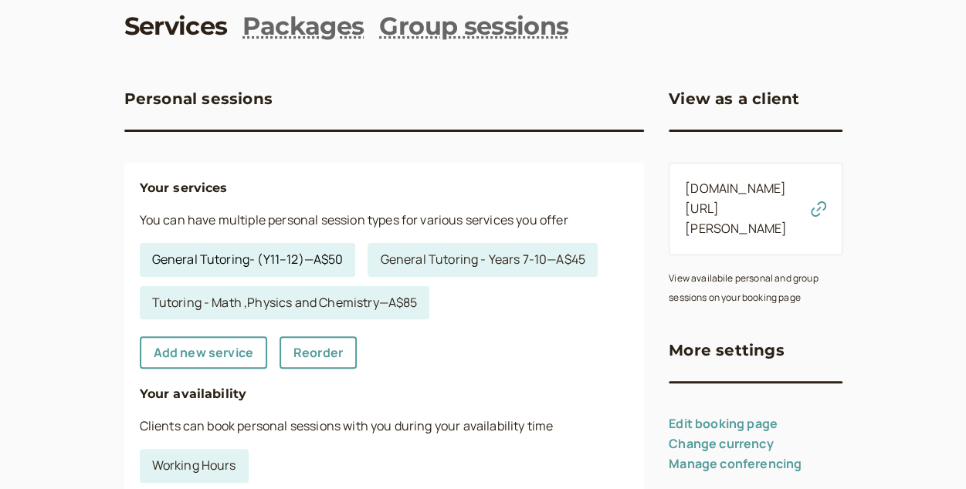
click at [306, 254] on link "General Tutoring- (Y11–12) — A$50" at bounding box center [248, 260] width 216 height 34
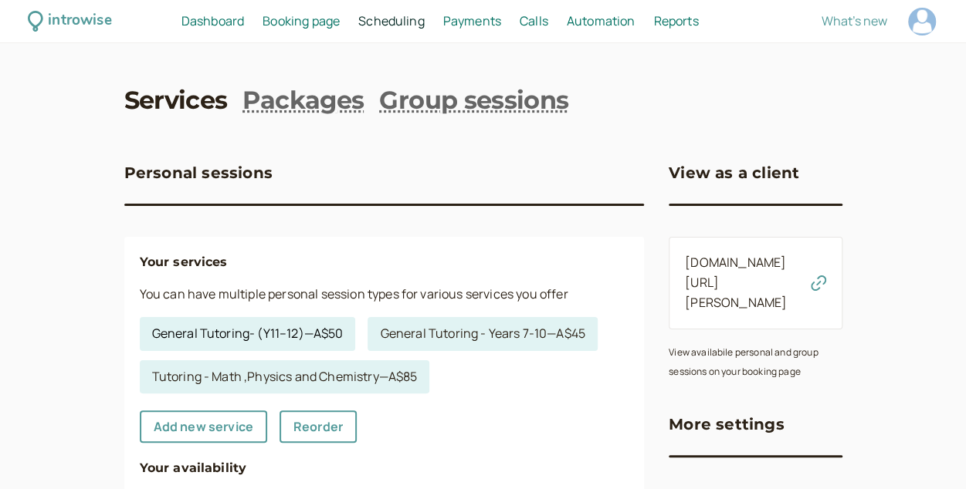
select select "60"
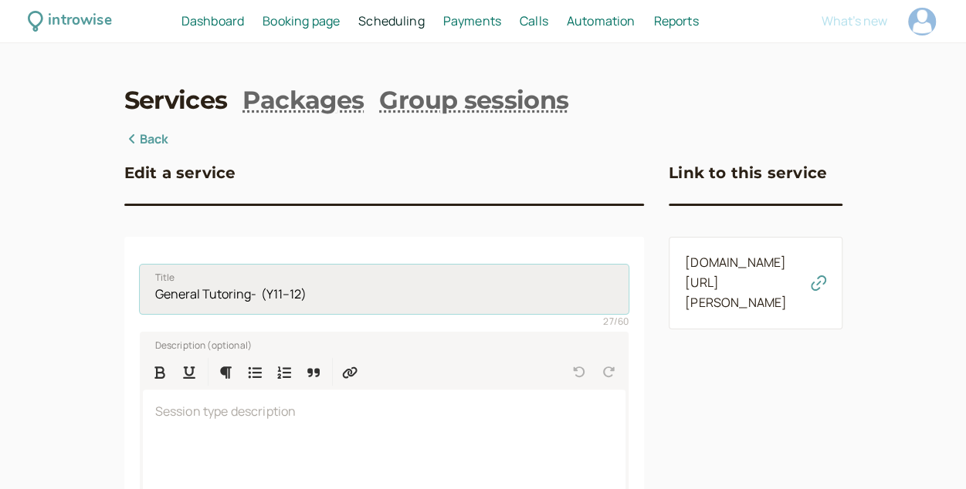
click at [265, 293] on input "General Tutoring- (Y11–12)" at bounding box center [384, 289] width 489 height 49
click at [321, 279] on input "General Tutoring- Y11–12)" at bounding box center [384, 289] width 489 height 49
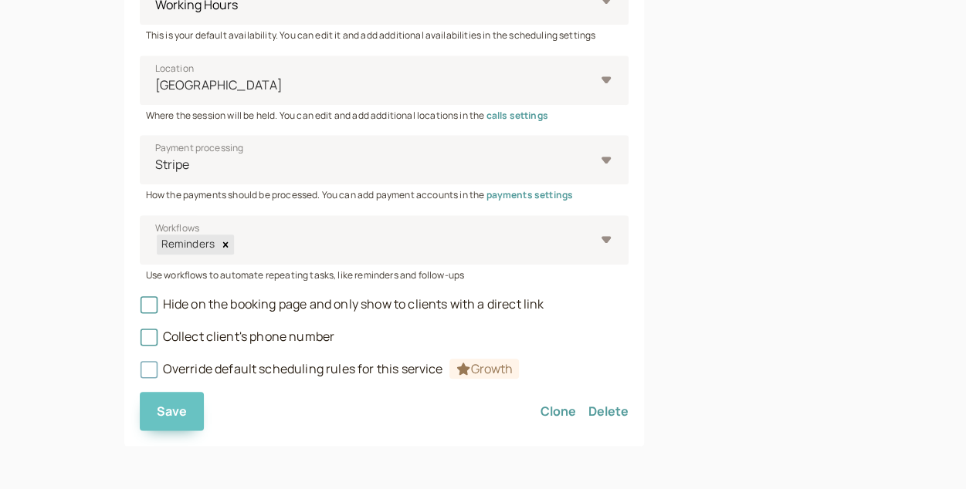
type input "General Tutoring- Y11–12"
click at [186, 416] on button "Save" at bounding box center [172, 411] width 65 height 39
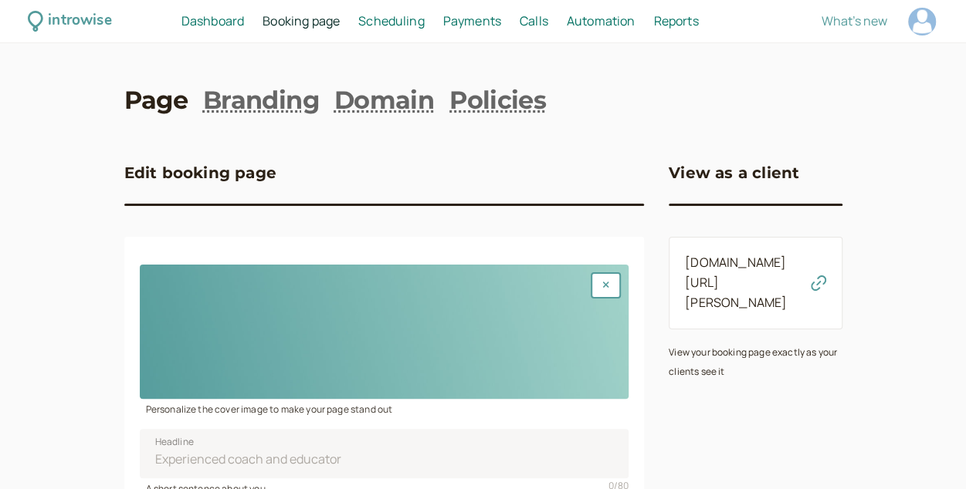
click at [224, 21] on span "Dashboard" at bounding box center [212, 20] width 63 height 17
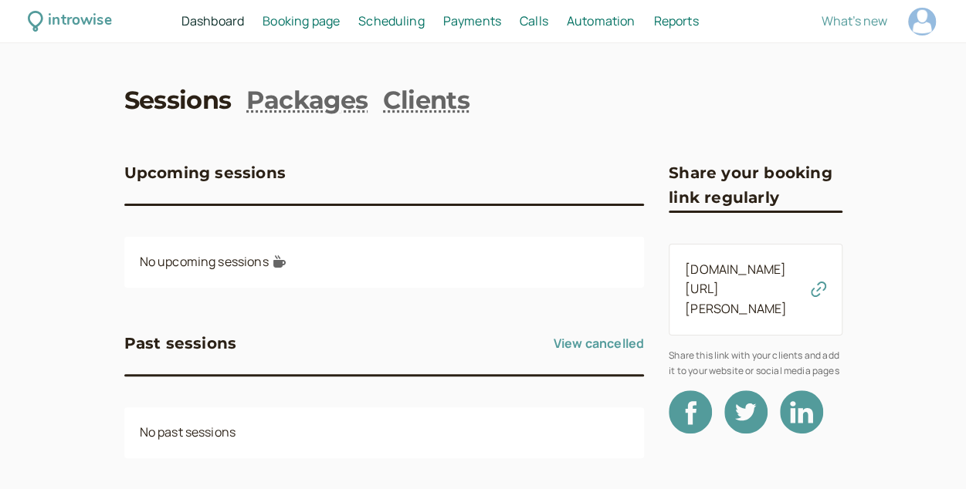
click at [409, 36] on div "introwise Dashboard Dashboard Booking page Booking Scheduling Scheduling Paymen…" at bounding box center [483, 21] width 966 height 43
click at [388, 15] on span "Scheduling" at bounding box center [391, 20] width 66 height 17
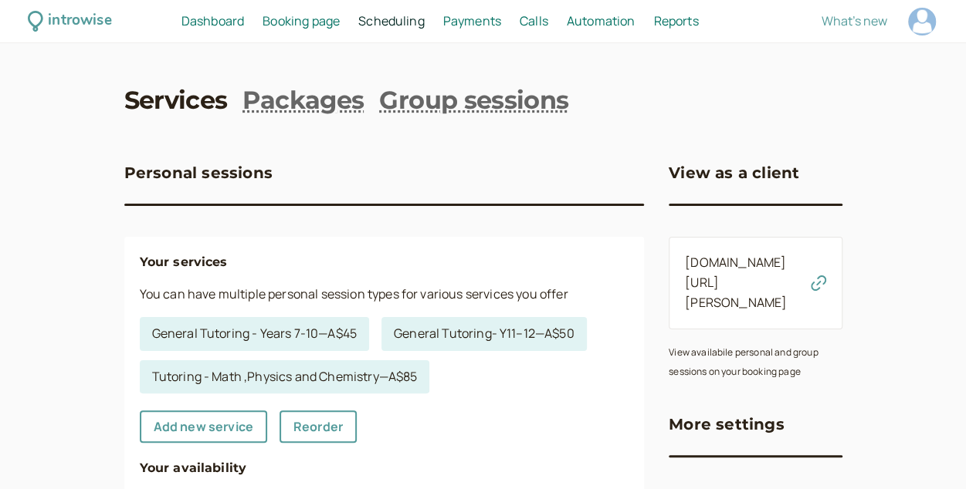
click at [428, 98] on link "Group sessions" at bounding box center [473, 100] width 189 height 35
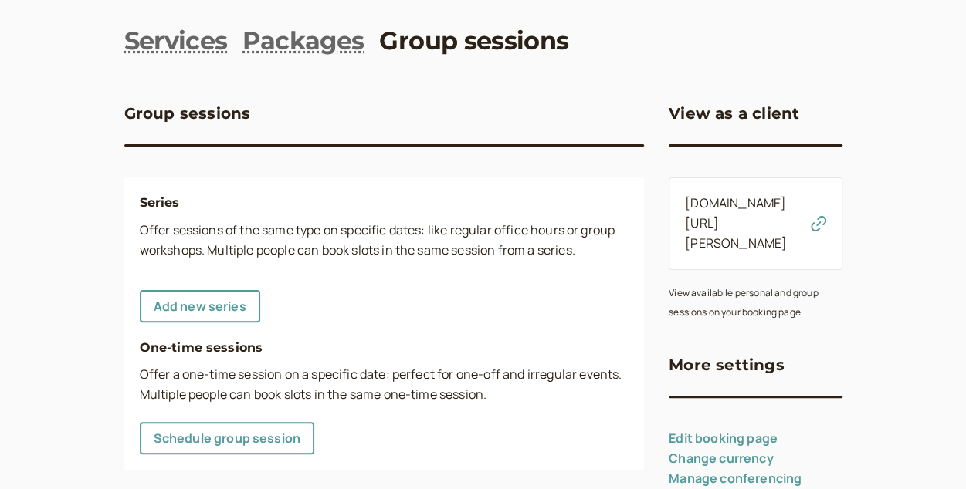
scroll to position [83, 0]
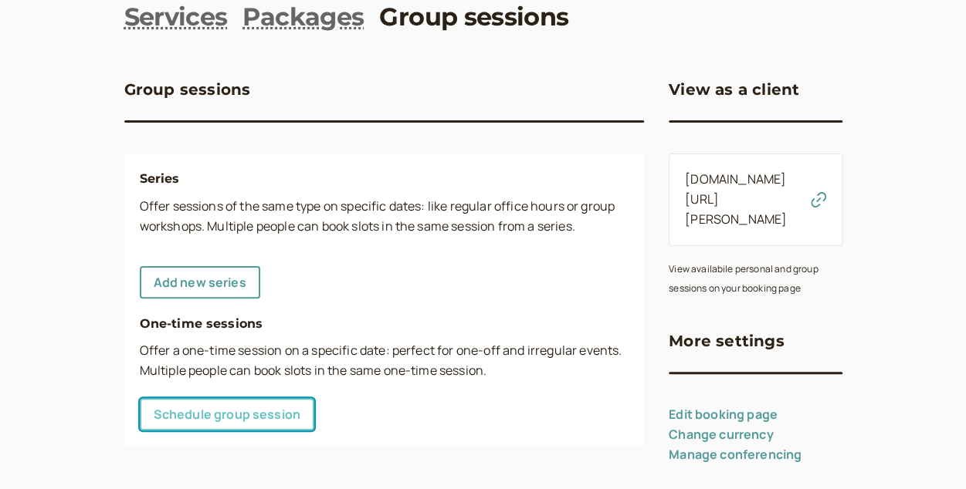
click at [244, 415] on link "Schedule group session" at bounding box center [227, 414] width 175 height 32
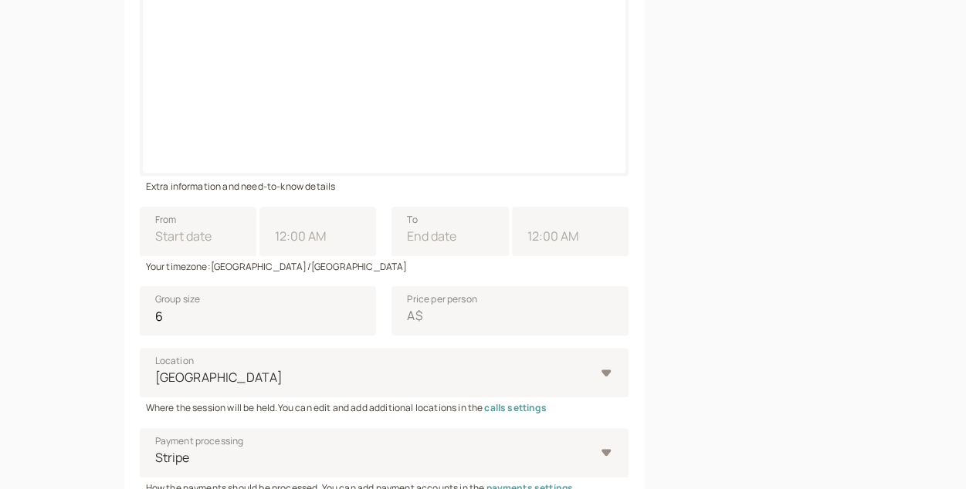
scroll to position [419, 0]
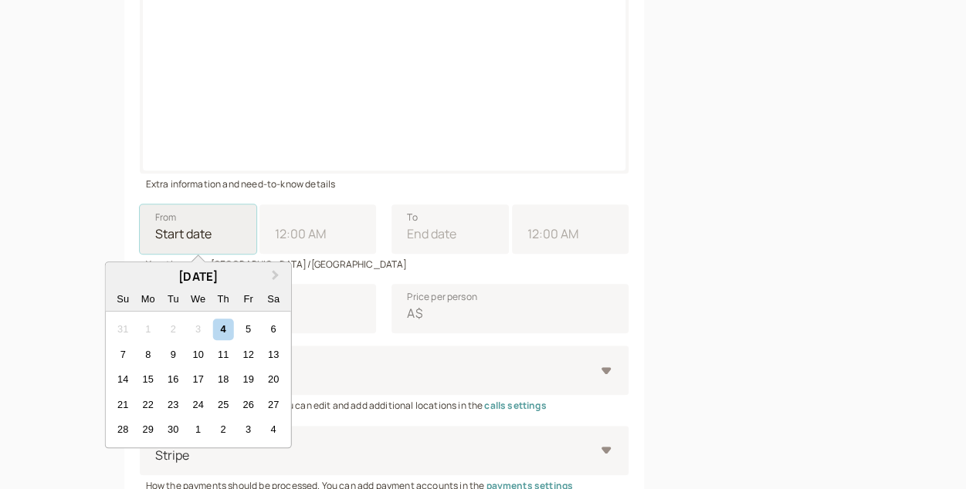
click at [188, 225] on input "From Next Month [DATE] Su Mo Tu We Th Fr Sa 31 1 2 3 4 5 6 7 8 9 10 11 12 13 14…" at bounding box center [198, 229] width 117 height 49
click at [565, 269] on div "Your timezone: [GEOGRAPHIC_DATA]/[GEOGRAPHIC_DATA]" at bounding box center [384, 263] width 489 height 18
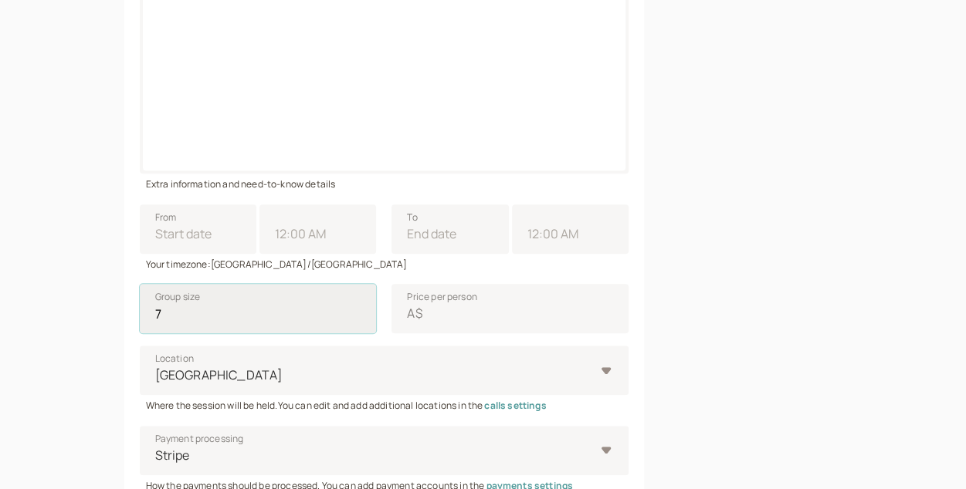
click at [354, 309] on input "7" at bounding box center [258, 308] width 237 height 49
click at [354, 309] on input "8" at bounding box center [258, 308] width 237 height 49
click at [354, 319] on input "7" at bounding box center [258, 308] width 237 height 49
click at [354, 319] on input "6" at bounding box center [258, 308] width 237 height 49
click at [354, 308] on input "7" at bounding box center [258, 308] width 237 height 49
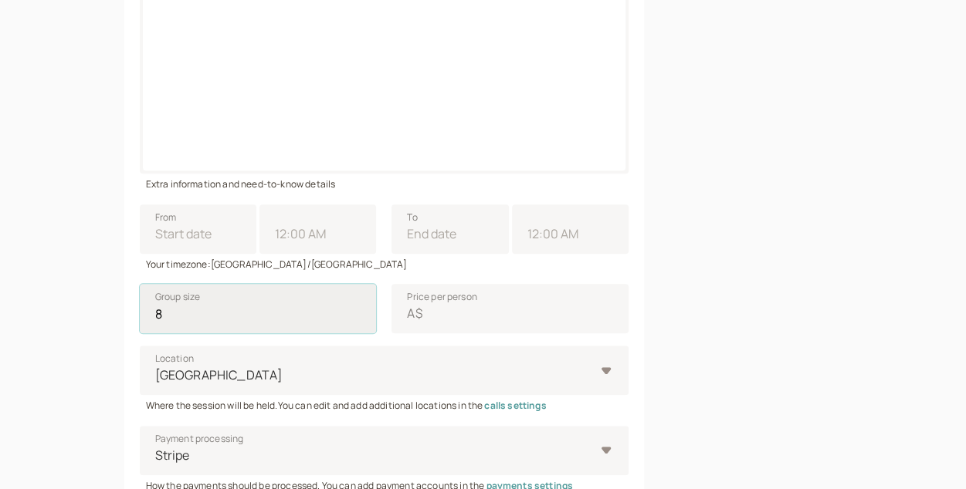
click at [354, 313] on input "8" at bounding box center [258, 308] width 237 height 49
click at [354, 313] on input "9" at bounding box center [258, 308] width 237 height 49
click at [357, 308] on input "10" at bounding box center [258, 308] width 237 height 49
click at [352, 319] on input "9" at bounding box center [258, 308] width 237 height 49
click at [352, 319] on input "8" at bounding box center [258, 308] width 237 height 49
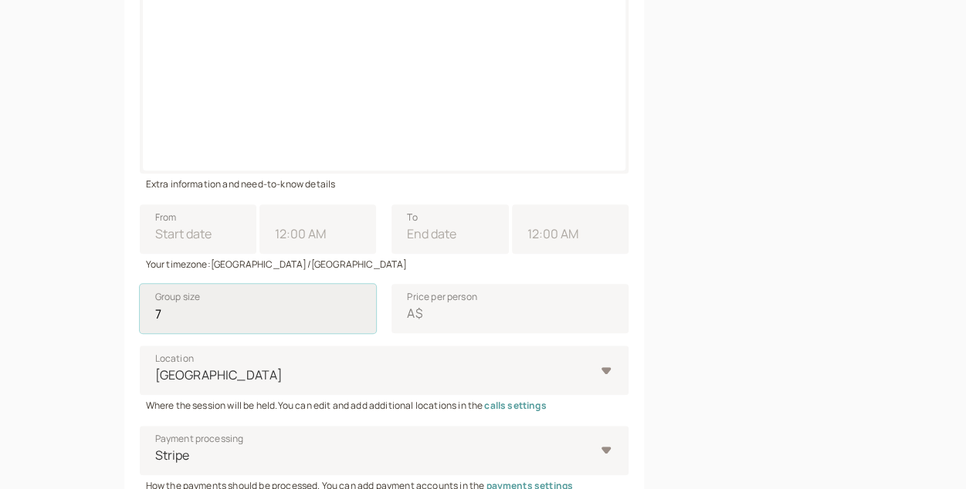
click at [352, 319] on input "7" at bounding box center [258, 308] width 237 height 49
click at [352, 319] on input "6" at bounding box center [258, 308] width 237 height 49
type input "5"
click at [352, 319] on input "5" at bounding box center [258, 308] width 237 height 49
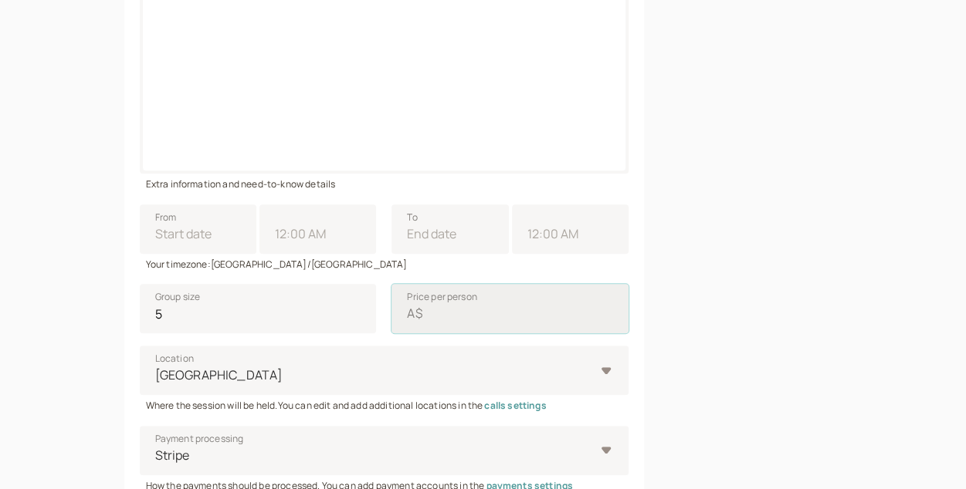
click at [434, 314] on input "Price per person A$" at bounding box center [509, 308] width 237 height 49
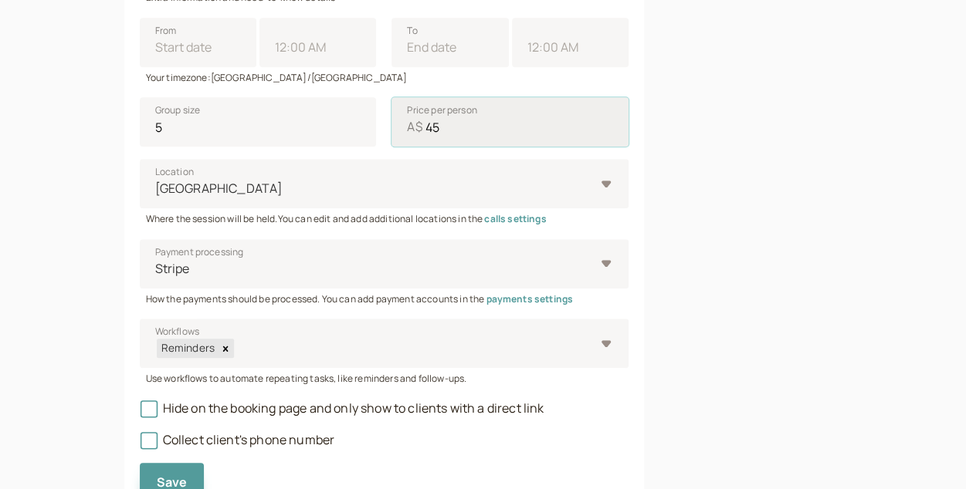
scroll to position [617, 0]
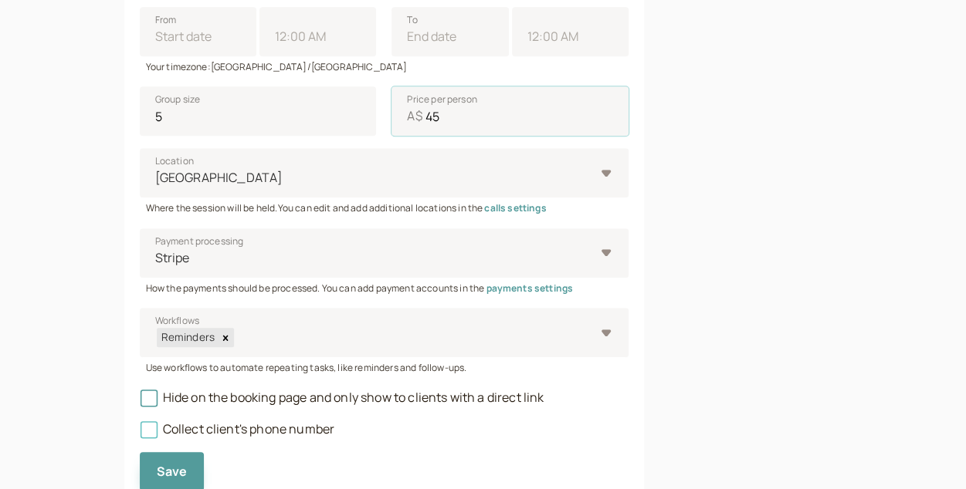
type input "45"
click at [144, 436] on icon at bounding box center [148, 430] width 17 height 17
click at [140, 434] on input "Collect client's phone number" at bounding box center [140, 434] width 0 height 0
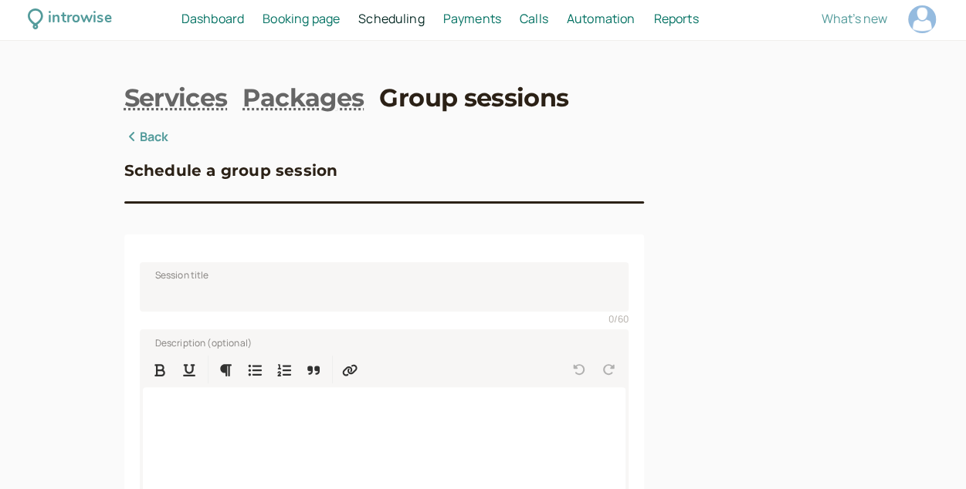
scroll to position [0, 0]
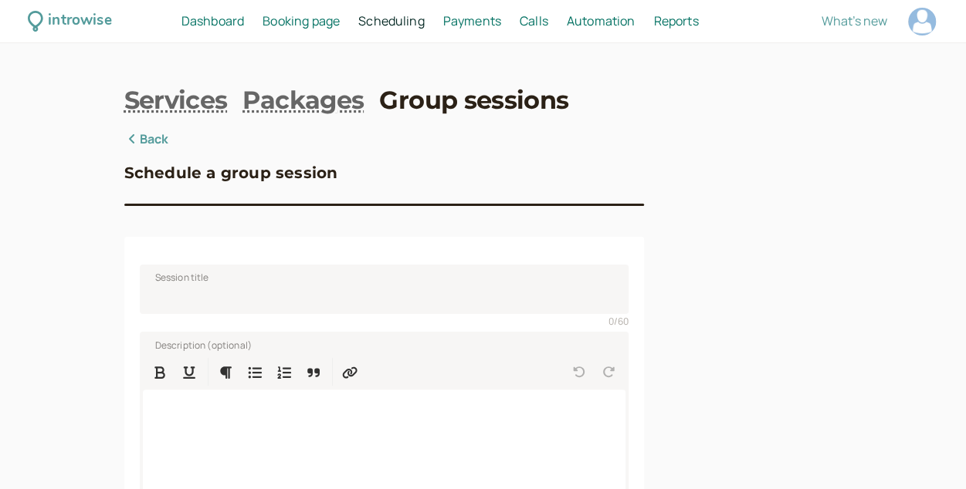
click at [242, 181] on h3 "Schedule a group session" at bounding box center [231, 173] width 214 height 25
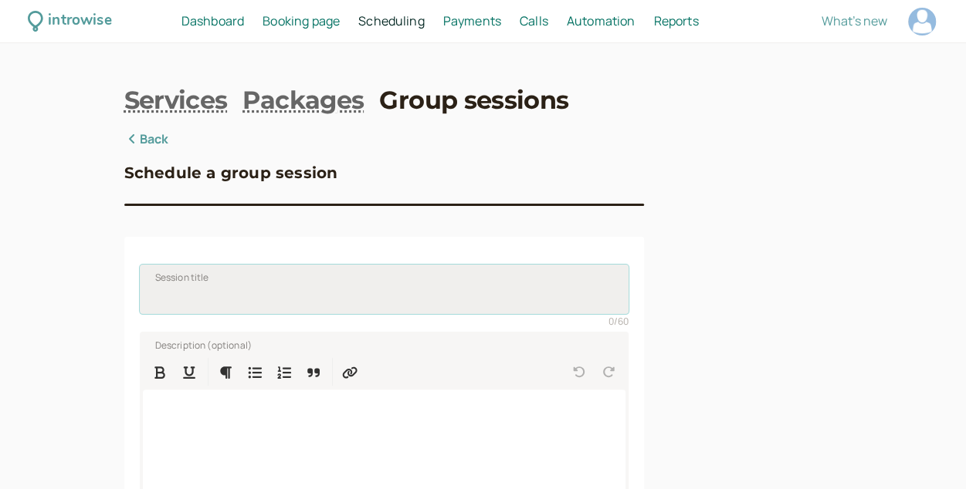
click at [240, 282] on input "Session title" at bounding box center [384, 289] width 489 height 49
click at [240, 282] on input "Tutoring" at bounding box center [384, 289] width 489 height 49
type input "G"
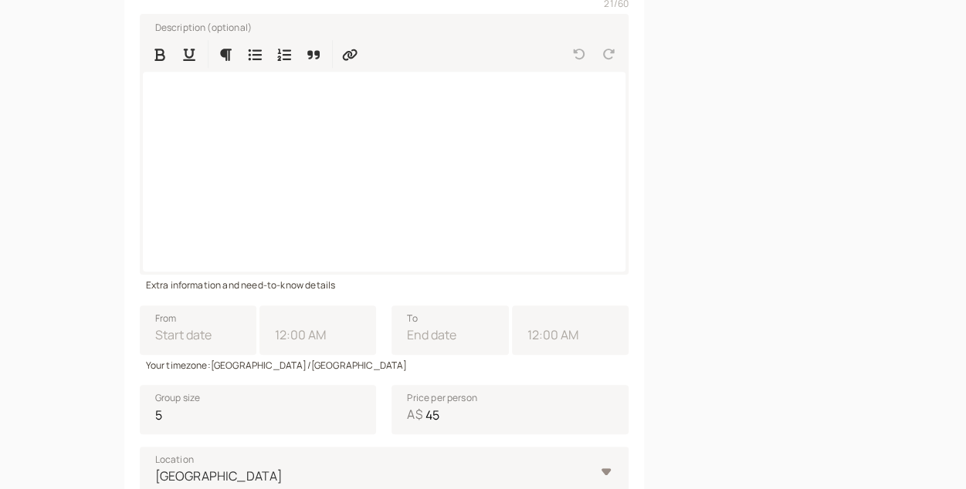
scroll to position [677, 0]
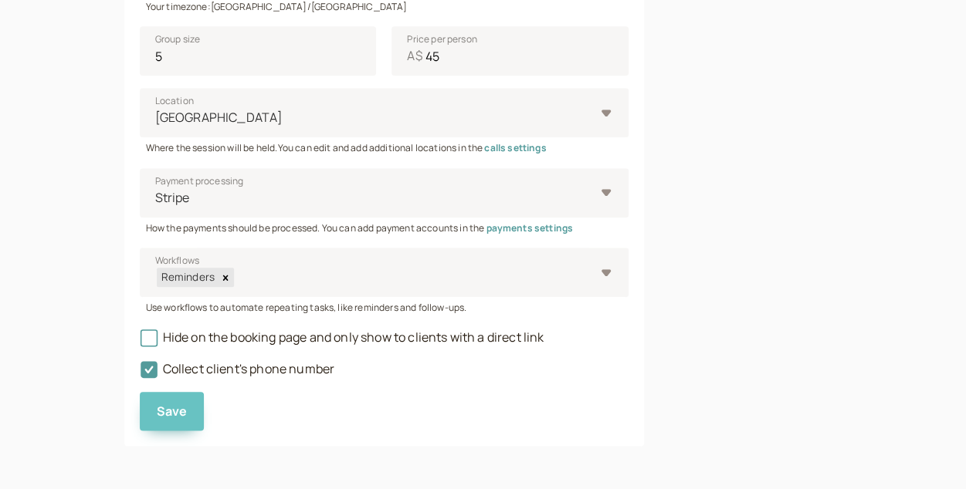
type input "Tutoring - Years 7-10"
click at [182, 407] on span "Save" at bounding box center [172, 411] width 31 height 17
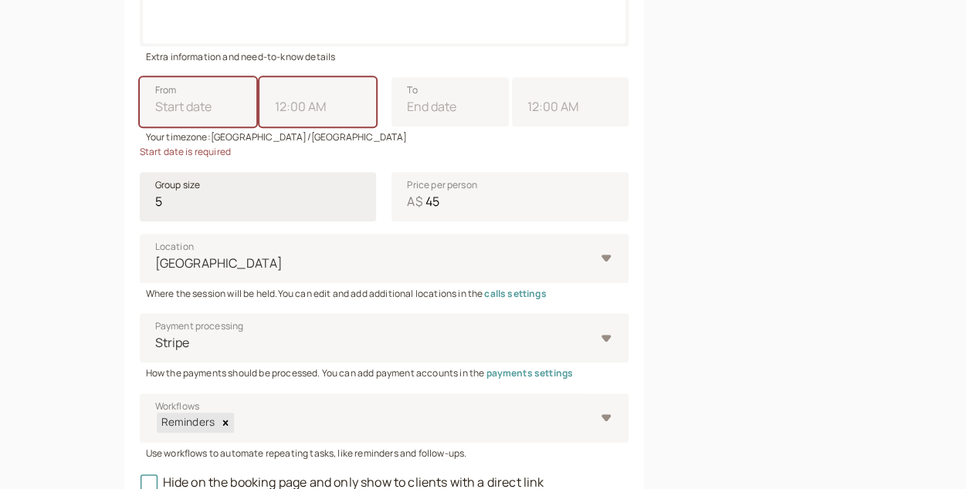
scroll to position [544, 0]
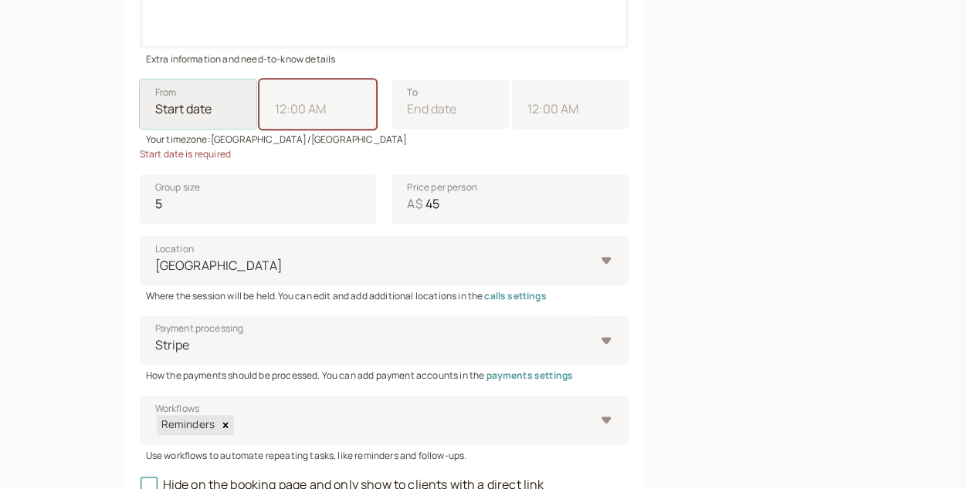
click at [205, 103] on input "From" at bounding box center [198, 104] width 117 height 49
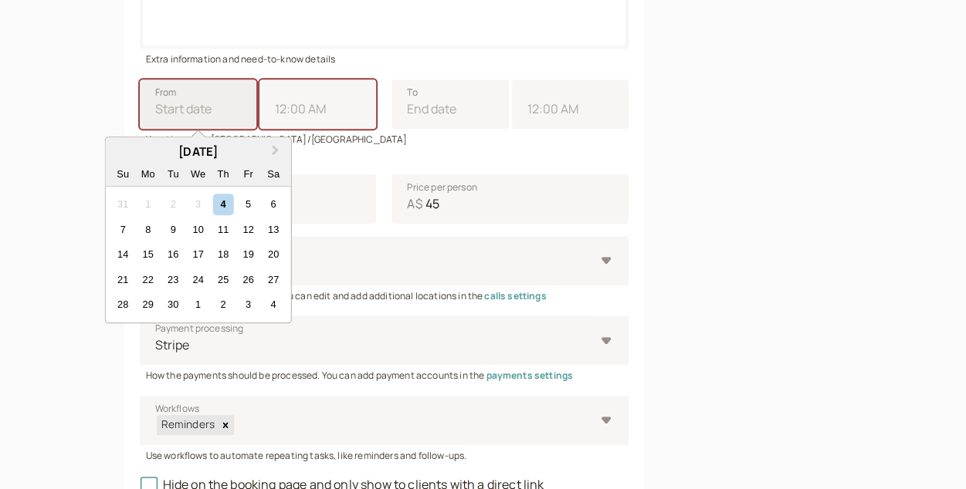
click at [158, 229] on div "7 8 9 10 11 12 13" at bounding box center [197, 229] width 175 height 25
click at [158, 129] on input "From Next Month [DATE] Su Mo Tu We Th Fr Sa 31 1 2 3 4 5 6 7 8 9 10 11 12 13 14…" at bounding box center [198, 104] width 117 height 49
click at [148, 226] on div "8" at bounding box center [147, 229] width 21 height 21
click at [148, 129] on input "From Next Month [DATE] Su Mo Tu We Th Fr Sa 31 1 2 3 4 5 6 7 8 9 10 11 12 13 14…" at bounding box center [198, 104] width 117 height 49
type input "[DATE]"
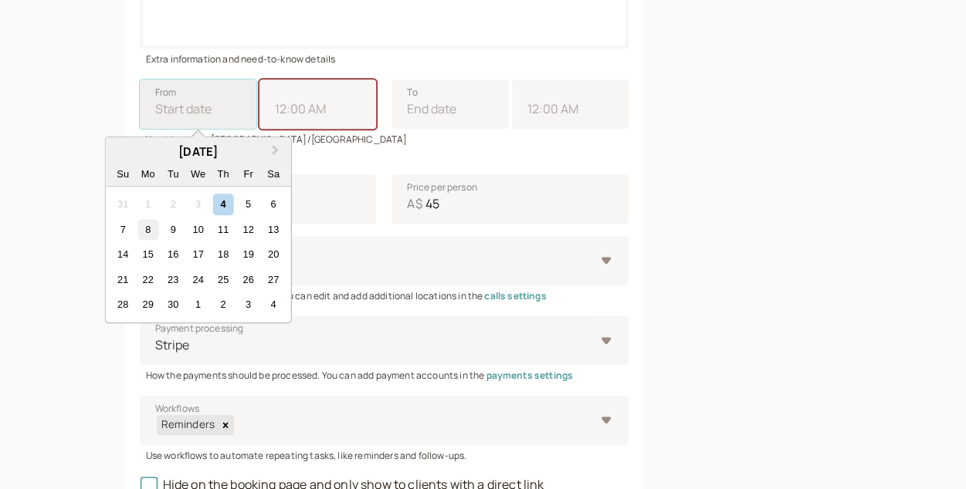
type input "11:00 AM"
type input "[DATE]"
type input "12:00 PM"
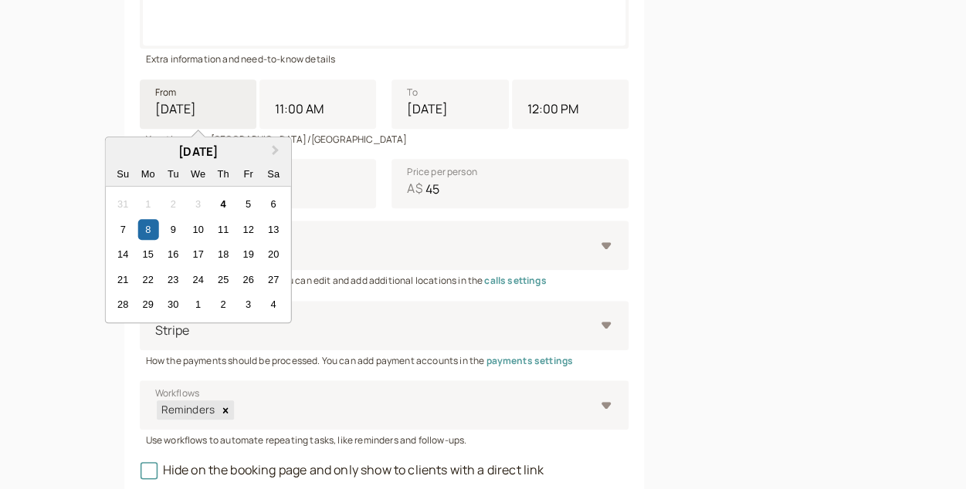
click at [727, 291] on div at bounding box center [756, 82] width 174 height 994
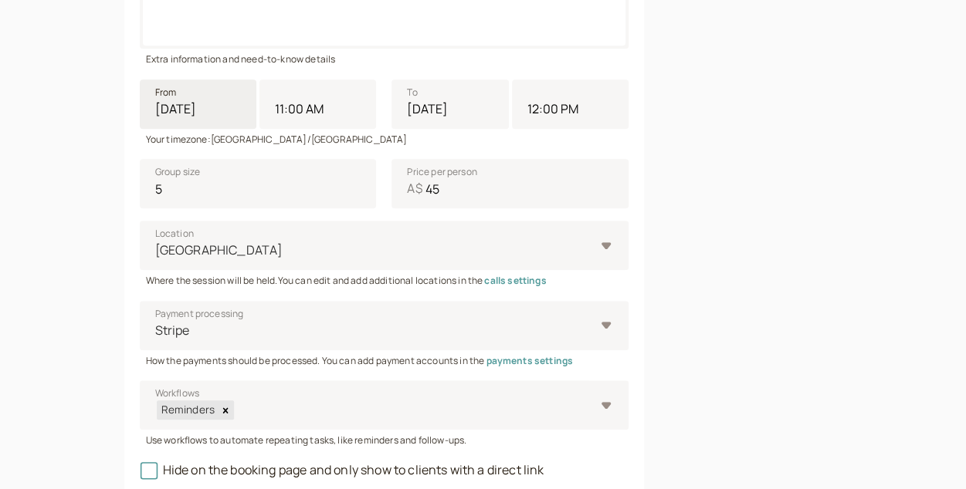
scroll to position [677, 0]
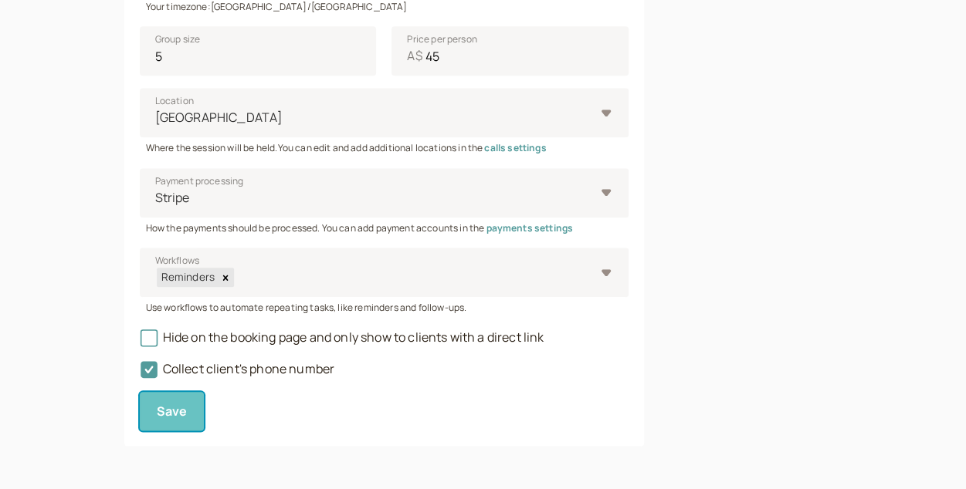
click at [165, 422] on button "Save" at bounding box center [172, 411] width 65 height 39
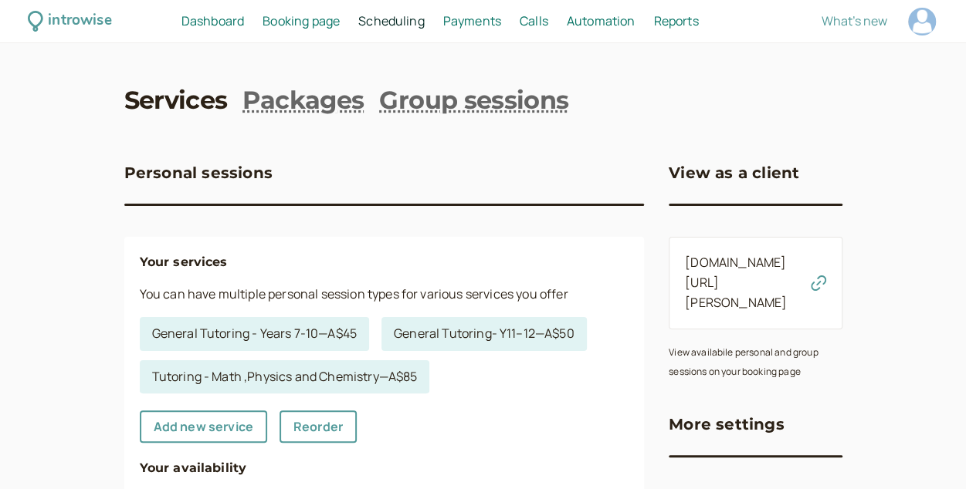
click at [723, 274] on link "[DOMAIN_NAME][URL][PERSON_NAME]" at bounding box center [736, 282] width 102 height 57
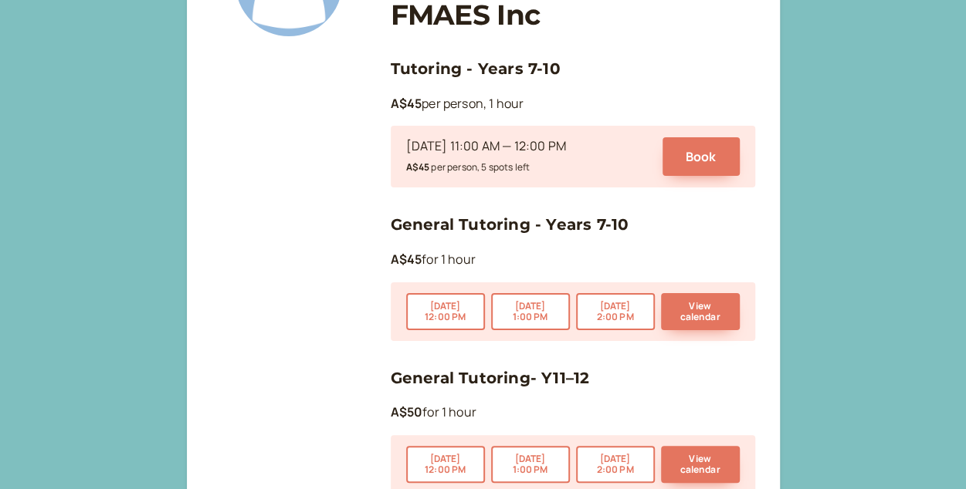
scroll to position [199, 0]
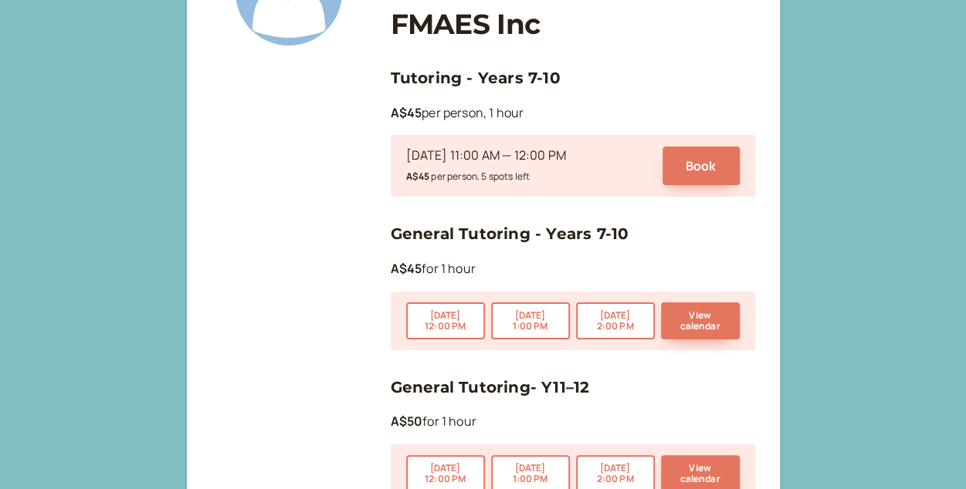
click at [516, 179] on small "A$45 per person, 5 spots left" at bounding box center [468, 176] width 124 height 13
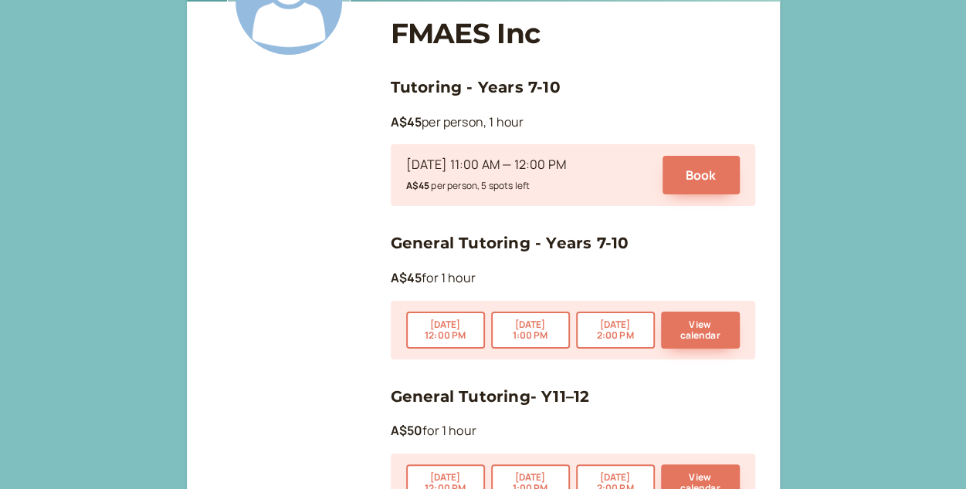
scroll to position [191, 0]
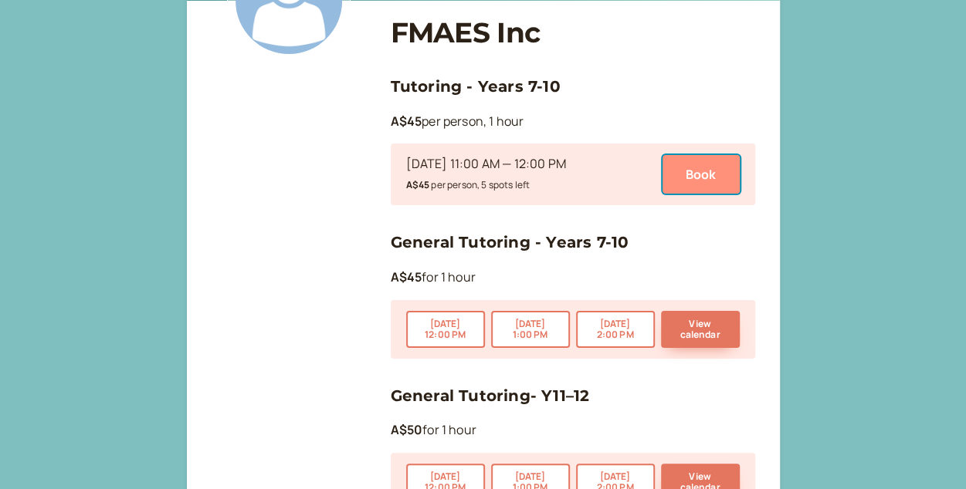
click at [693, 186] on button "Book" at bounding box center [700, 174] width 77 height 39
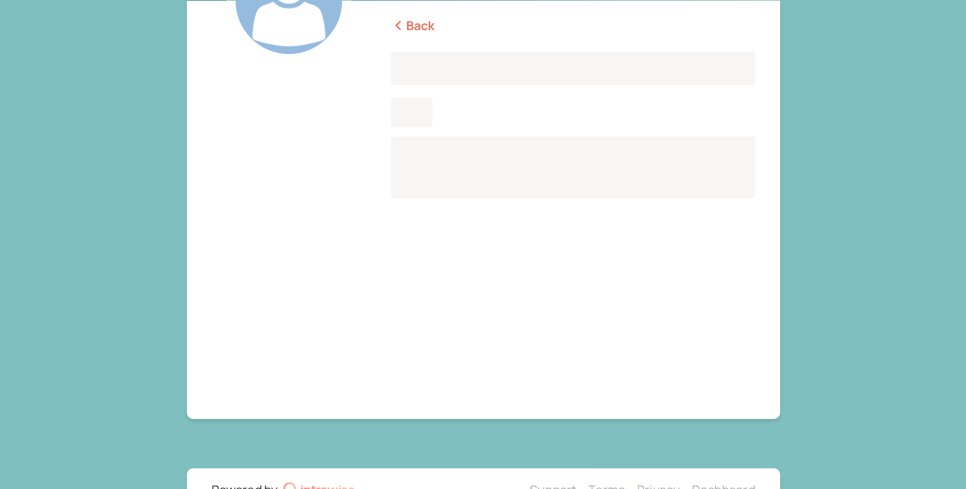
scroll to position [191, 0]
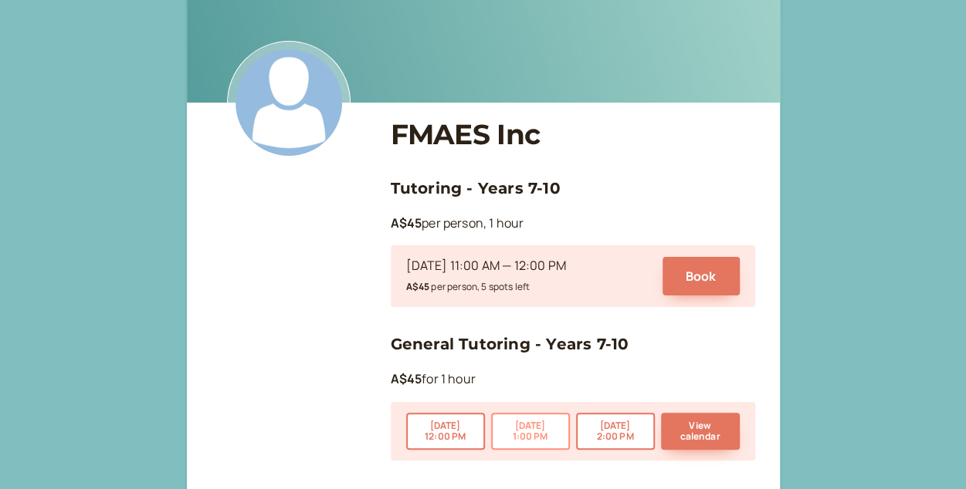
scroll to position [90, 0]
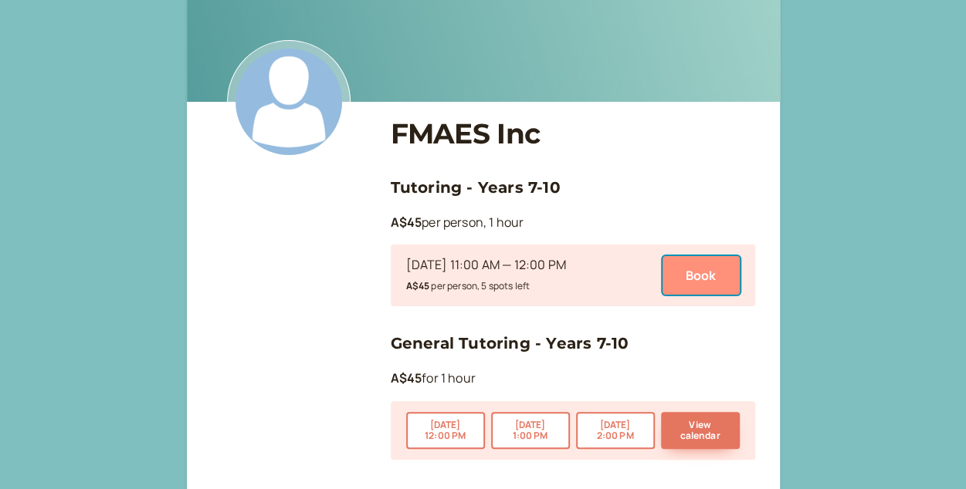
click at [692, 276] on button "Book" at bounding box center [700, 275] width 77 height 39
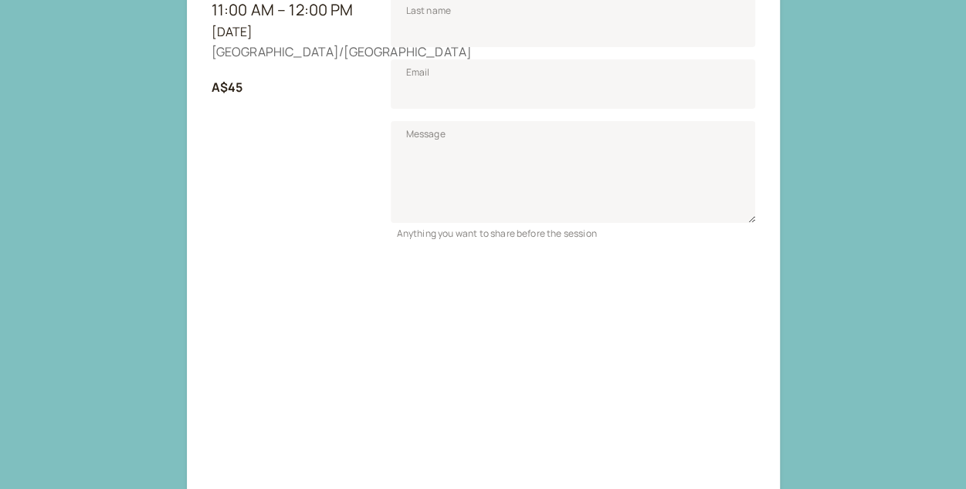
scroll to position [371, 0]
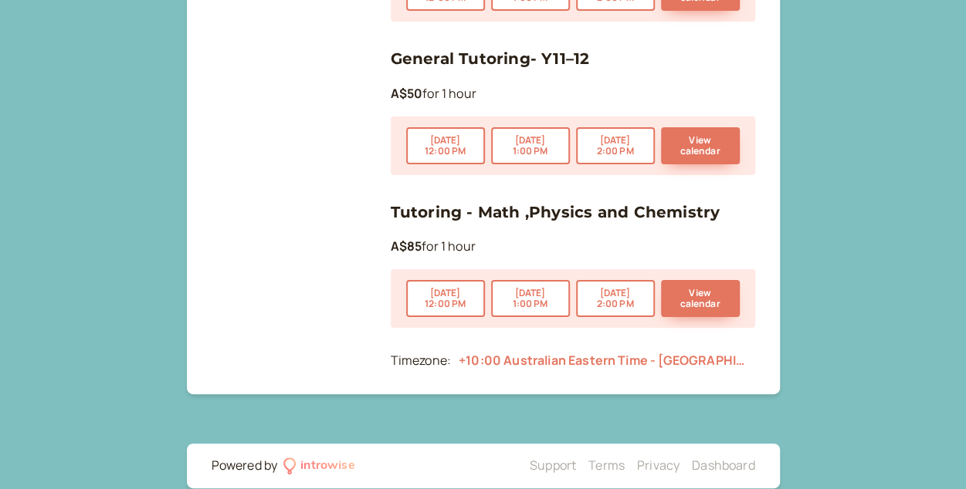
scroll to position [90, 0]
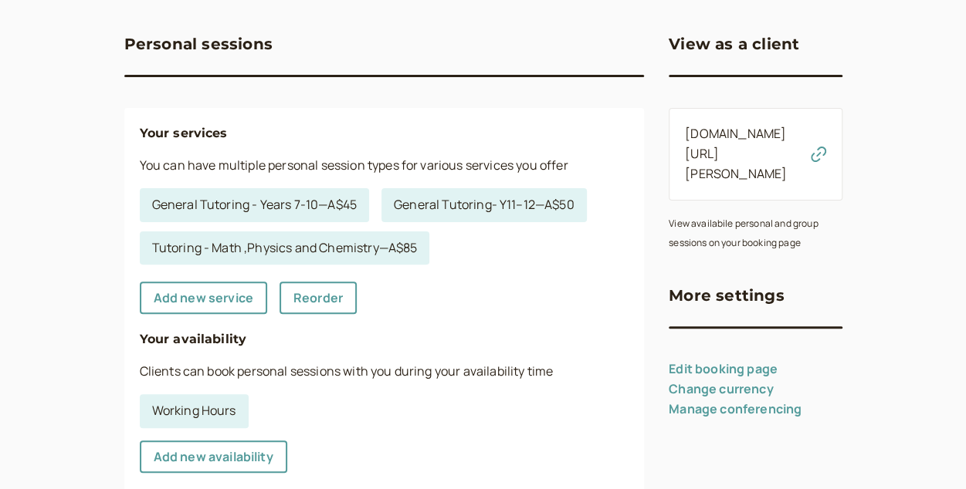
scroll to position [137, 0]
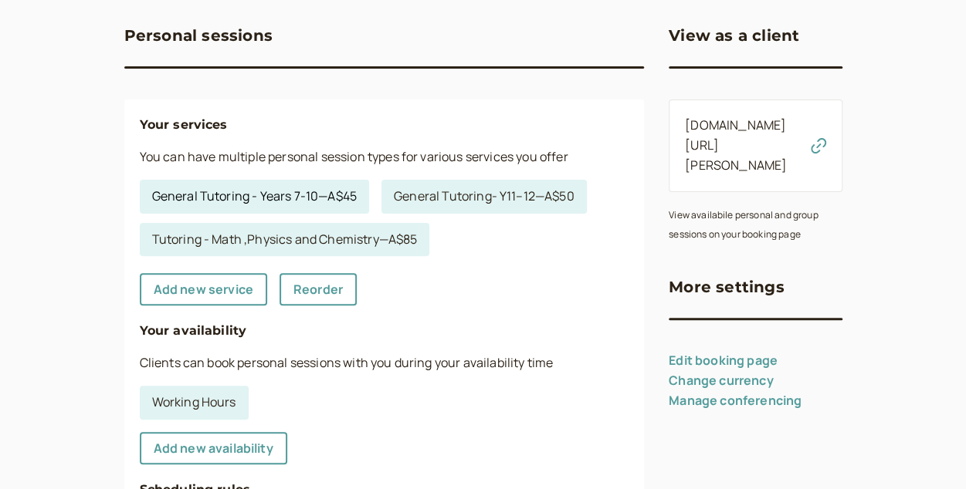
click at [303, 204] on link "General Tutoring - Years 7-10 — A$45" at bounding box center [254, 197] width 229 height 34
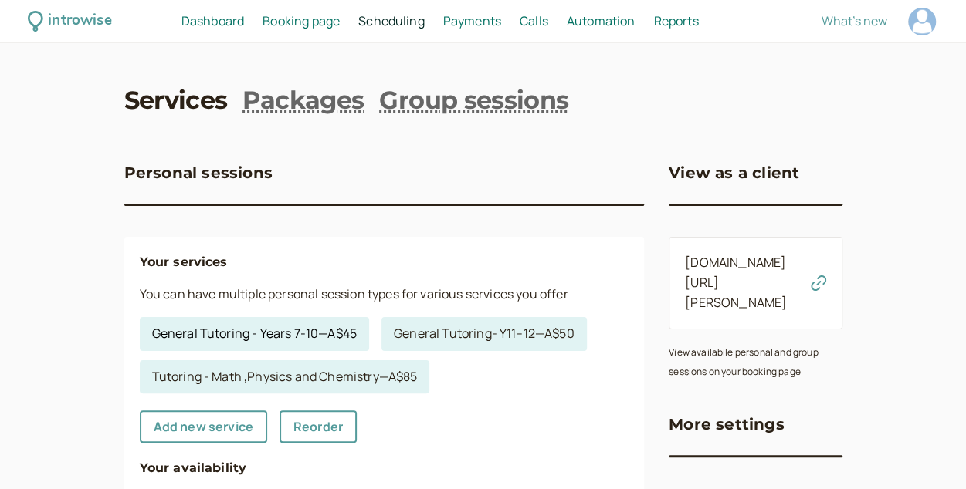
select select "60"
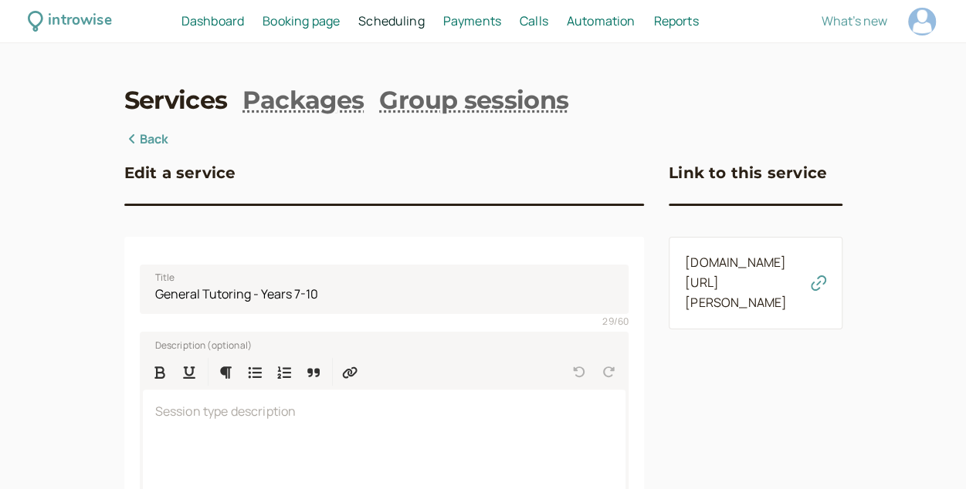
click at [391, 26] on span "Scheduling" at bounding box center [391, 20] width 66 height 17
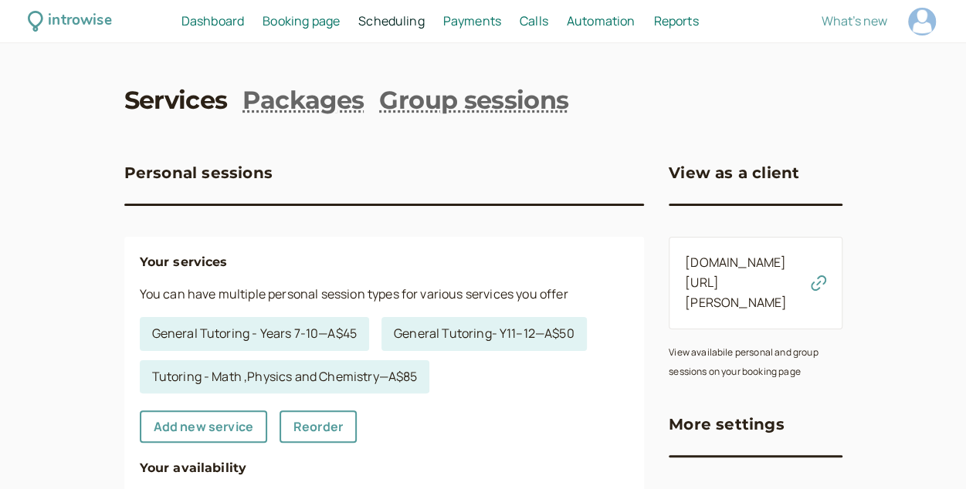
click at [384, 21] on span "Scheduling" at bounding box center [391, 20] width 66 height 17
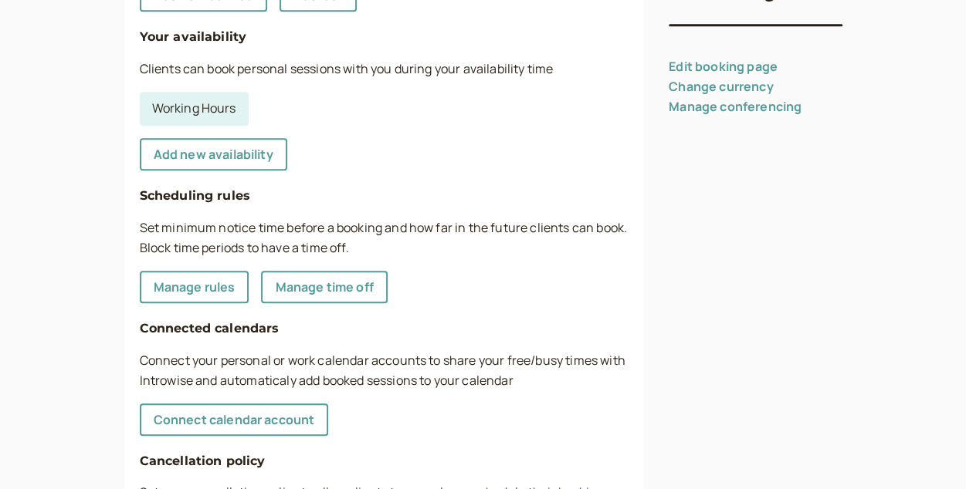
scroll to position [380, 0]
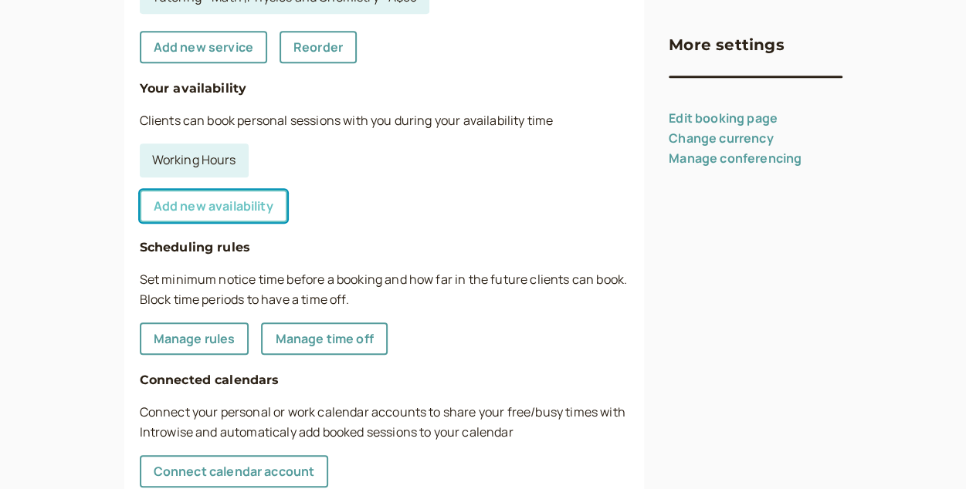
click at [236, 202] on link "Add new availability" at bounding box center [213, 206] width 147 height 32
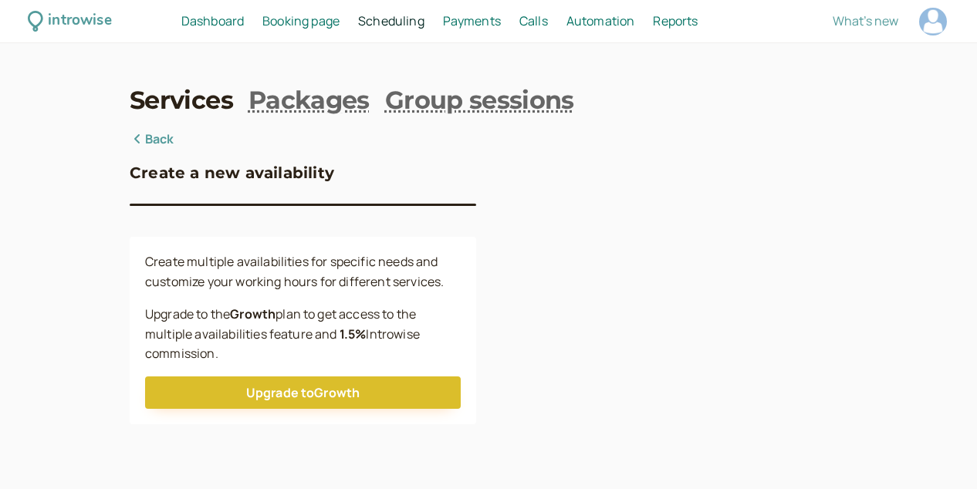
click at [231, 204] on div at bounding box center [303, 205] width 347 height 2
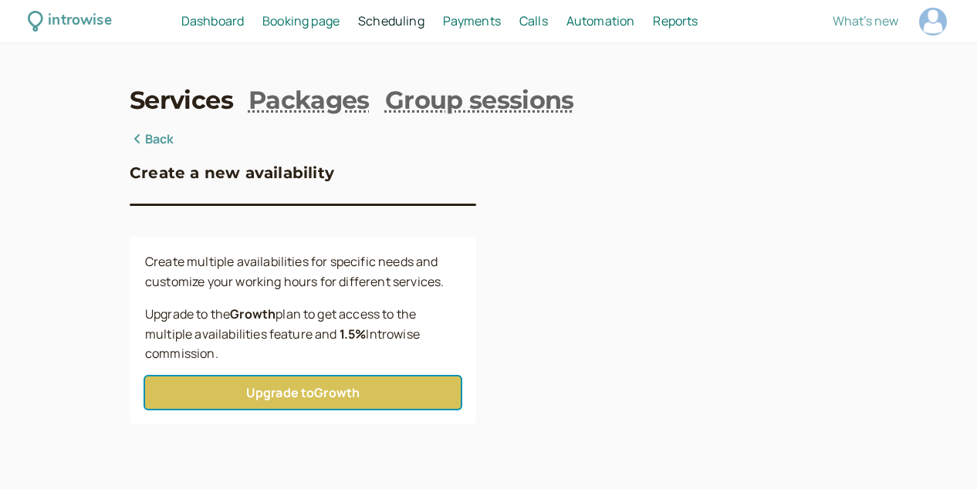
click at [364, 390] on link "Upgrade to Growth" at bounding box center [303, 393] width 316 height 32
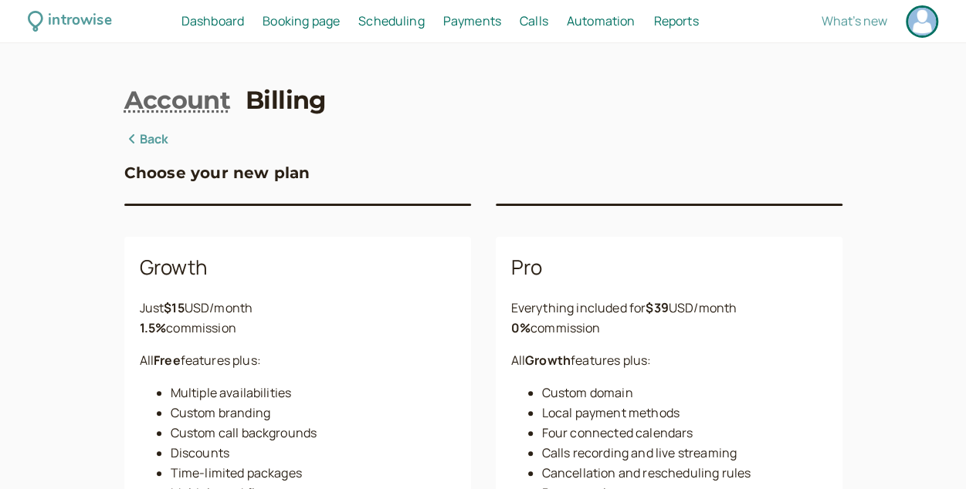
scroll to position [144, 0]
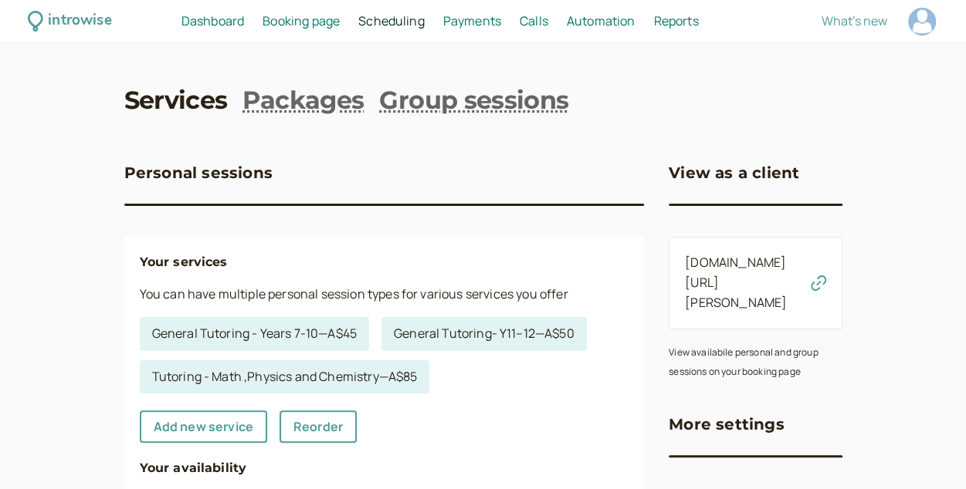
click at [395, 36] on div "introwise Dashboard Dashboard Booking page Booking Scheduling Scheduling Paymen…" at bounding box center [483, 21] width 966 height 43
click at [607, 12] on span "Automation" at bounding box center [601, 20] width 69 height 17
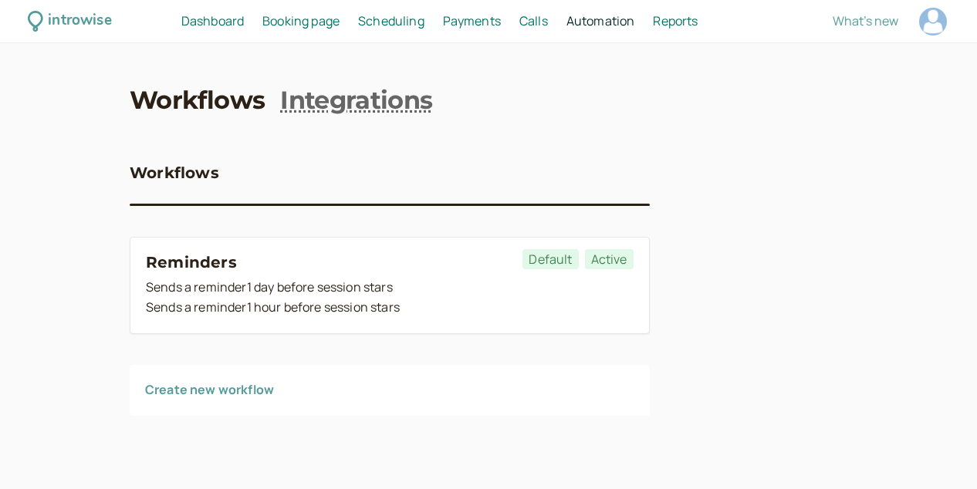
click at [664, 19] on span "Reports" at bounding box center [675, 20] width 45 height 17
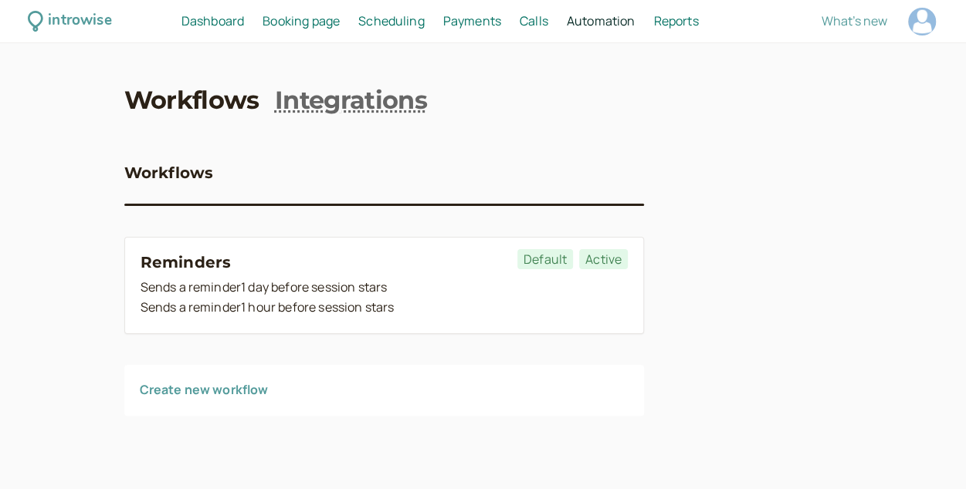
select select "last30Days"
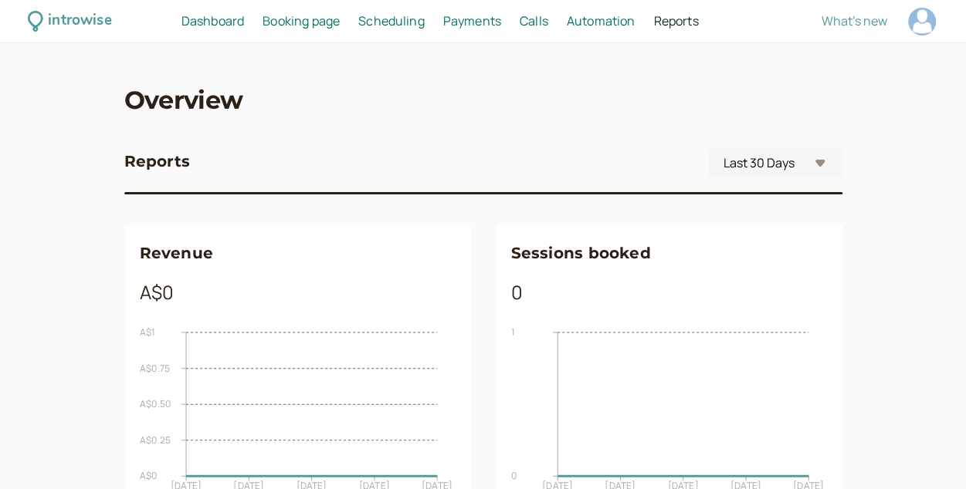
click at [573, 22] on span "Automation" at bounding box center [601, 20] width 69 height 17
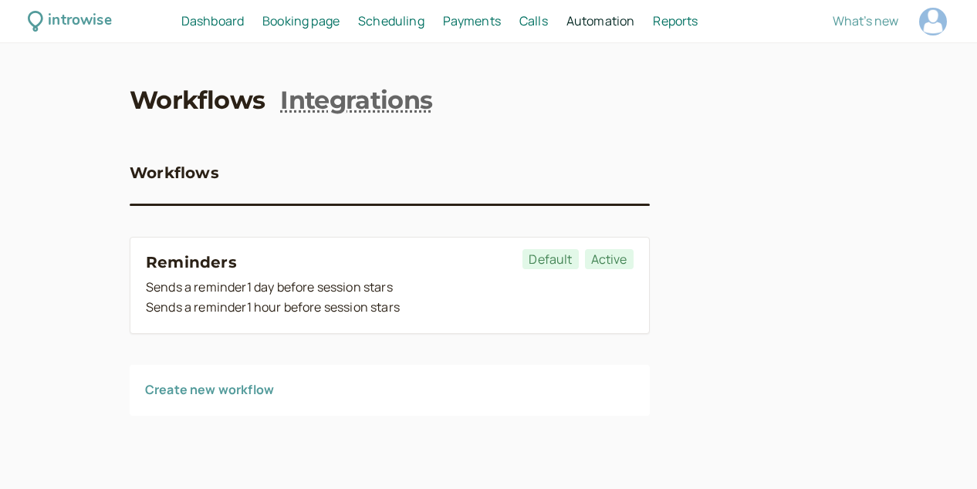
click at [405, 26] on span "Scheduling" at bounding box center [391, 20] width 66 height 17
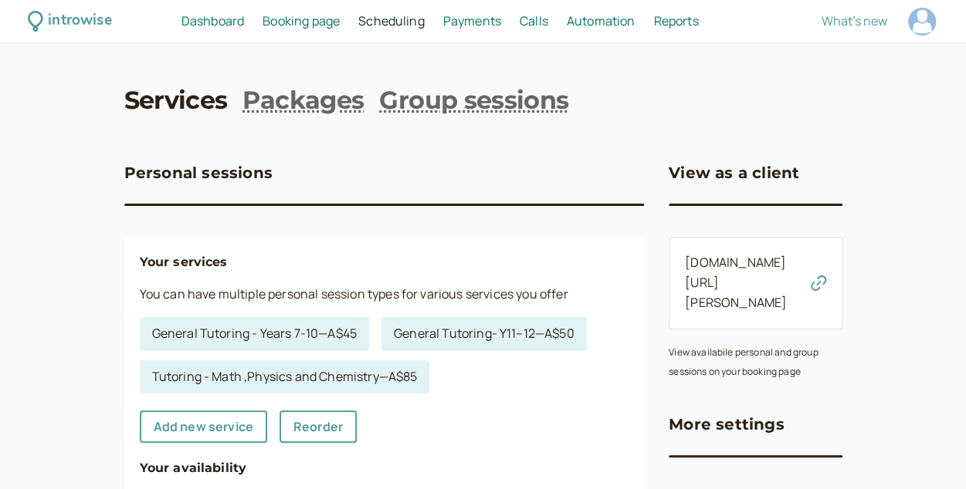
click at [299, 28] on span "Booking page" at bounding box center [300, 20] width 77 height 17
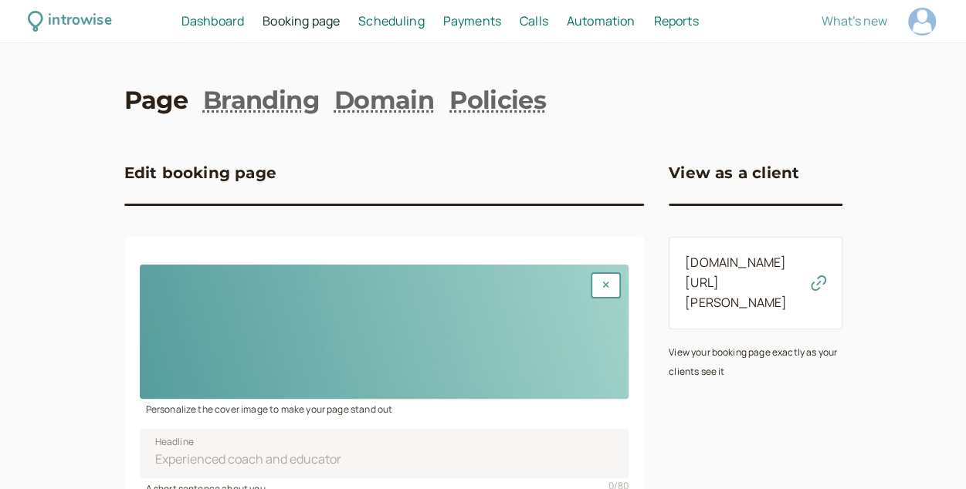
click at [223, 21] on span "Dashboard" at bounding box center [212, 20] width 63 height 17
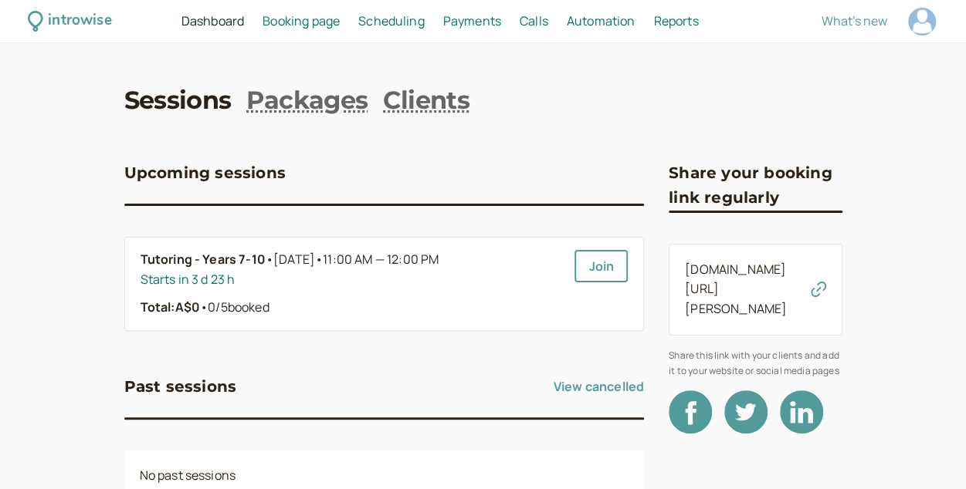
click at [176, 92] on link "Sessions" at bounding box center [177, 100] width 107 height 35
click at [369, 100] on nav "Sessions Packages Clients" at bounding box center [483, 100] width 718 height 35
click at [337, 98] on link "Packages" at bounding box center [306, 100] width 121 height 35
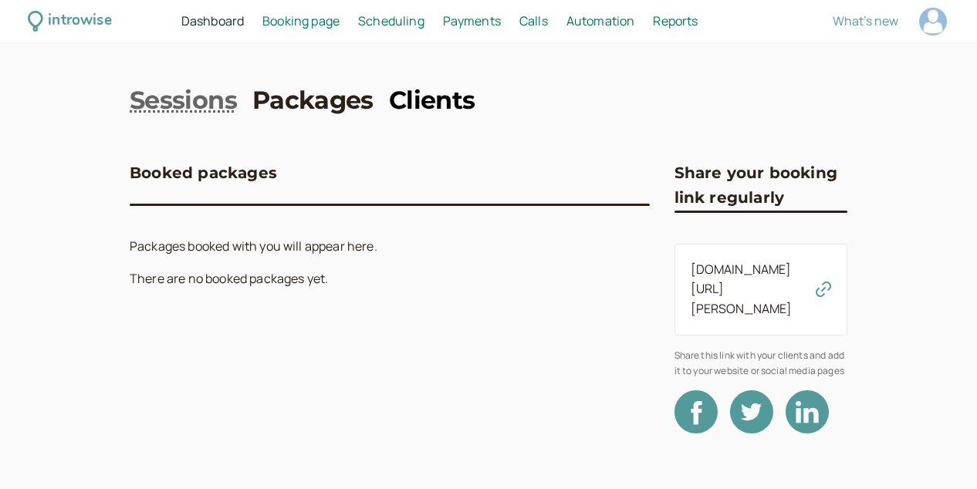
click at [417, 95] on link "Clients" at bounding box center [432, 100] width 86 height 35
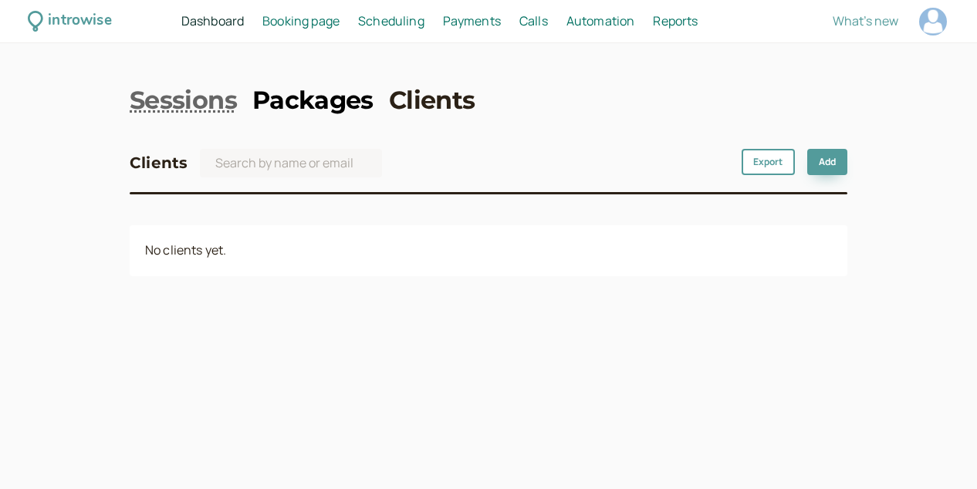
click at [307, 106] on link "Packages" at bounding box center [312, 100] width 121 height 35
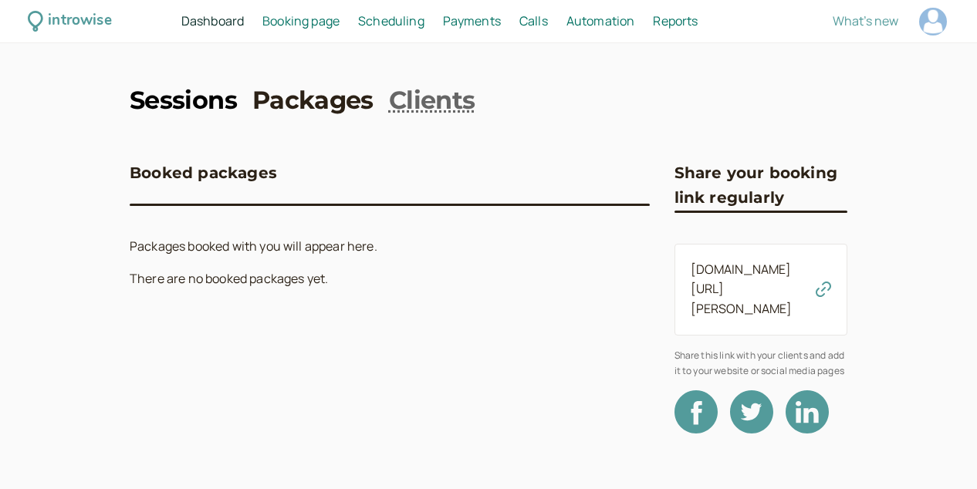
click at [181, 113] on link "Sessions" at bounding box center [183, 100] width 107 height 35
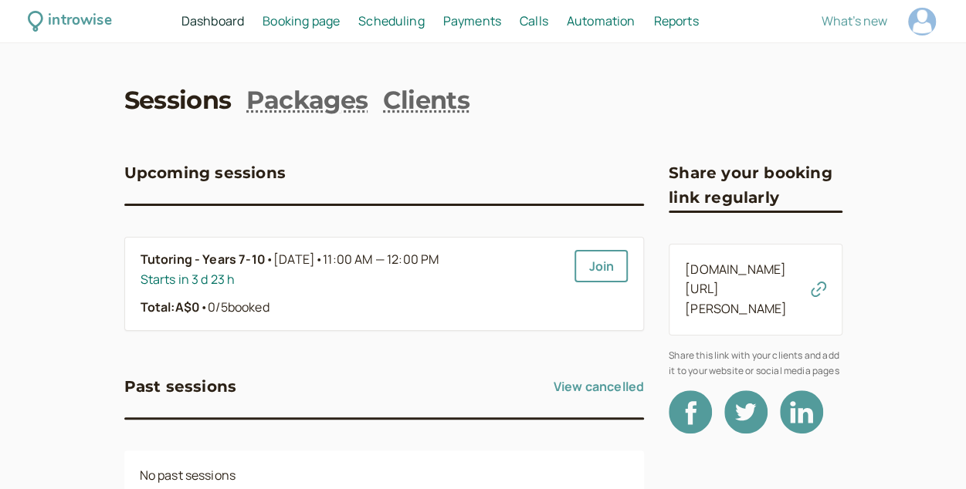
click at [471, 20] on span "Payments" at bounding box center [472, 20] width 58 height 17
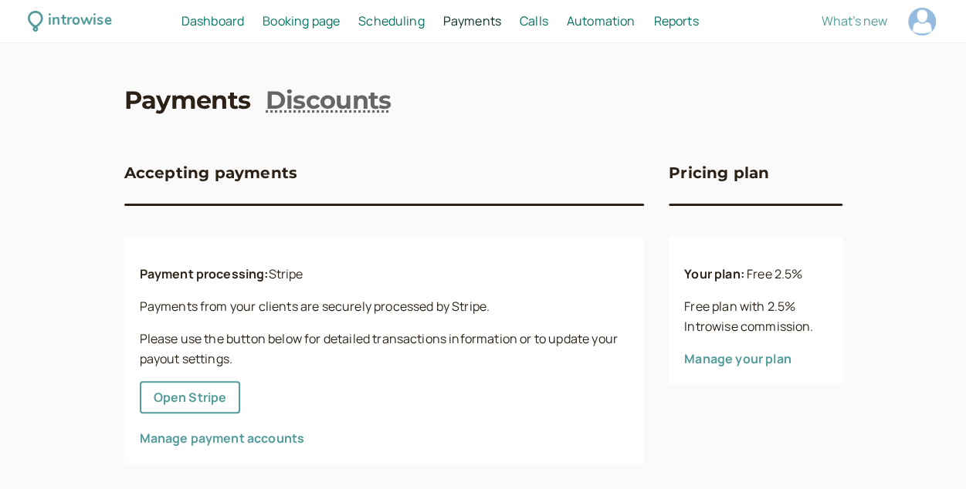
click at [408, 38] on div "introwise Dashboard Dashboard Booking page Booking Scheduling Scheduling Paymen…" at bounding box center [483, 21] width 966 height 43
click at [404, 27] on span "Scheduling" at bounding box center [391, 20] width 66 height 17
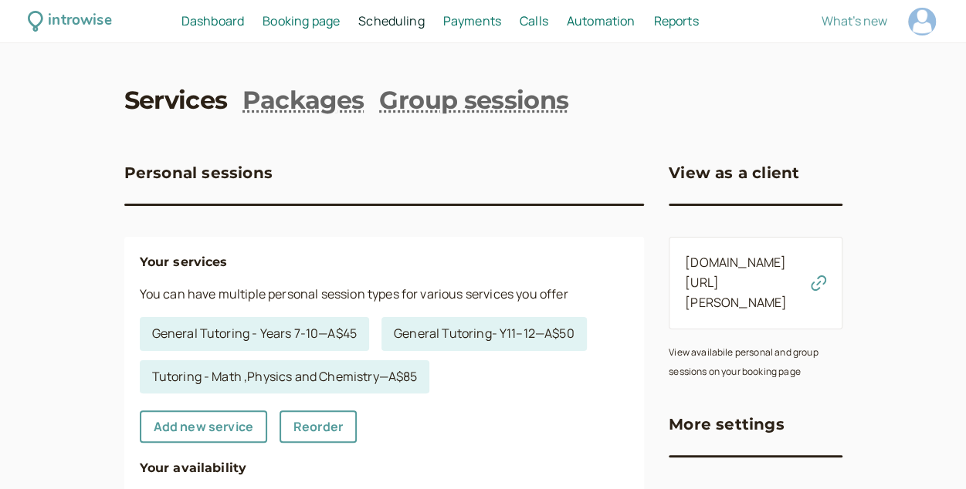
click at [454, 25] on span "Payments" at bounding box center [472, 20] width 58 height 17
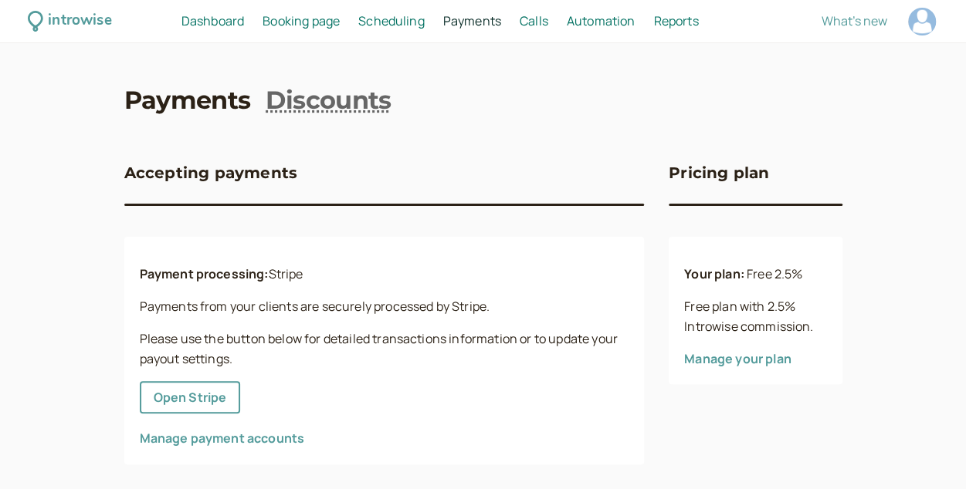
scroll to position [9, 0]
